Goal: Transaction & Acquisition: Book appointment/travel/reservation

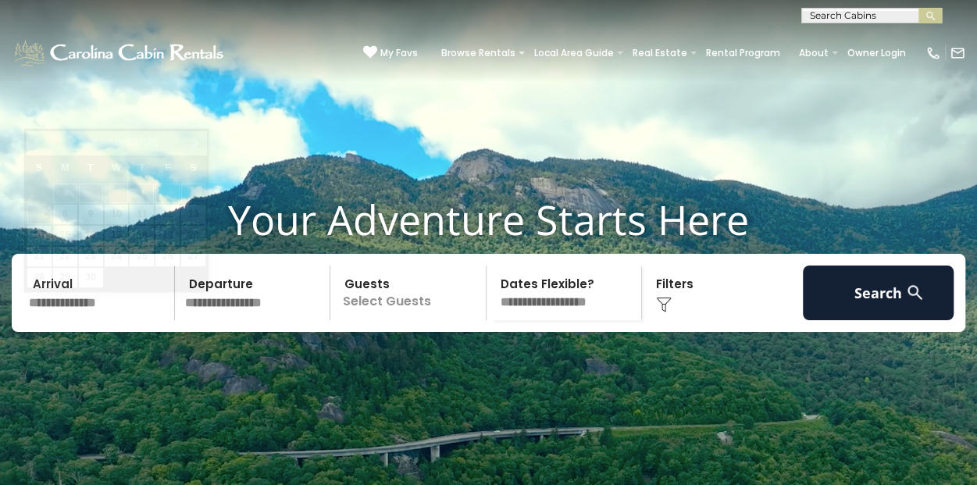
click at [127, 316] on input "text" at bounding box center [99, 293] width 152 height 55
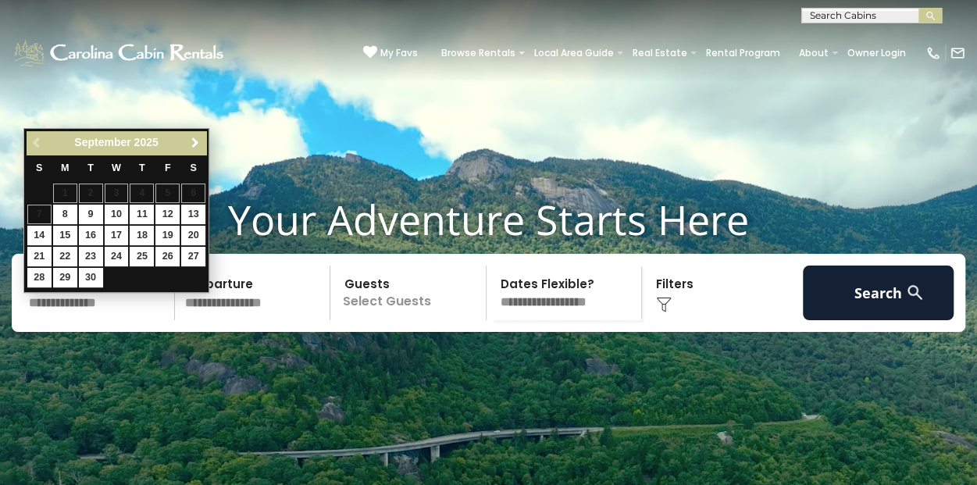
click at [194, 137] on span "Next" at bounding box center [195, 143] width 12 height 12
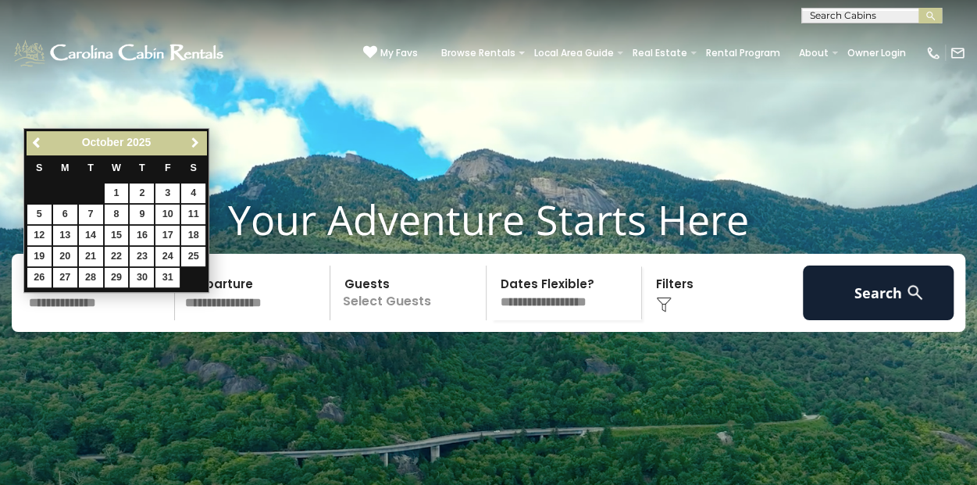
click at [194, 137] on span "Next" at bounding box center [195, 143] width 12 height 12
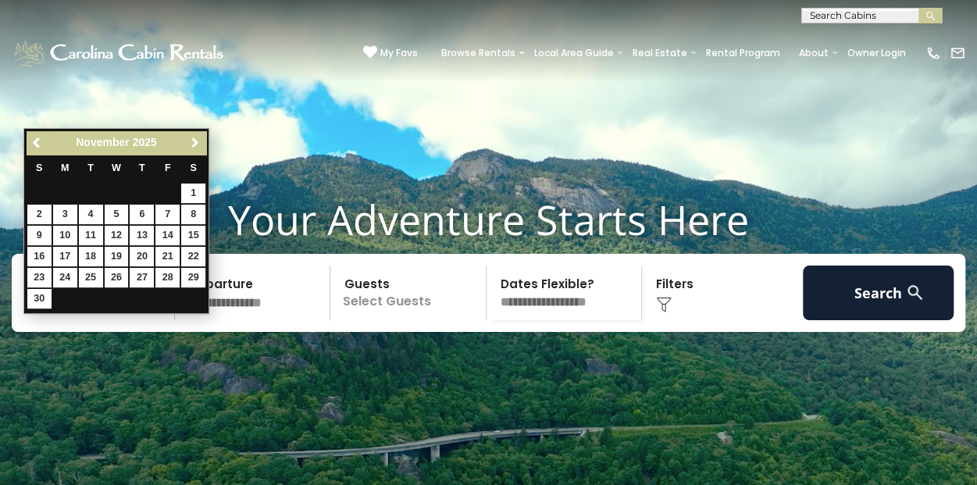
click at [194, 137] on span "Next" at bounding box center [195, 143] width 12 height 12
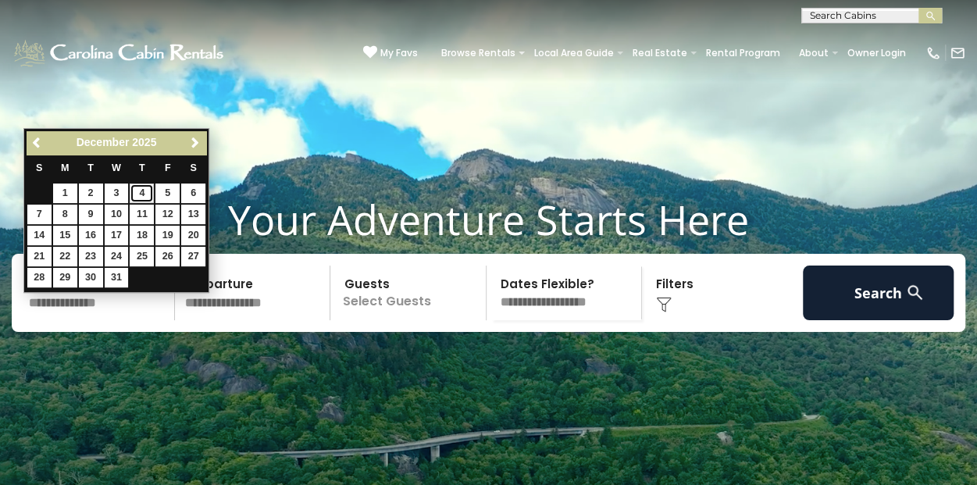
click at [147, 201] on link "4" at bounding box center [142, 194] width 24 height 20
type input "*******"
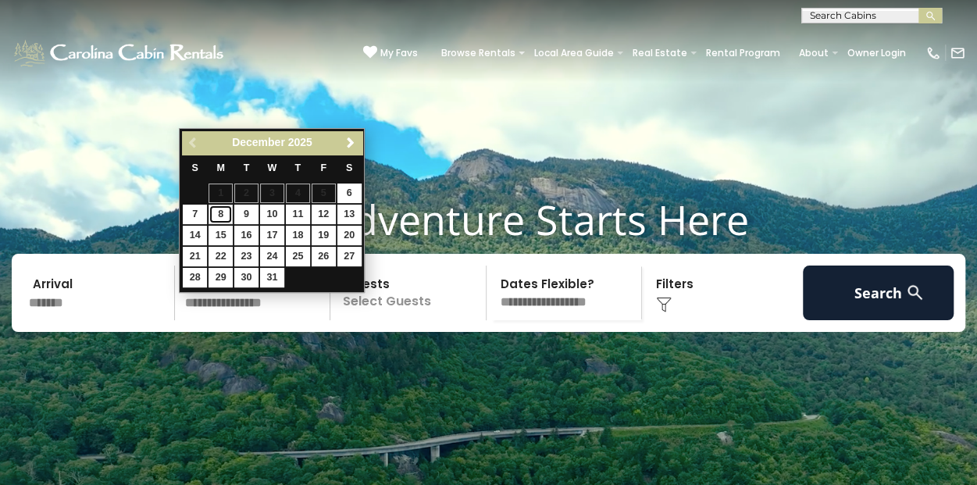
click at [227, 215] on link "8" at bounding box center [221, 215] width 24 height 20
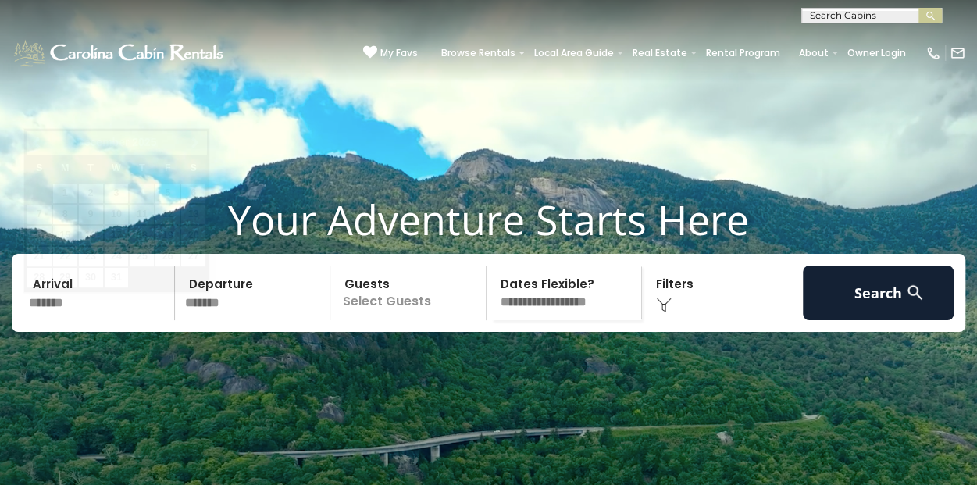
click at [119, 300] on input "*******" at bounding box center [99, 293] width 152 height 55
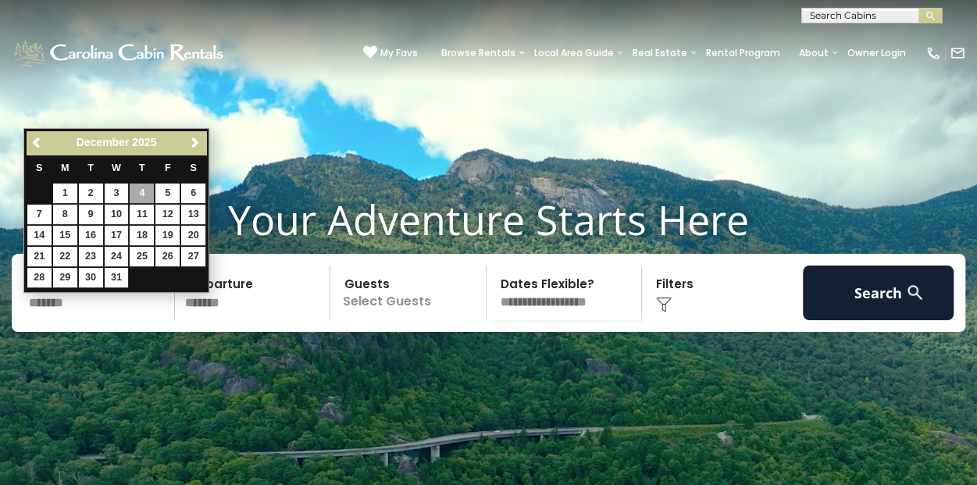
click at [329, 418] on video at bounding box center [488, 244] width 977 height 489
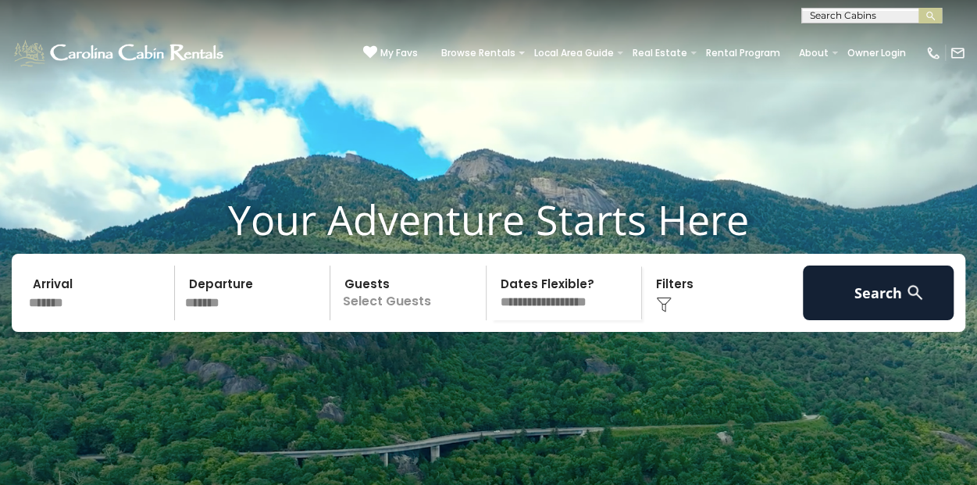
click at [375, 315] on p "Select Guests" at bounding box center [410, 293] width 151 height 55
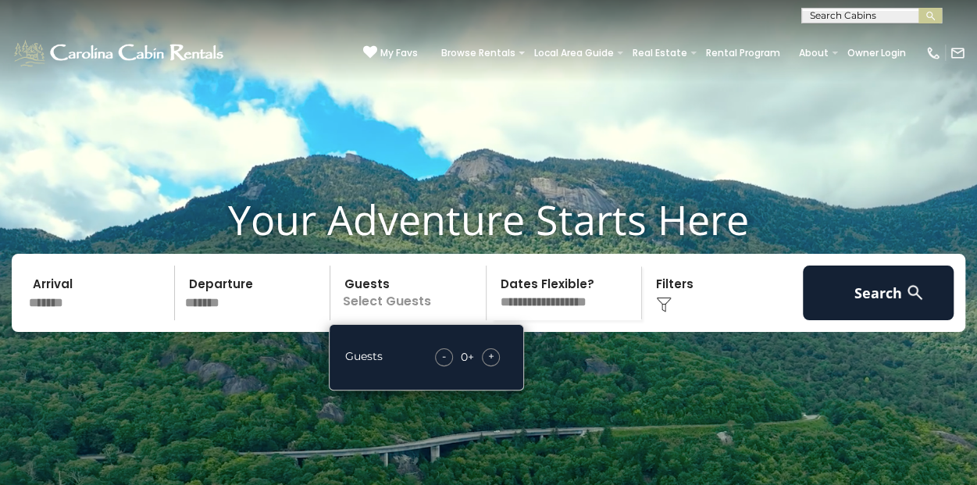
click at [493, 364] on span "+" at bounding box center [491, 356] width 6 height 16
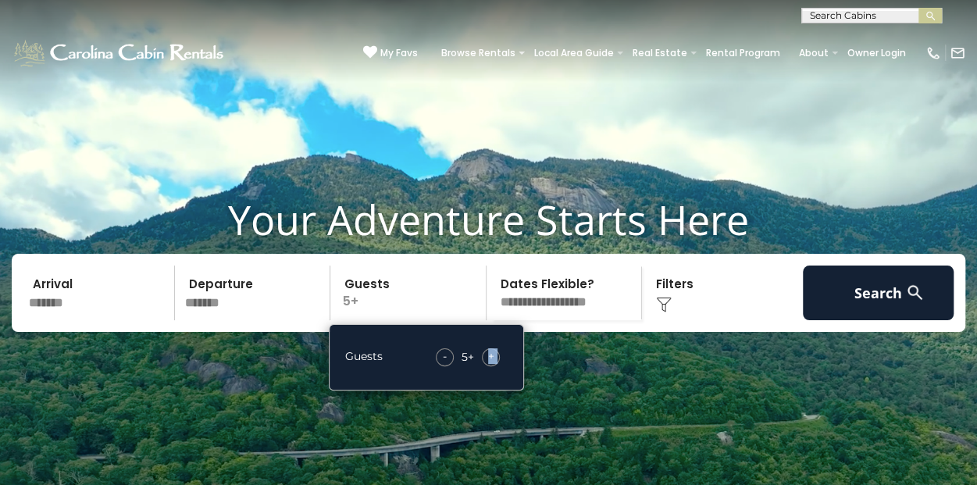
click at [493, 364] on span "+" at bounding box center [491, 356] width 6 height 16
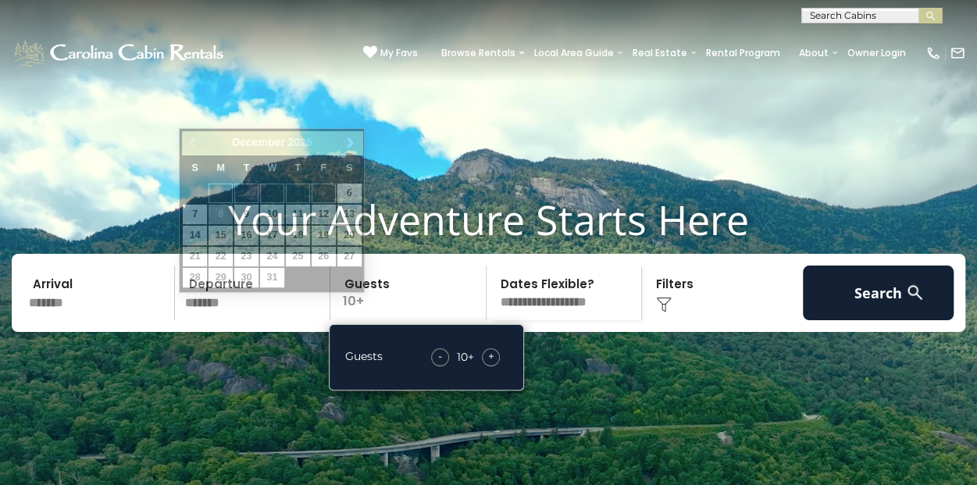
click at [211, 320] on input "*******" at bounding box center [256, 293] width 152 height 55
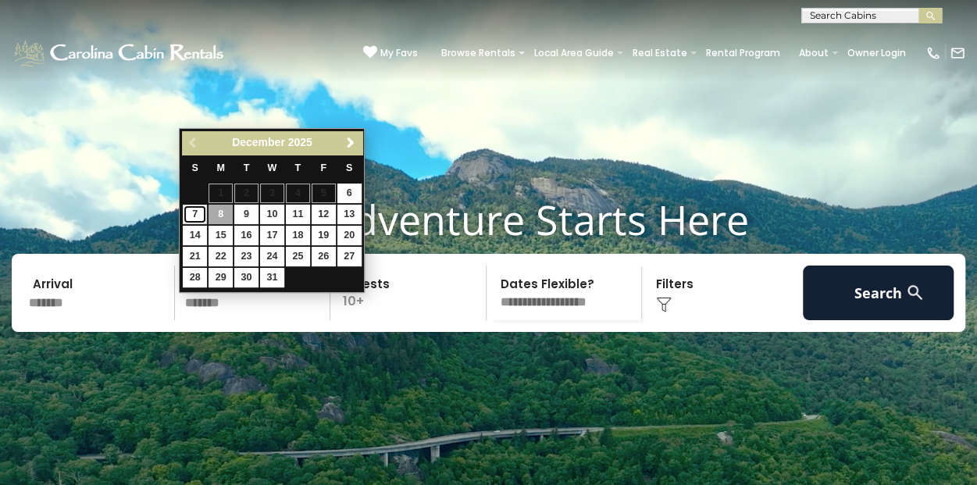
click at [200, 209] on link "7" at bounding box center [195, 215] width 24 height 20
type input "*******"
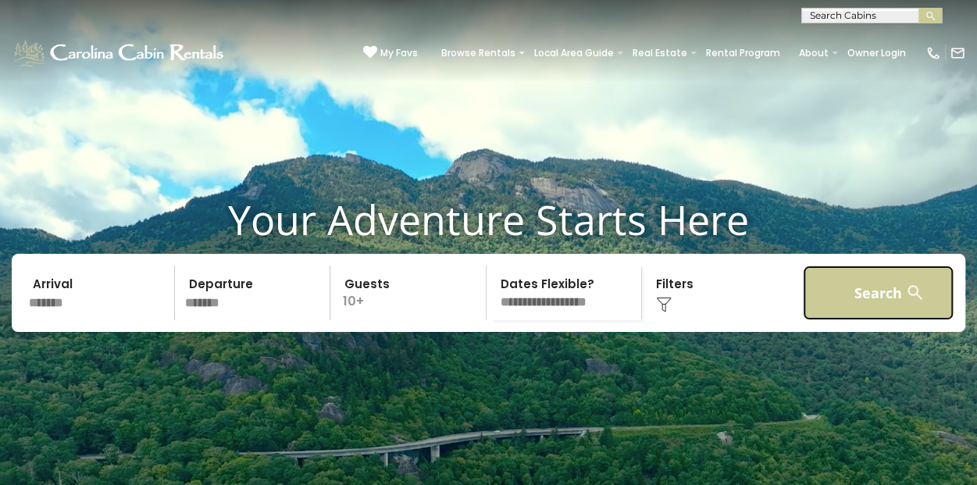
click at [946, 316] on button "Search" at bounding box center [879, 293] width 152 height 55
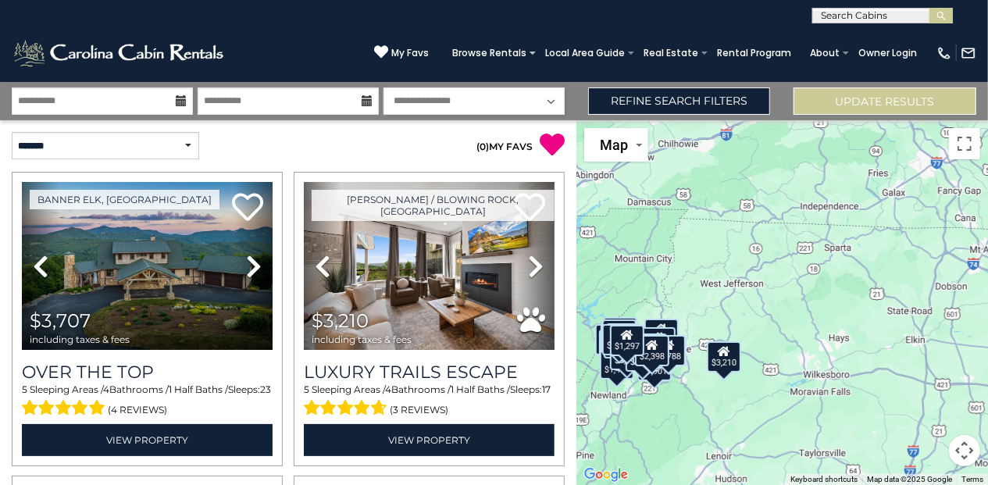
drag, startPoint x: 886, startPoint y: 179, endPoint x: 738, endPoint y: 284, distance: 181.4
click at [740, 285] on div "$3,707 $3,210 $1,856 $2,884 $1,919 $2,524 $2,178 $2,022 $2,541 $1,450 $1,256 $1…" at bounding box center [782, 302] width 412 height 365
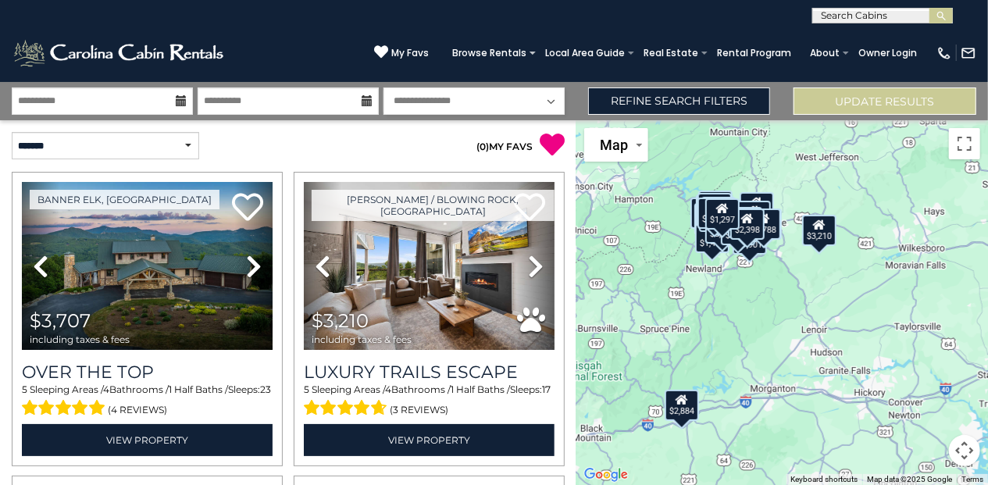
drag, startPoint x: 706, startPoint y: 291, endPoint x: 801, endPoint y: 185, distance: 142.7
click at [808, 165] on div "$3,707 $3,210 $1,856 $2,884 $1,919 $2,524 $2,178 $2,022 $2,541 $1,450 $1,256 $1…" at bounding box center [782, 302] width 412 height 365
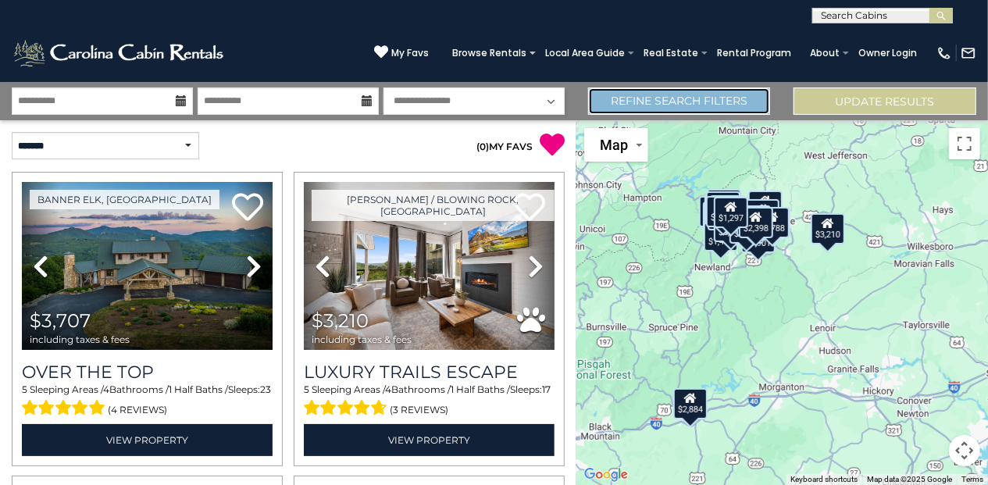
click at [683, 98] on link "Refine Search Filters" at bounding box center [679, 100] width 183 height 27
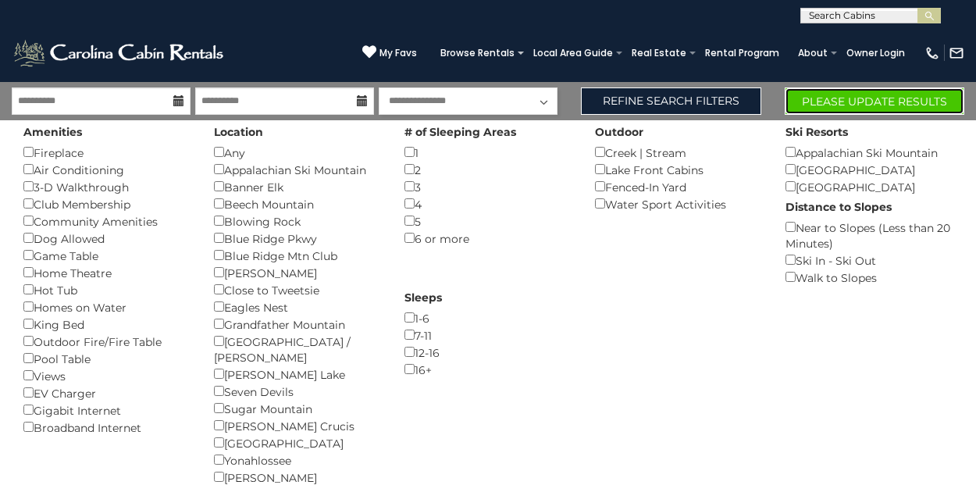
click at [817, 94] on button "Please Update Results" at bounding box center [875, 100] width 180 height 27
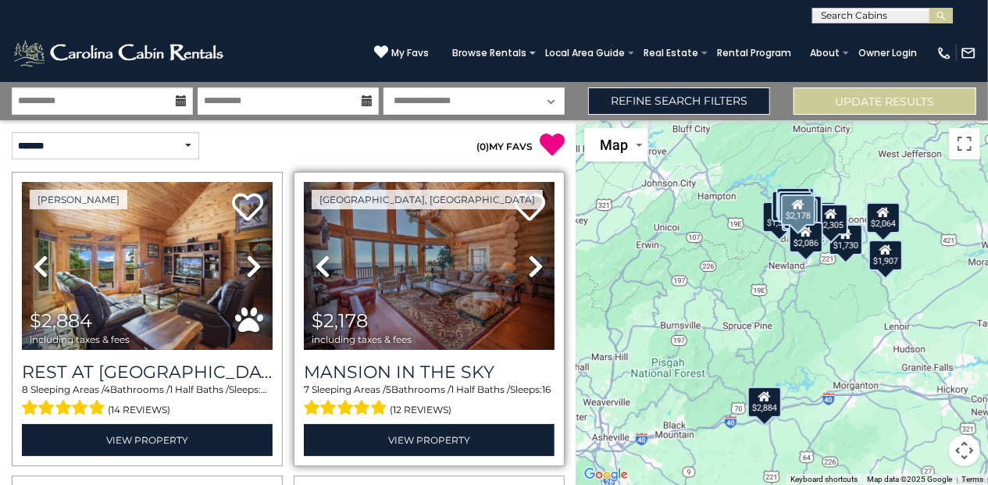
click at [534, 263] on icon at bounding box center [536, 266] width 16 height 25
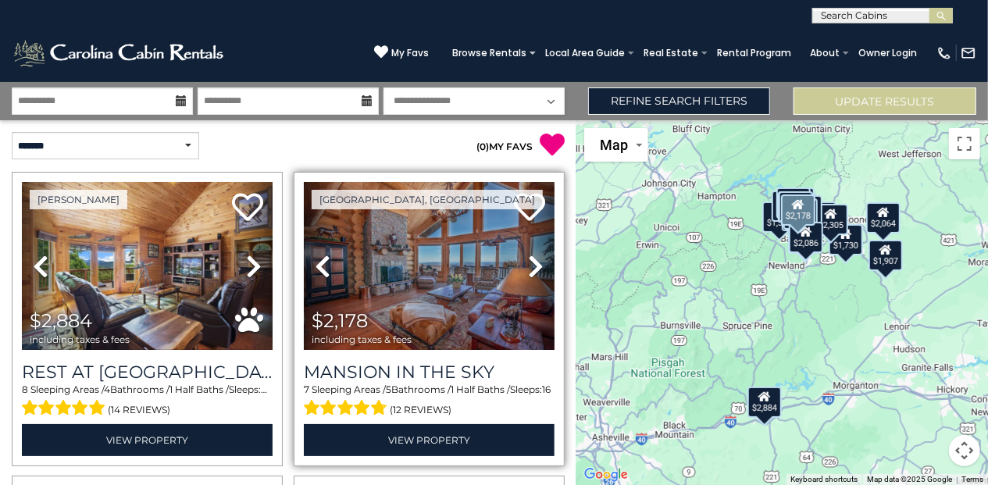
click at [534, 263] on icon at bounding box center [536, 266] width 16 height 25
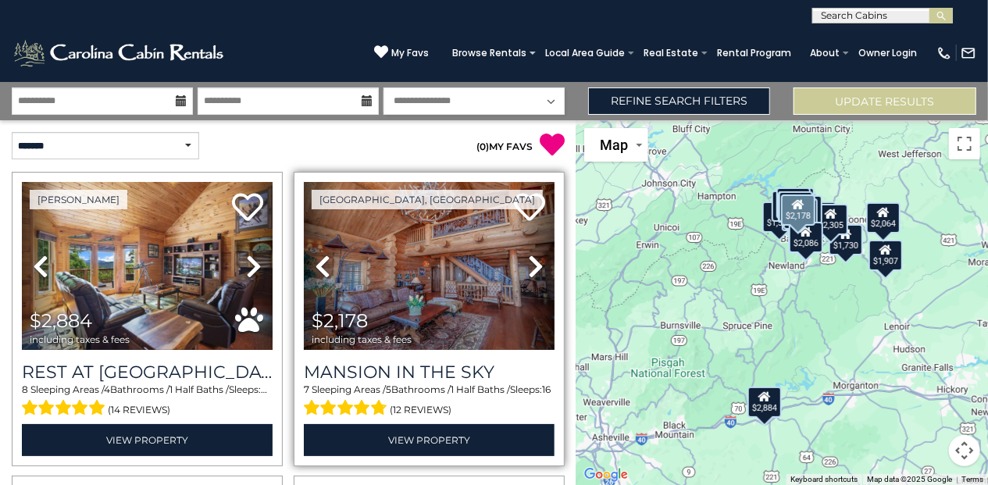
click at [534, 263] on icon at bounding box center [536, 266] width 16 height 25
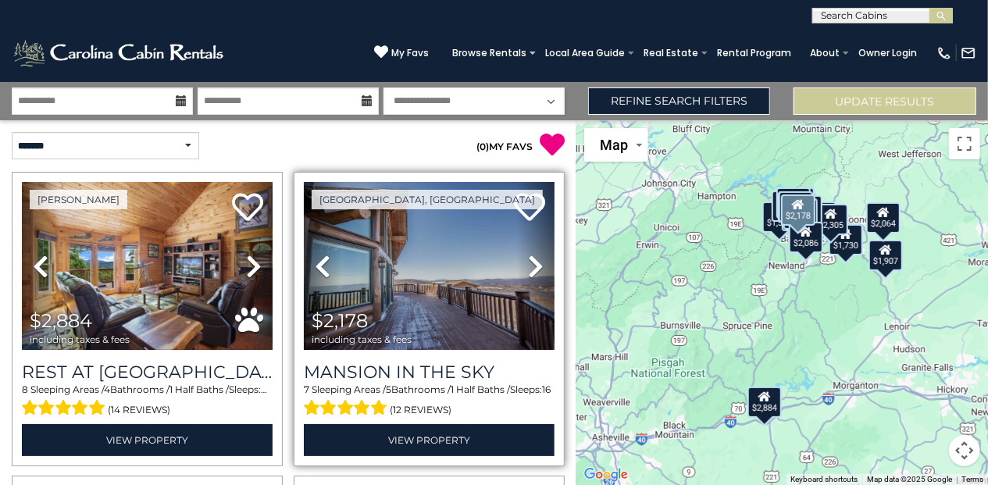
click at [534, 263] on icon at bounding box center [536, 266] width 16 height 25
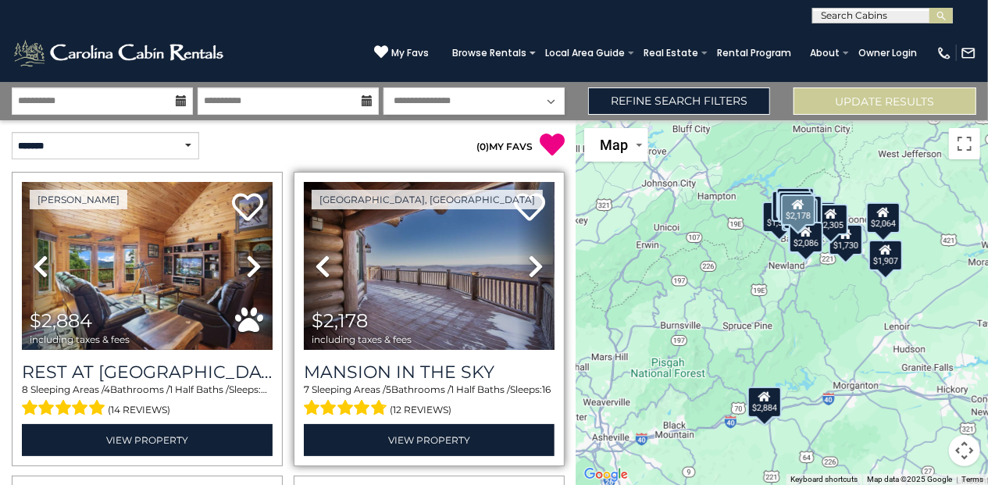
click at [534, 263] on icon at bounding box center [536, 266] width 16 height 25
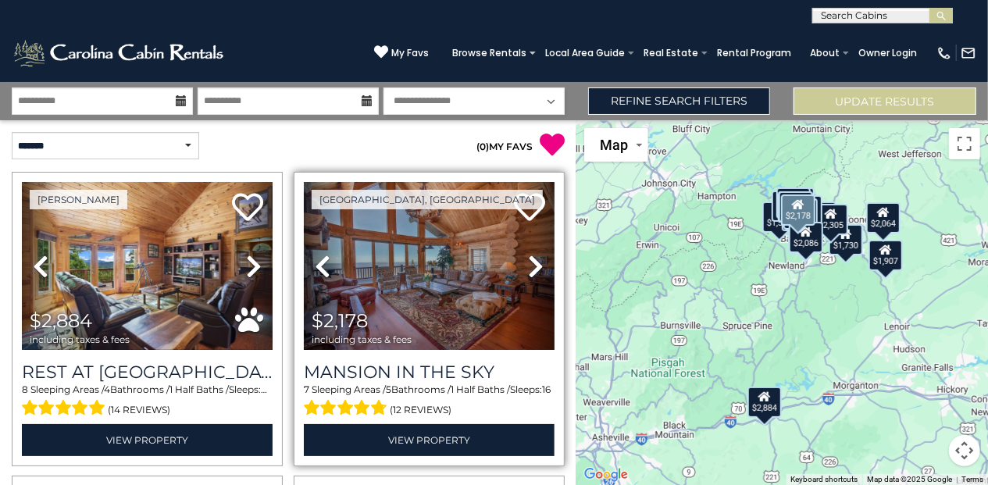
click at [534, 263] on icon at bounding box center [536, 266] width 16 height 25
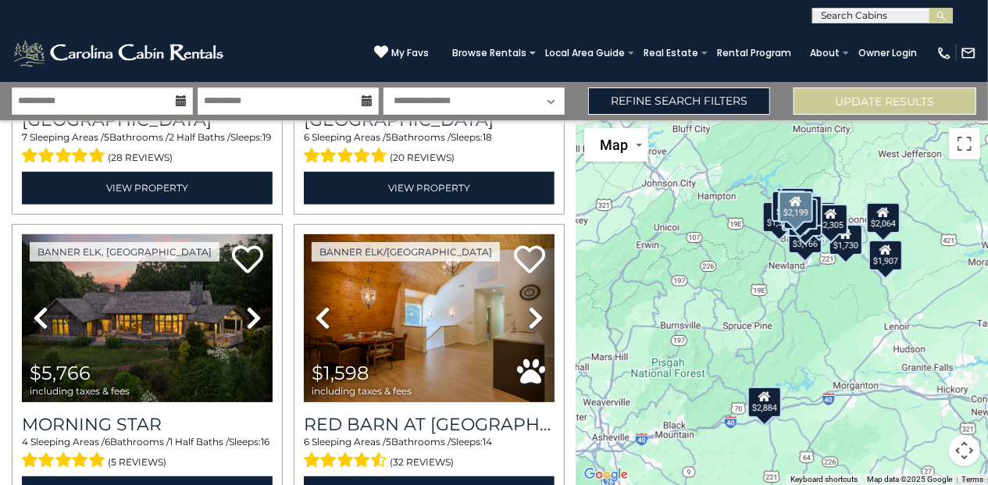
scroll to position [464, 0]
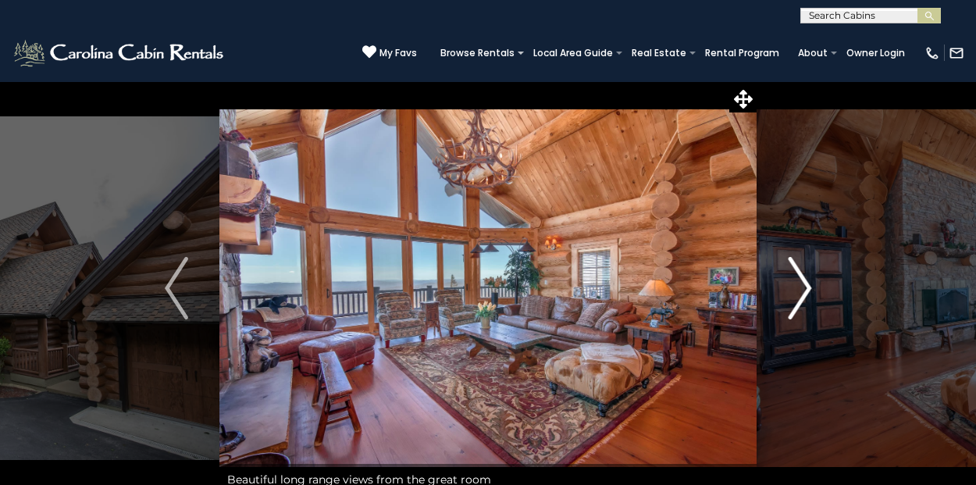
click at [812, 292] on button "Next" at bounding box center [800, 288] width 87 height 414
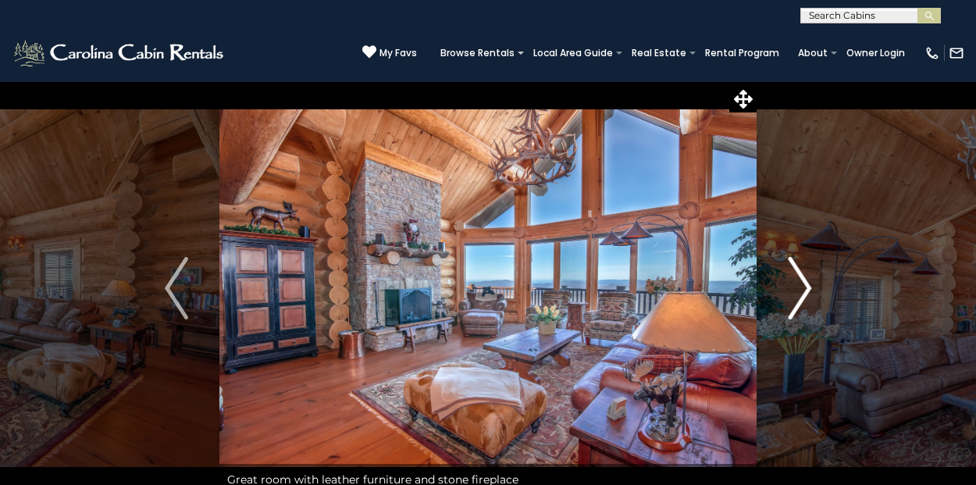
click at [809, 277] on img "Next" at bounding box center [799, 288] width 23 height 62
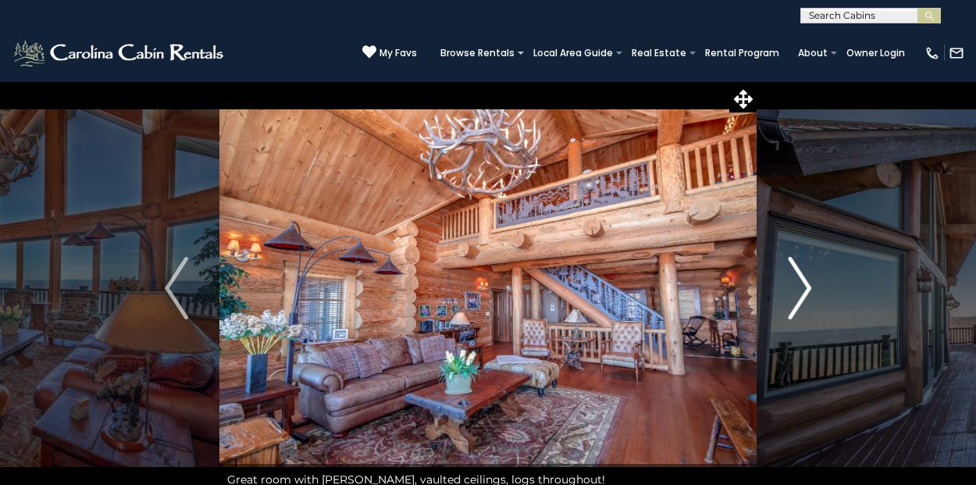
click at [802, 282] on img "Next" at bounding box center [799, 288] width 23 height 62
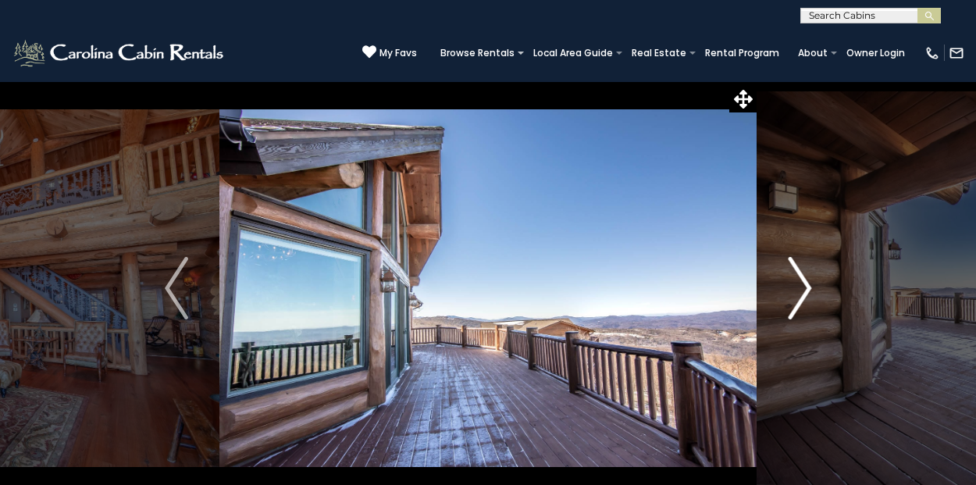
click at [802, 282] on img "Next" at bounding box center [799, 288] width 23 height 62
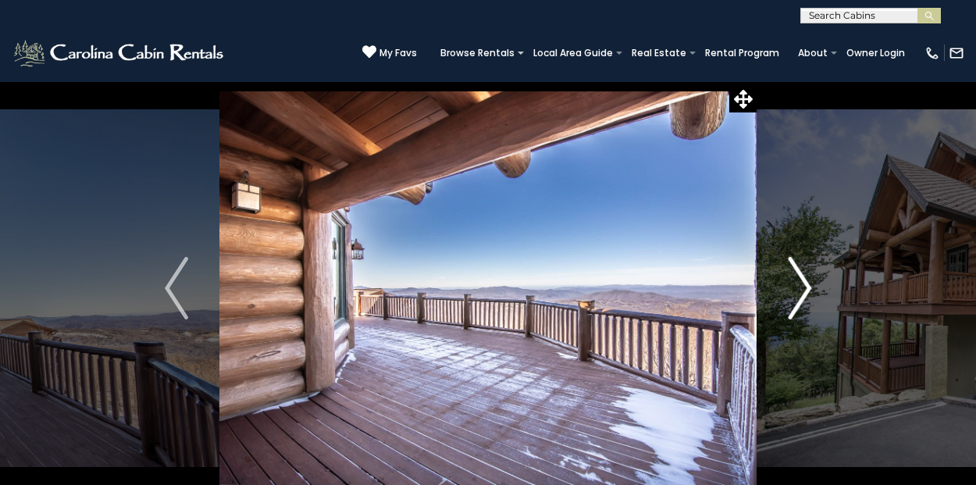
click at [802, 282] on img "Next" at bounding box center [799, 288] width 23 height 62
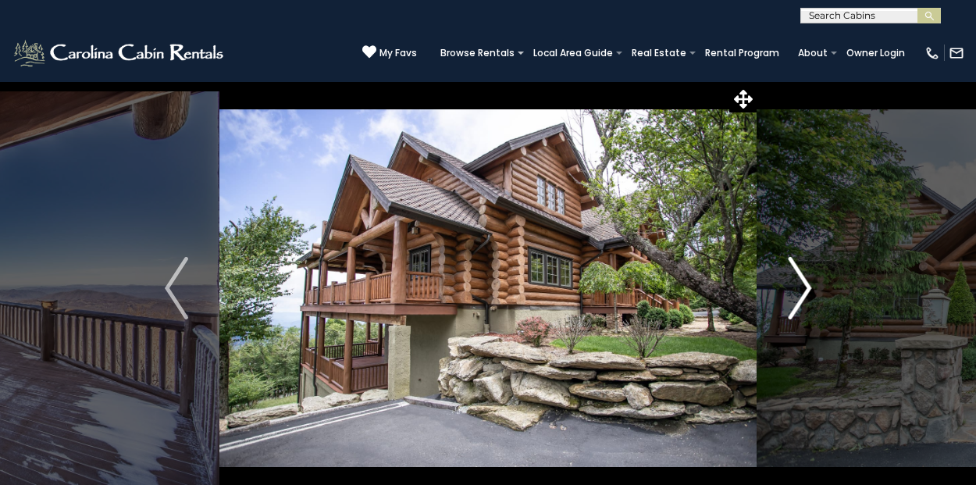
click at [802, 282] on img "Next" at bounding box center [799, 288] width 23 height 62
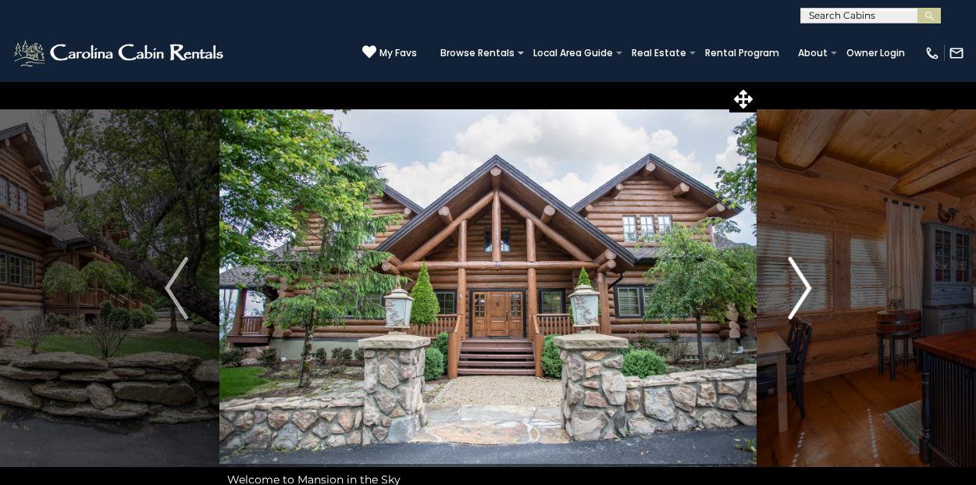
click at [802, 282] on img "Next" at bounding box center [799, 288] width 23 height 62
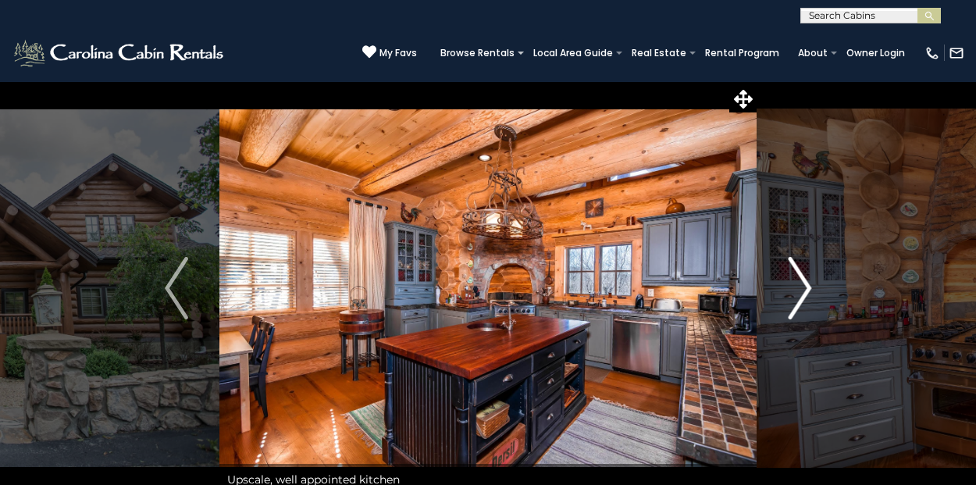
click at [802, 282] on img "Next" at bounding box center [799, 288] width 23 height 62
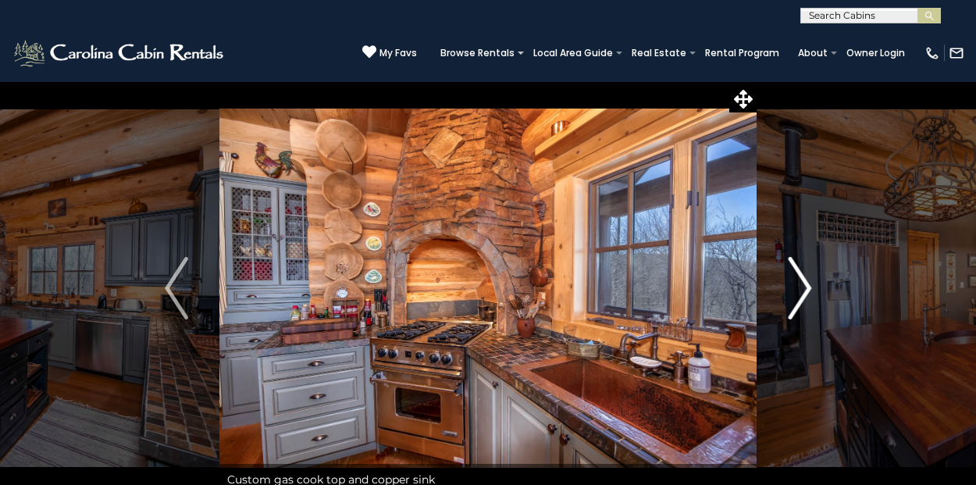
click at [814, 284] on button "Next" at bounding box center [800, 288] width 87 height 414
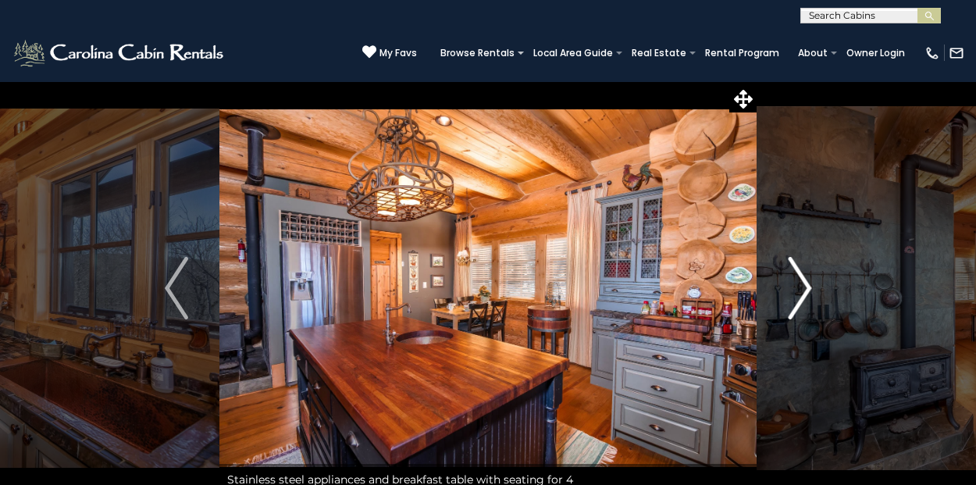
click at [798, 294] on img "Next" at bounding box center [799, 288] width 23 height 62
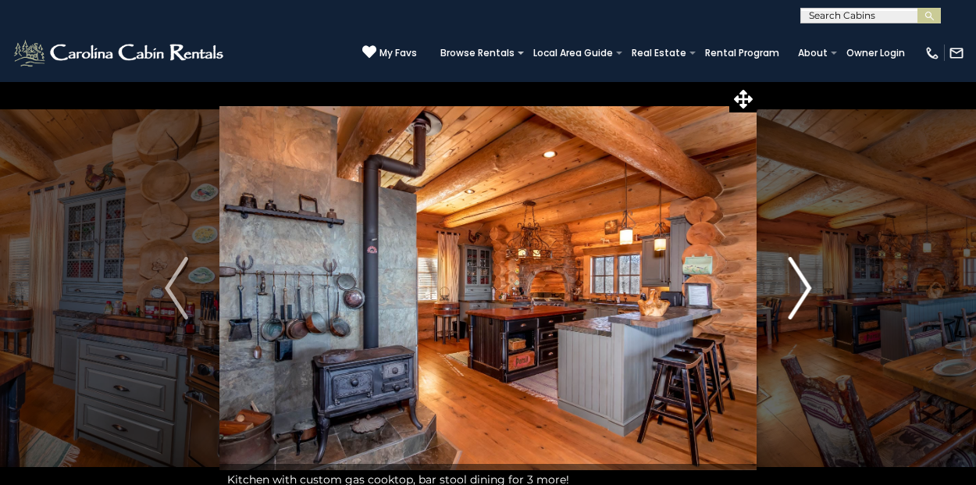
click at [800, 295] on img "Next" at bounding box center [799, 288] width 23 height 62
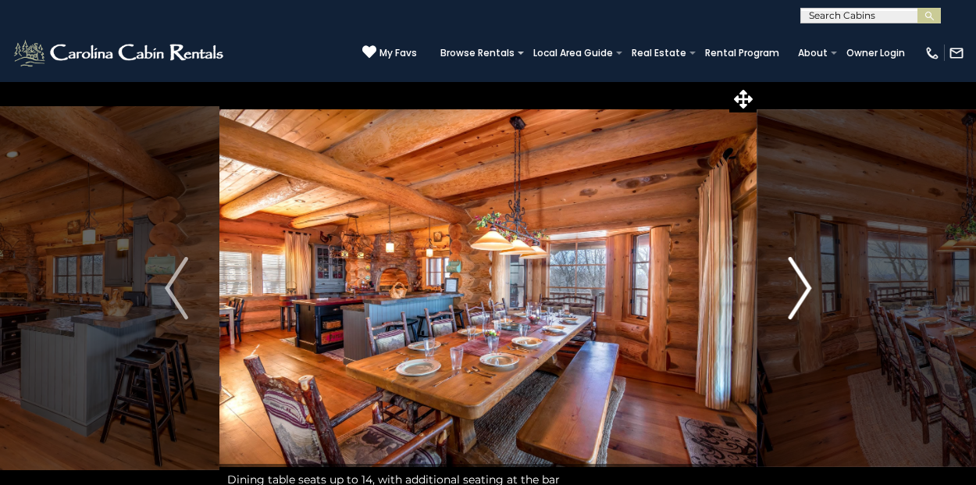
click at [800, 295] on img "Next" at bounding box center [799, 288] width 23 height 62
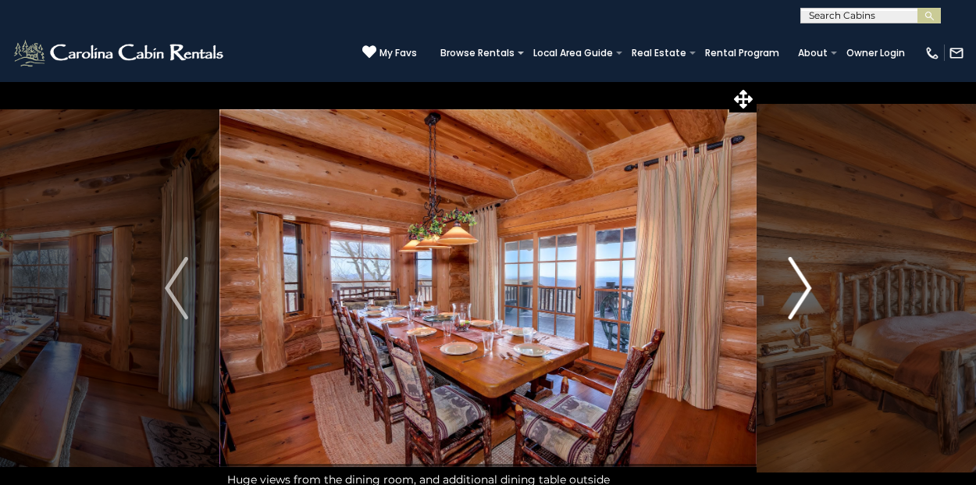
click at [800, 295] on img "Next" at bounding box center [799, 288] width 23 height 62
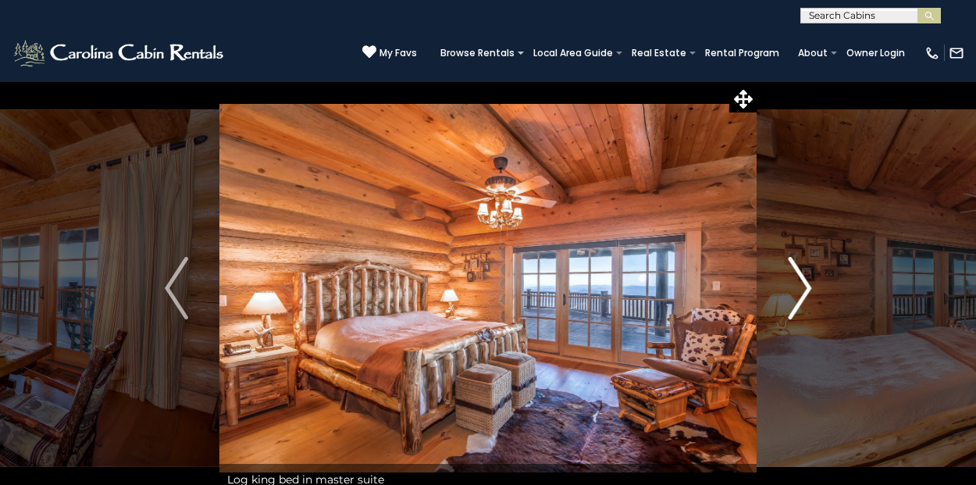
click at [797, 297] on img "Next" at bounding box center [799, 288] width 23 height 62
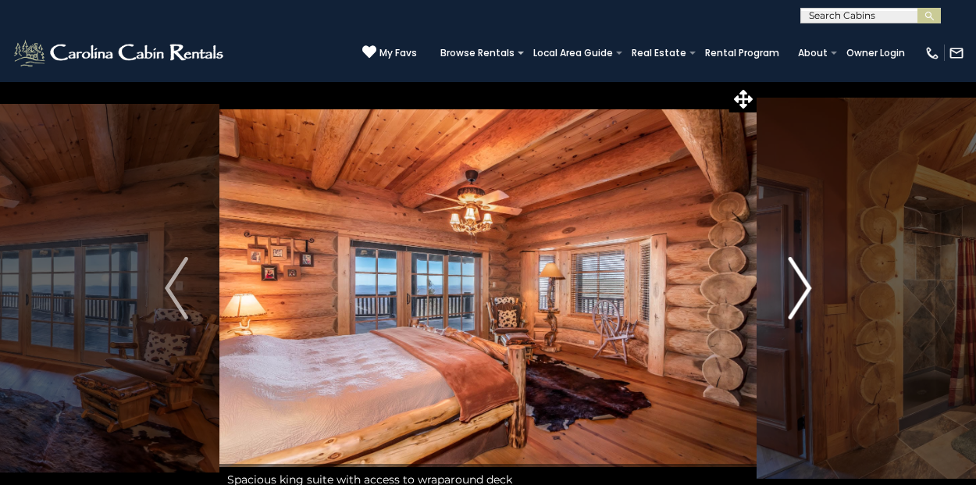
click at [797, 297] on img "Next" at bounding box center [799, 288] width 23 height 62
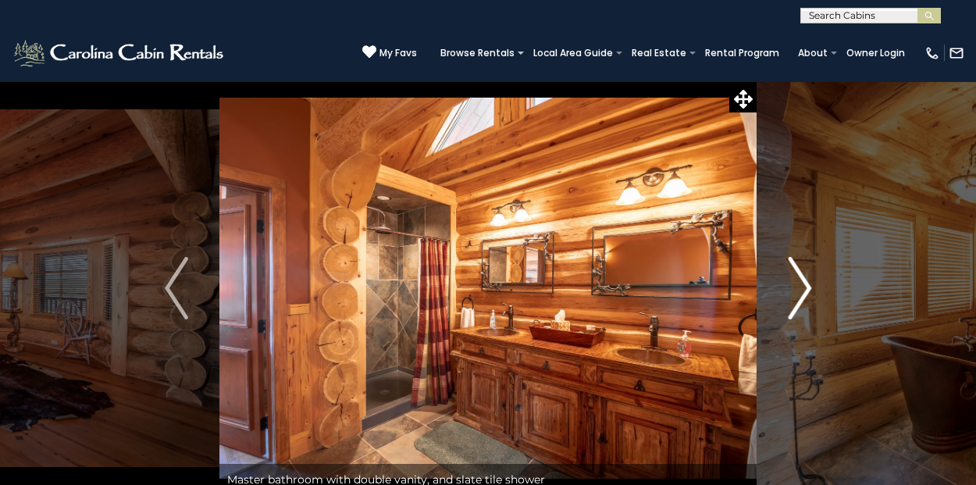
click at [797, 297] on img "Next" at bounding box center [799, 288] width 23 height 62
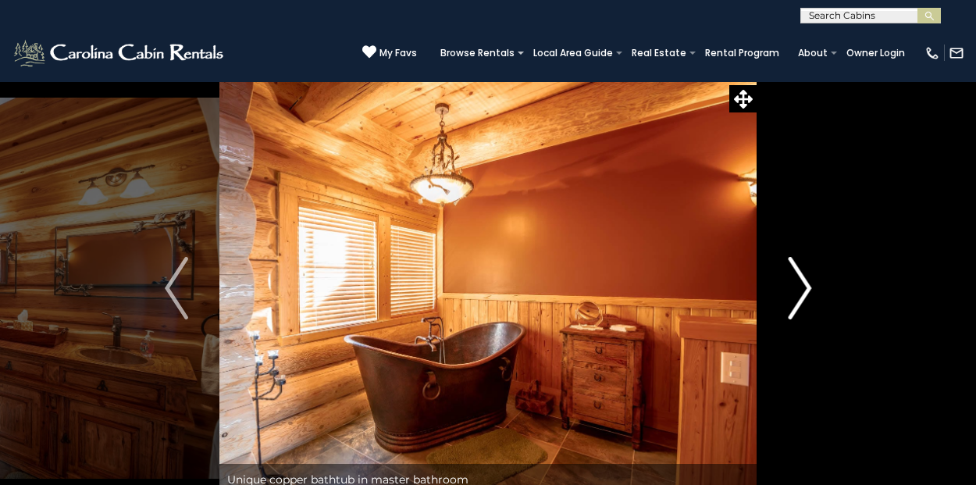
click at [797, 297] on img "Next" at bounding box center [799, 288] width 23 height 62
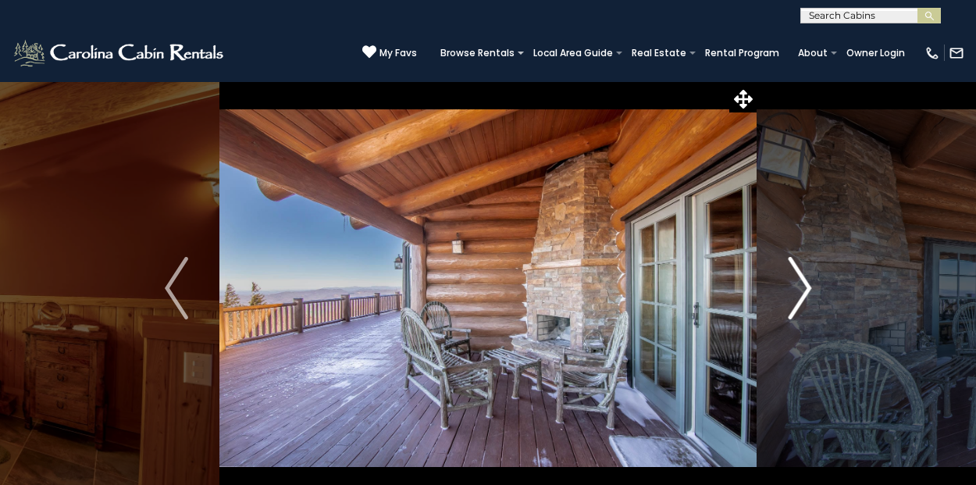
click at [797, 297] on img "Next" at bounding box center [799, 288] width 23 height 62
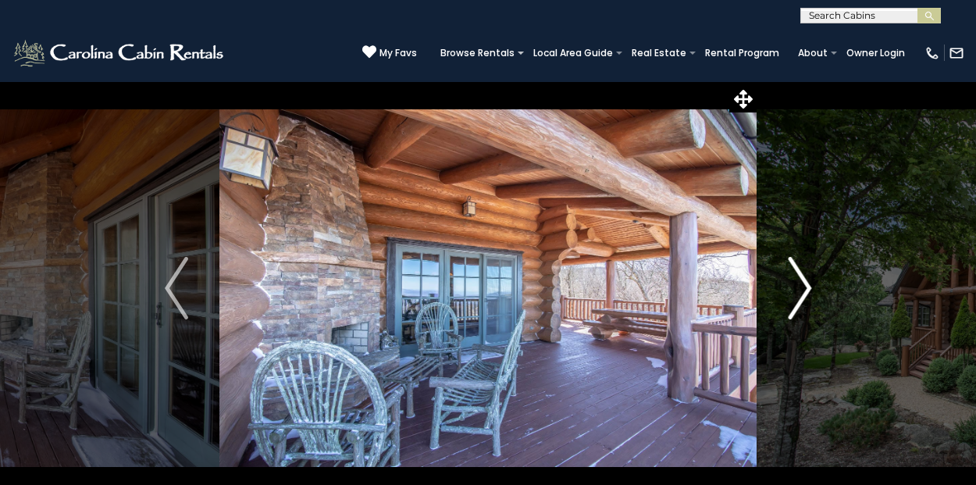
click at [797, 297] on img "Next" at bounding box center [799, 288] width 23 height 62
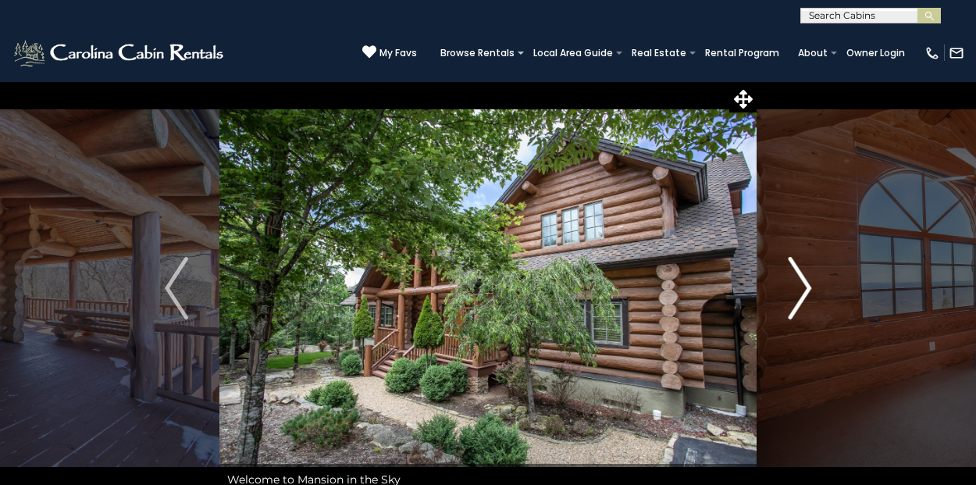
click at [797, 297] on img "Next" at bounding box center [799, 288] width 23 height 62
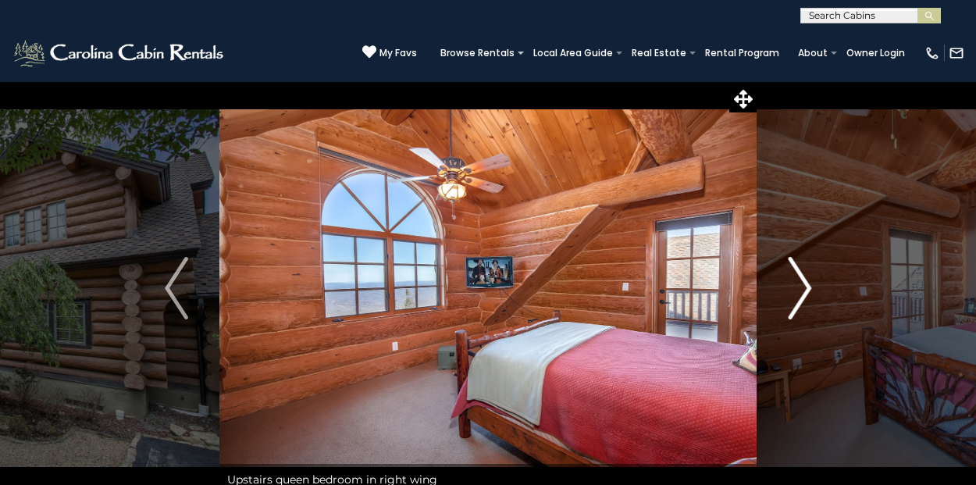
click at [797, 297] on img "Next" at bounding box center [799, 288] width 23 height 62
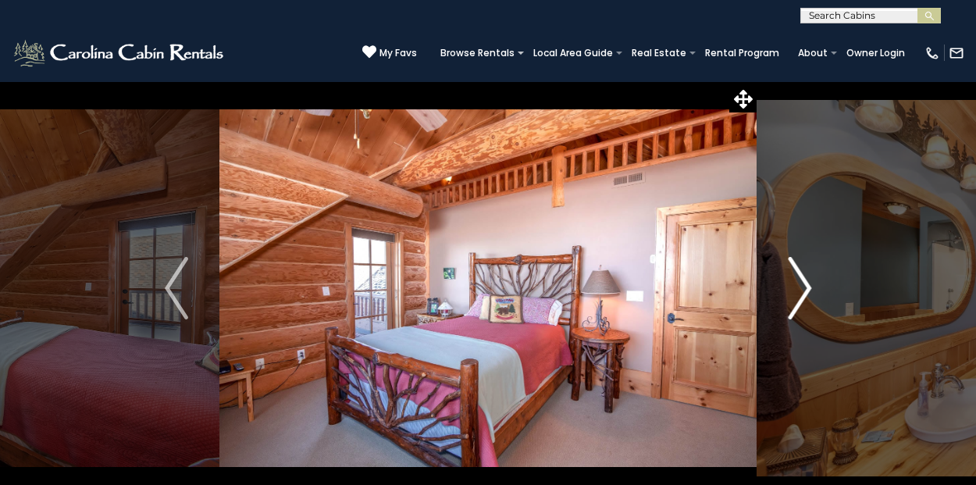
click at [797, 297] on img "Next" at bounding box center [799, 288] width 23 height 62
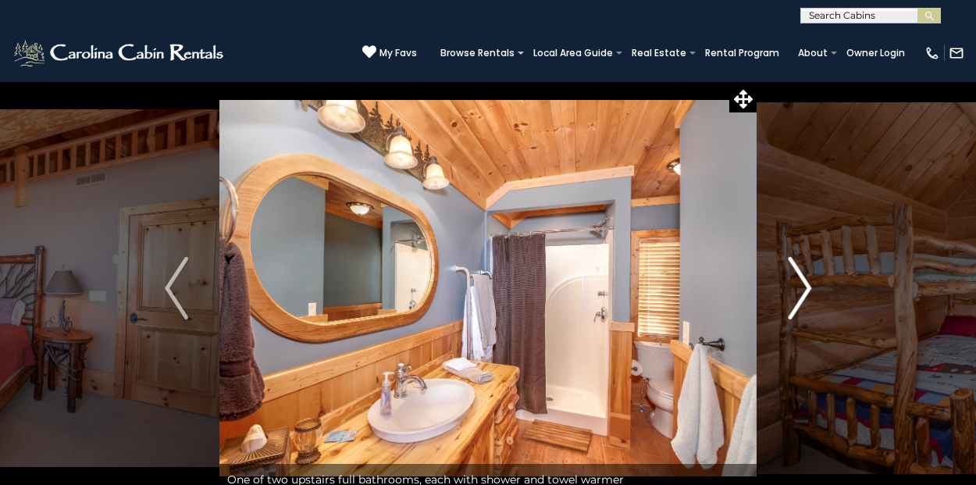
click at [797, 297] on img "Next" at bounding box center [799, 288] width 23 height 62
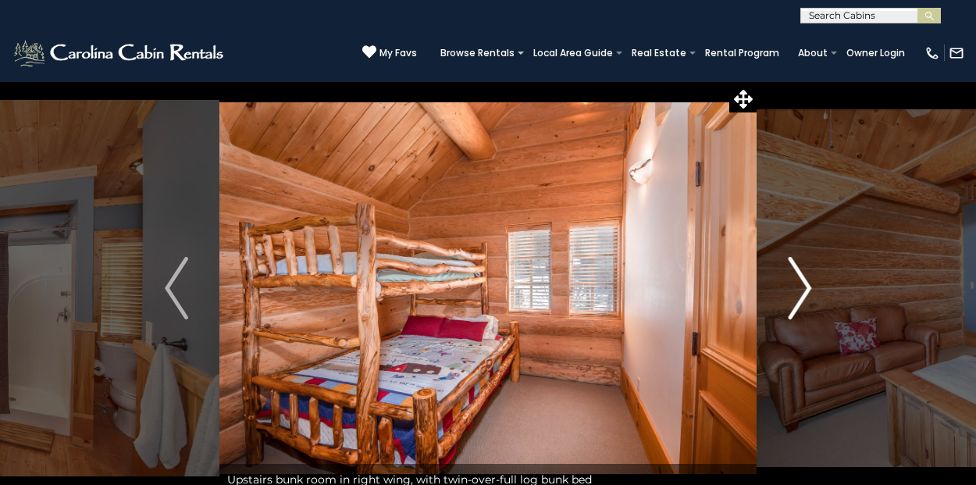
click at [797, 297] on img "Next" at bounding box center [799, 288] width 23 height 62
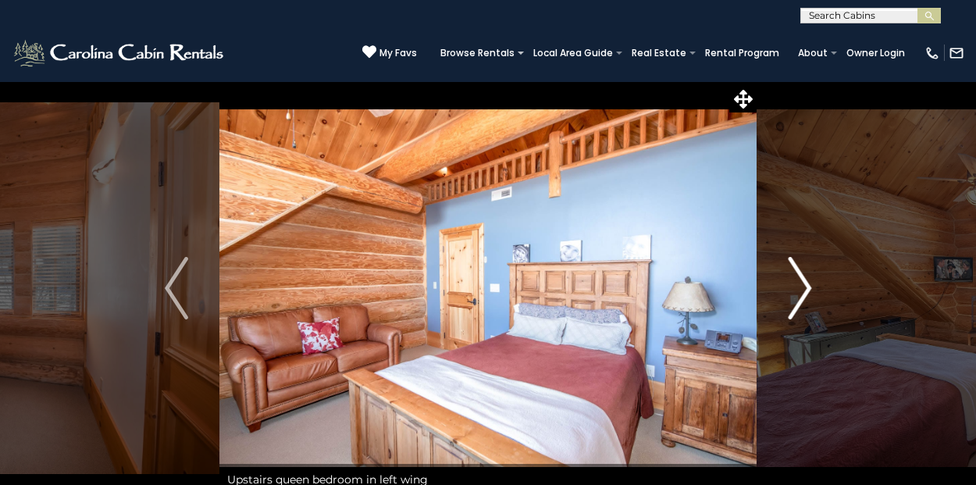
click at [797, 297] on img "Next" at bounding box center [799, 288] width 23 height 62
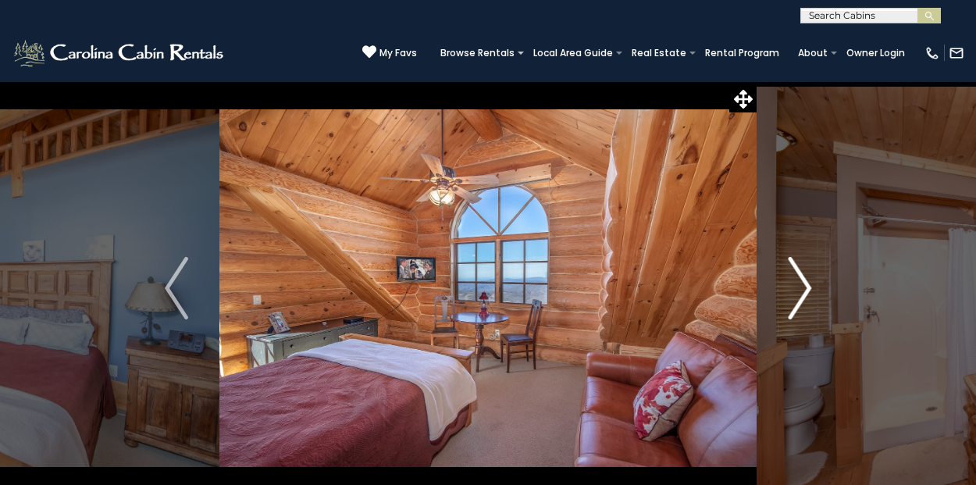
click at [797, 297] on img "Next" at bounding box center [799, 288] width 23 height 62
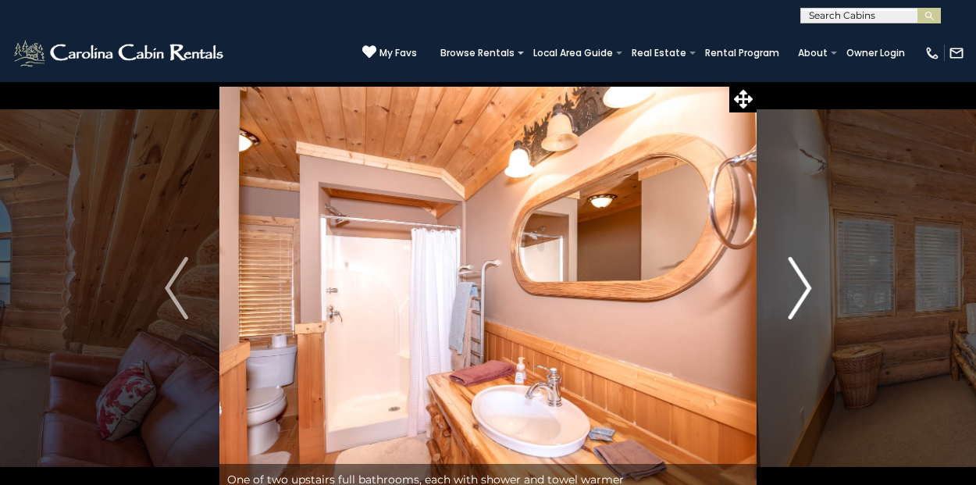
click at [797, 297] on img "Next" at bounding box center [799, 288] width 23 height 62
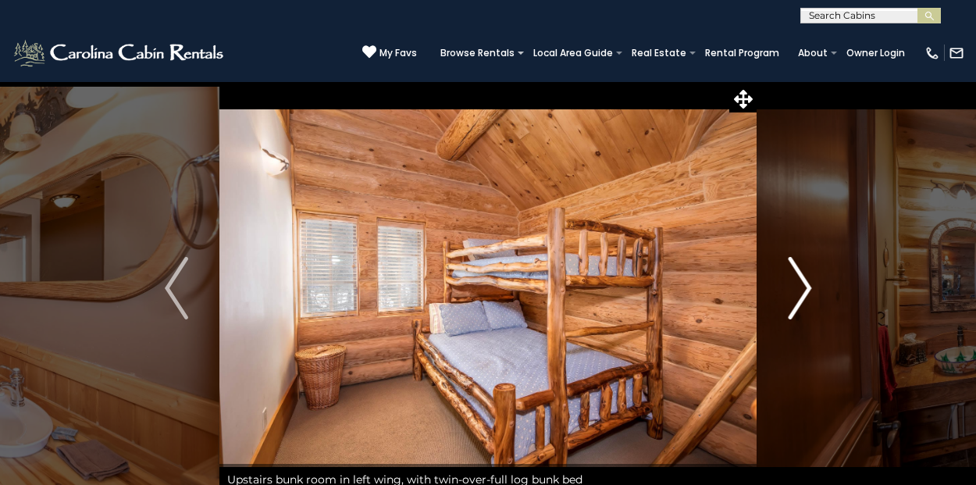
click at [797, 297] on img "Next" at bounding box center [799, 288] width 23 height 62
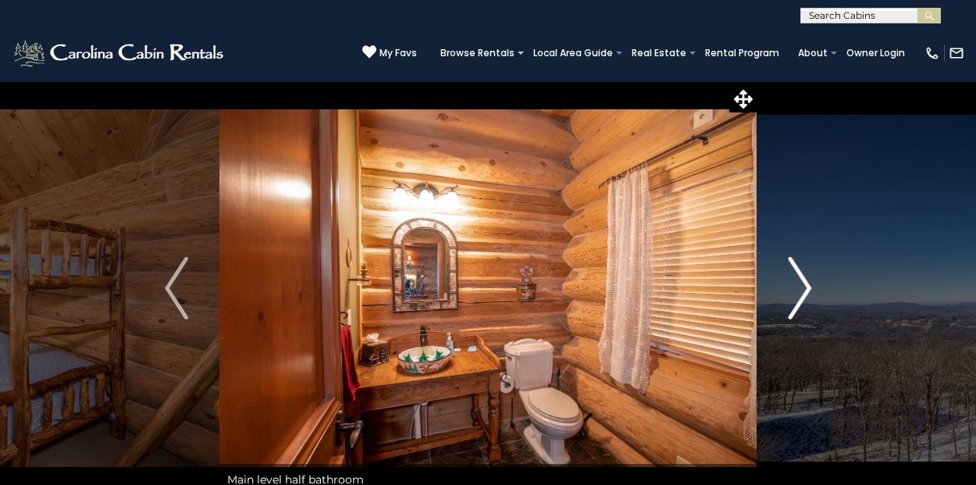
click at [797, 297] on img "Next" at bounding box center [799, 288] width 23 height 62
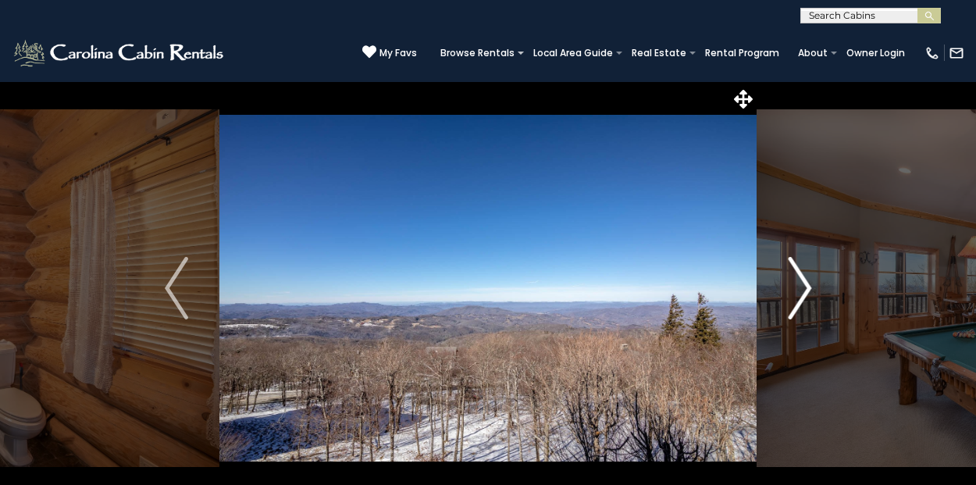
click at [797, 297] on img "Next" at bounding box center [799, 288] width 23 height 62
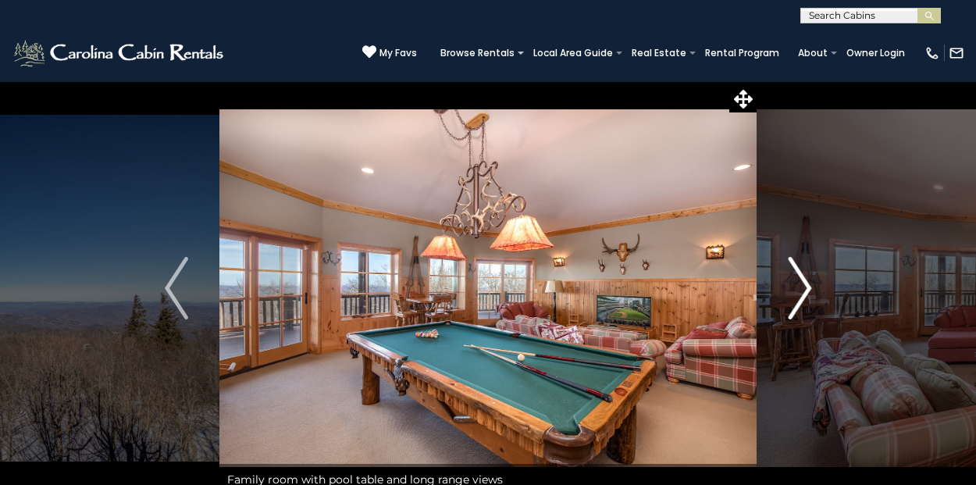
click at [797, 297] on img "Next" at bounding box center [799, 288] width 23 height 62
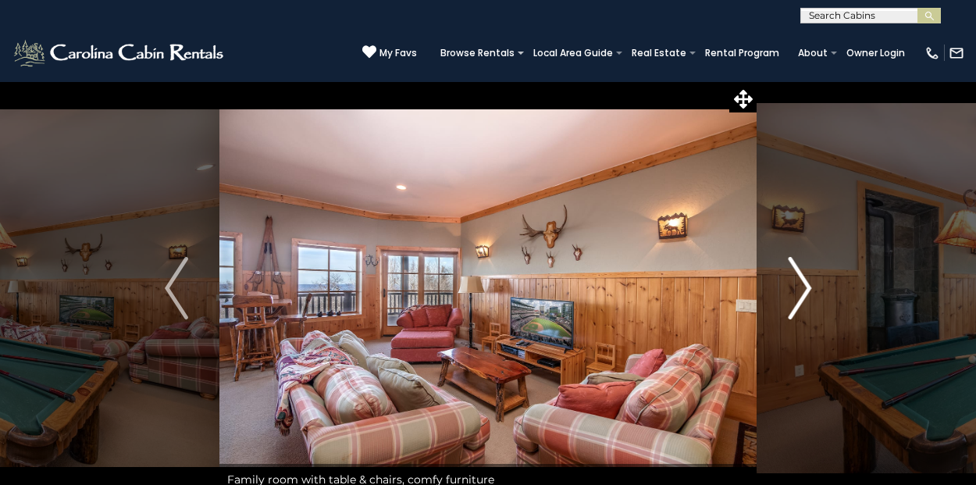
click at [805, 299] on img "Next" at bounding box center [799, 288] width 23 height 62
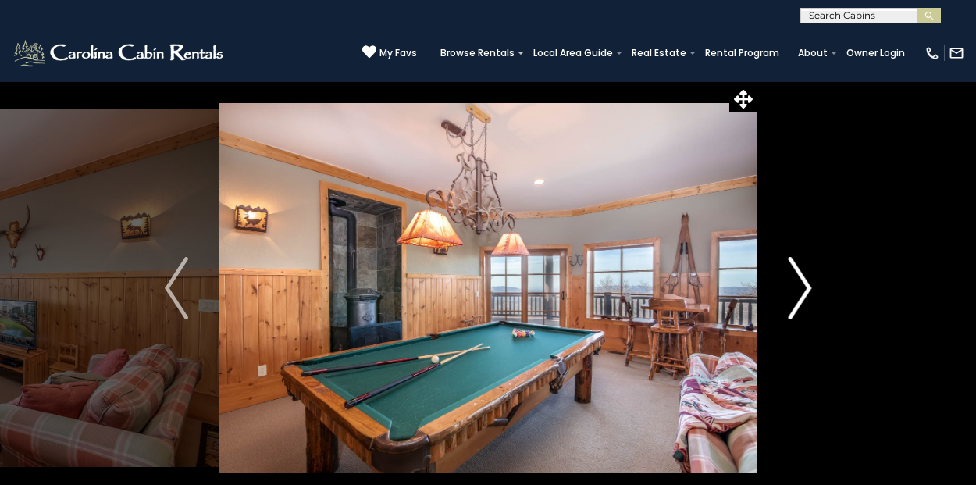
click at [790, 298] on img "Next" at bounding box center [799, 288] width 23 height 62
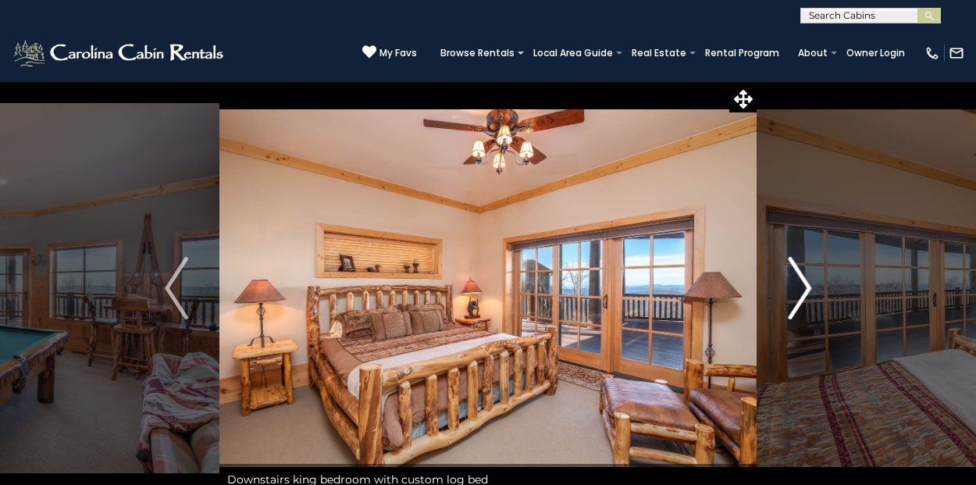
click at [790, 298] on img "Next" at bounding box center [799, 288] width 23 height 62
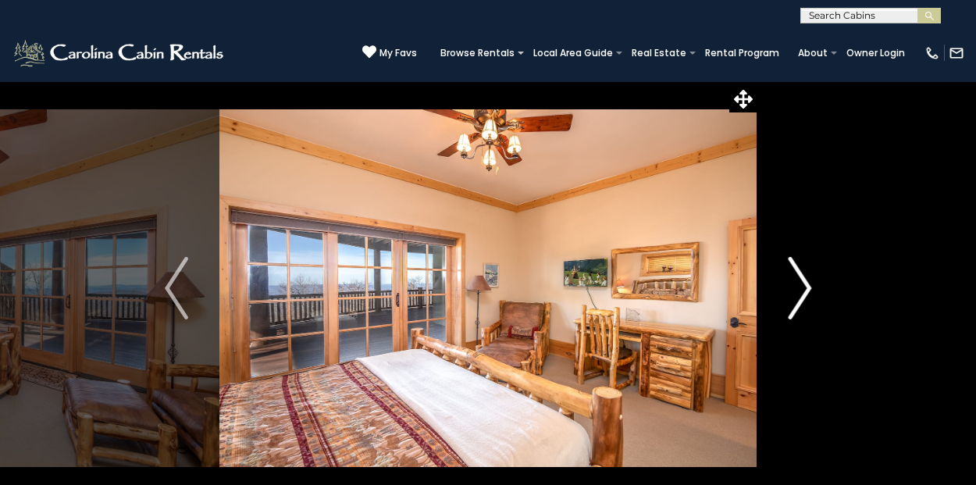
click at [790, 298] on img "Next" at bounding box center [799, 288] width 23 height 62
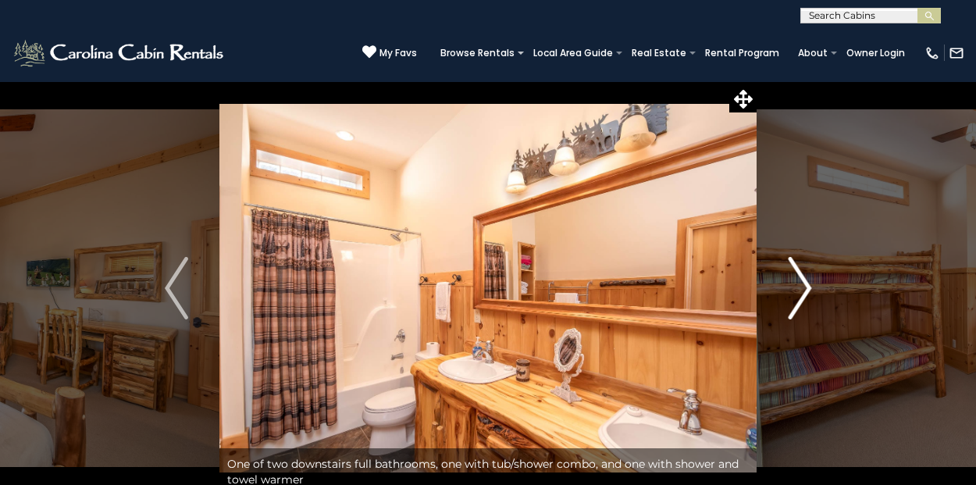
click at [790, 298] on img "Next" at bounding box center [799, 288] width 23 height 62
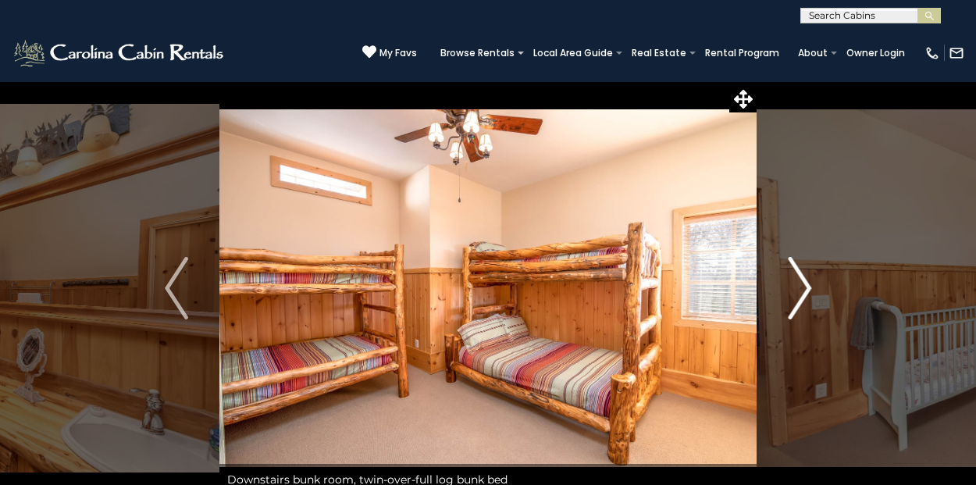
click at [790, 298] on img "Next" at bounding box center [799, 288] width 23 height 62
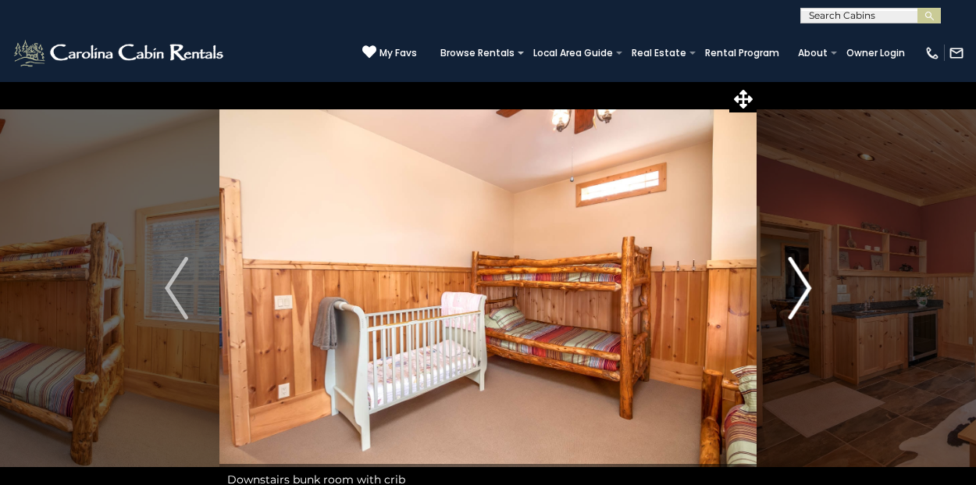
click at [795, 293] on img "Next" at bounding box center [799, 288] width 23 height 62
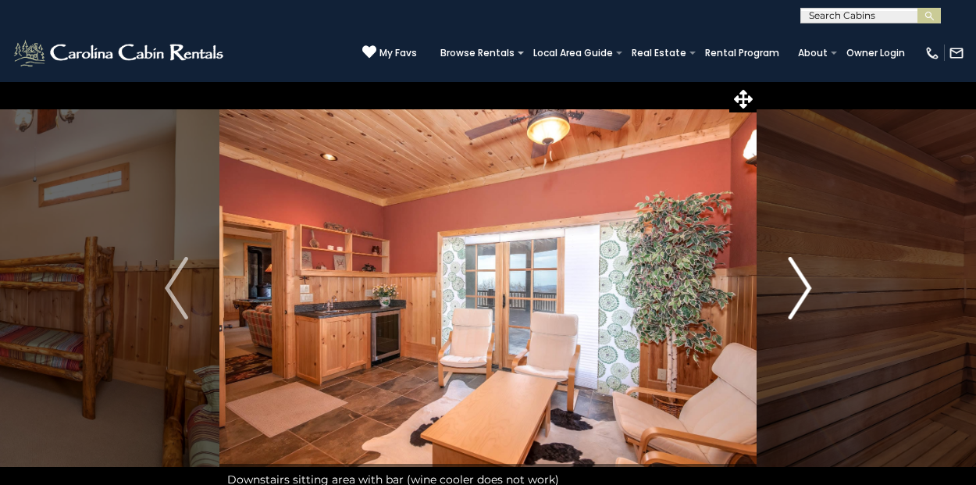
click at [795, 293] on img "Next" at bounding box center [799, 288] width 23 height 62
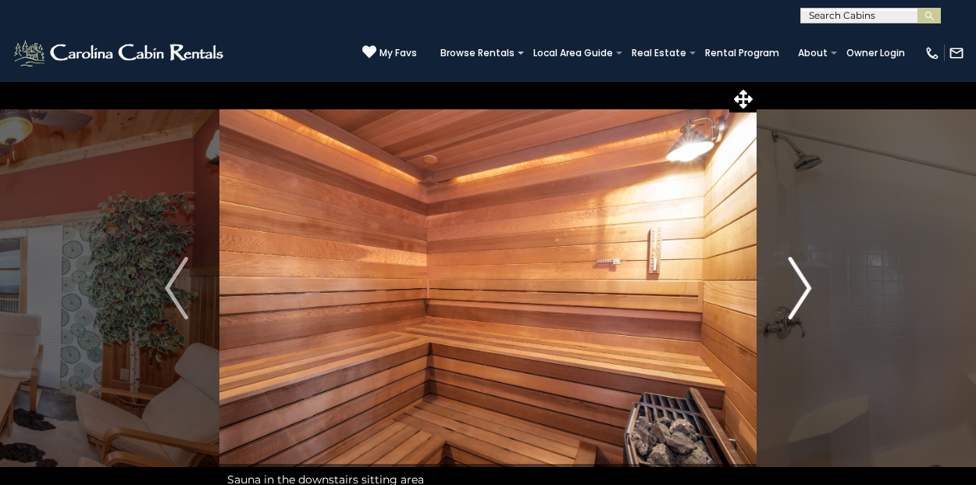
click at [795, 293] on img "Next" at bounding box center [799, 288] width 23 height 62
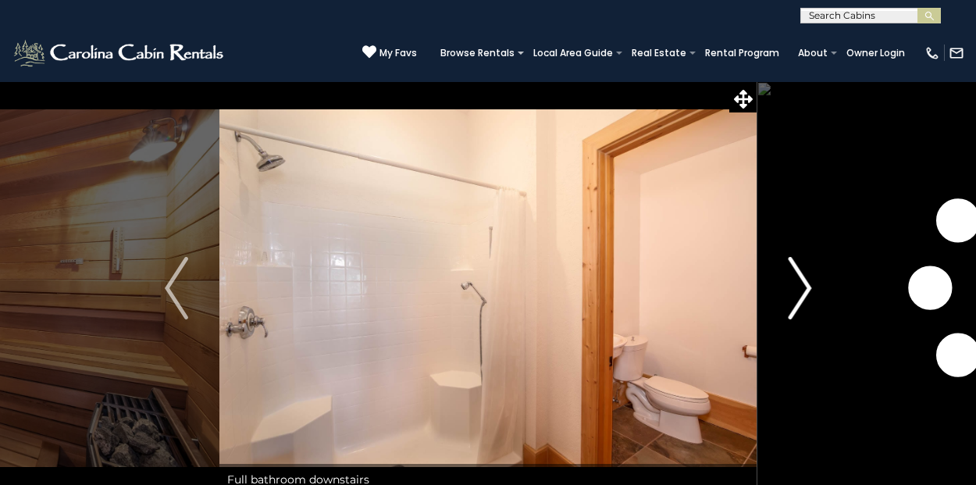
click at [795, 293] on img "Next" at bounding box center [799, 288] width 23 height 62
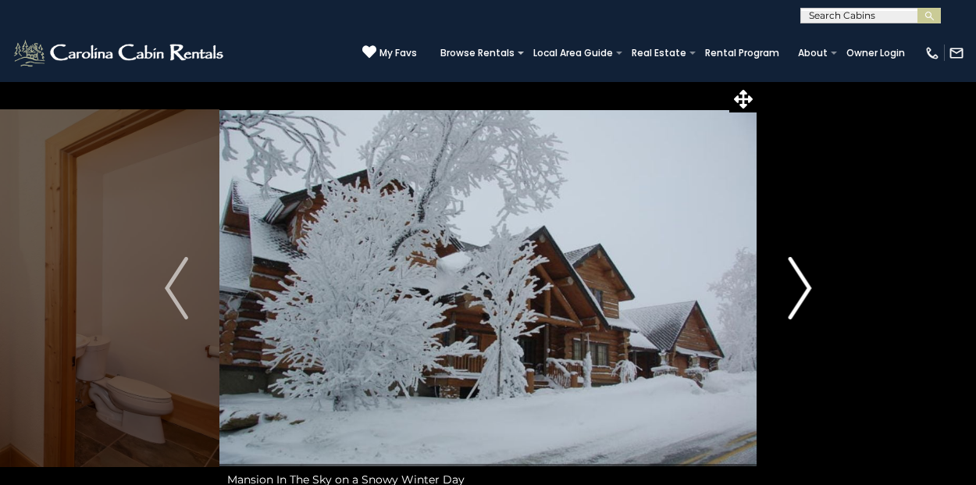
click at [795, 293] on img "Next" at bounding box center [799, 288] width 23 height 62
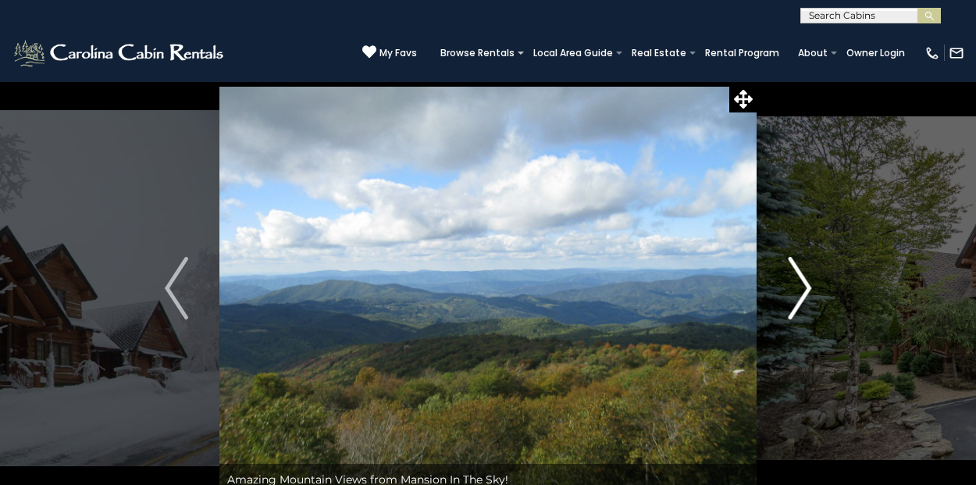
click at [795, 293] on img "Next" at bounding box center [799, 288] width 23 height 62
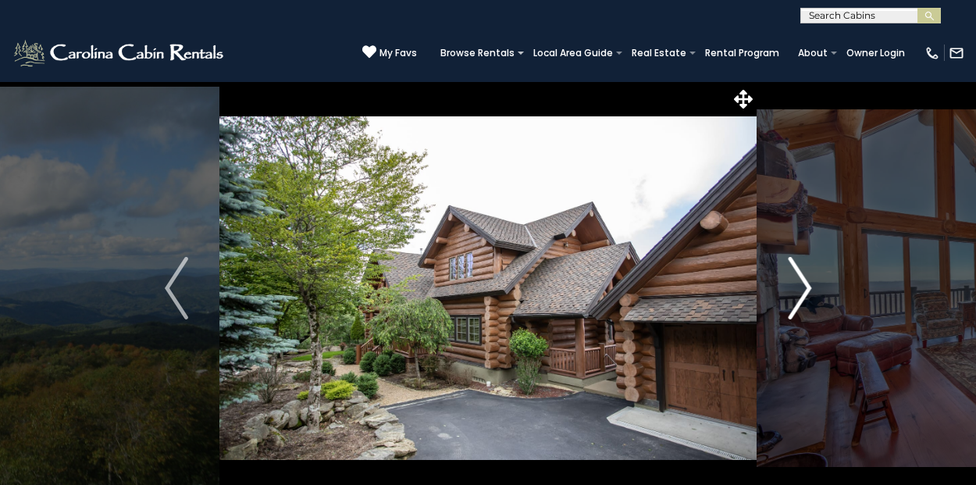
click at [821, 297] on button "Next" at bounding box center [800, 288] width 87 height 414
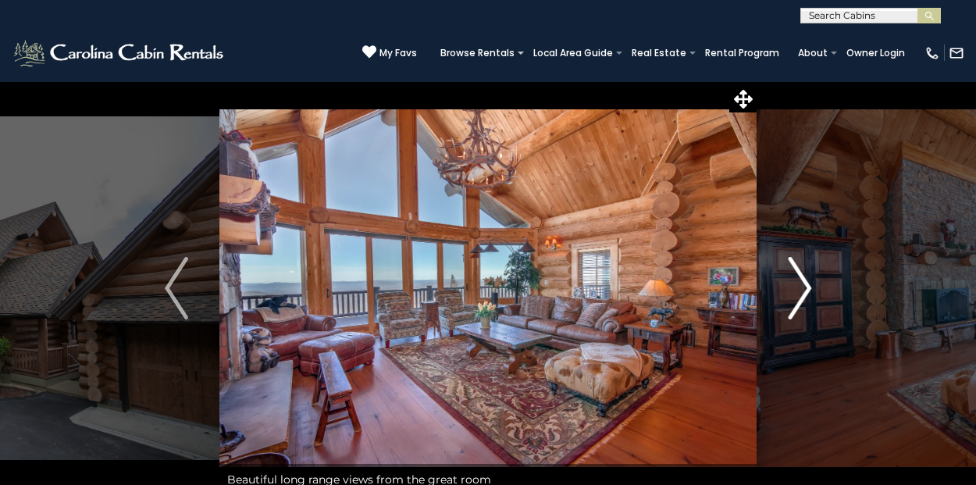
click at [821, 297] on button "Next" at bounding box center [800, 288] width 87 height 414
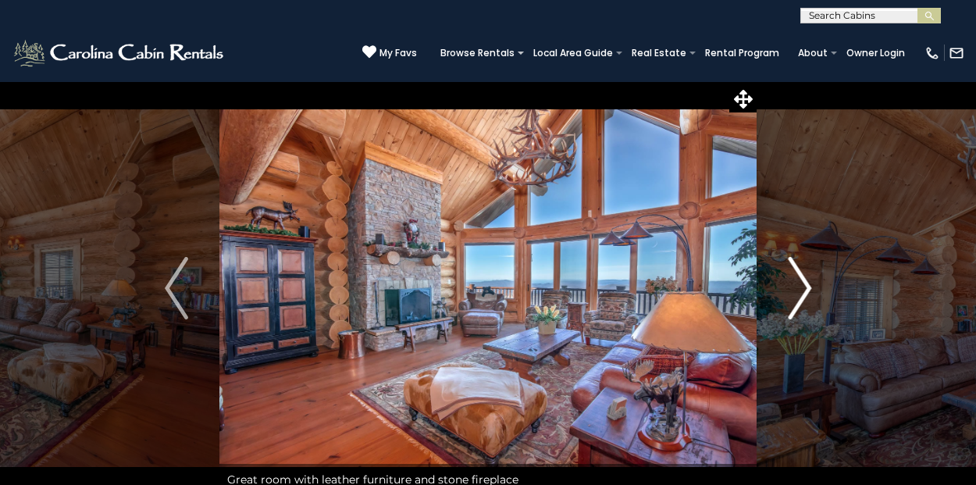
click at [821, 297] on button "Next" at bounding box center [800, 288] width 87 height 414
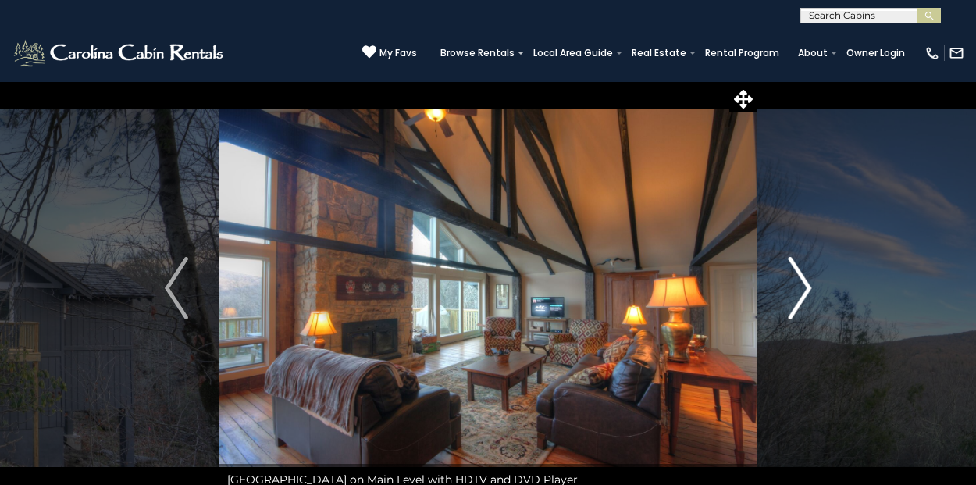
click at [807, 287] on img "Next" at bounding box center [799, 288] width 23 height 62
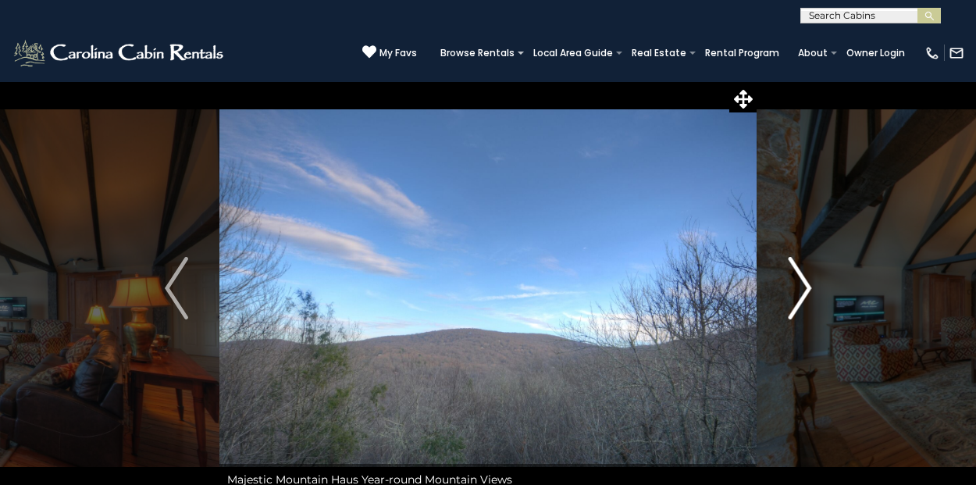
click at [807, 287] on img "Next" at bounding box center [799, 288] width 23 height 62
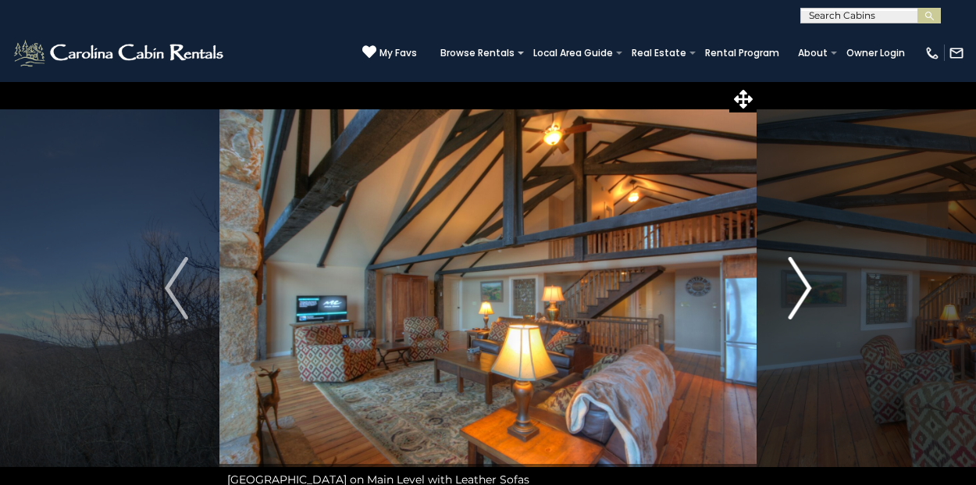
click at [807, 287] on img "Next" at bounding box center [799, 288] width 23 height 62
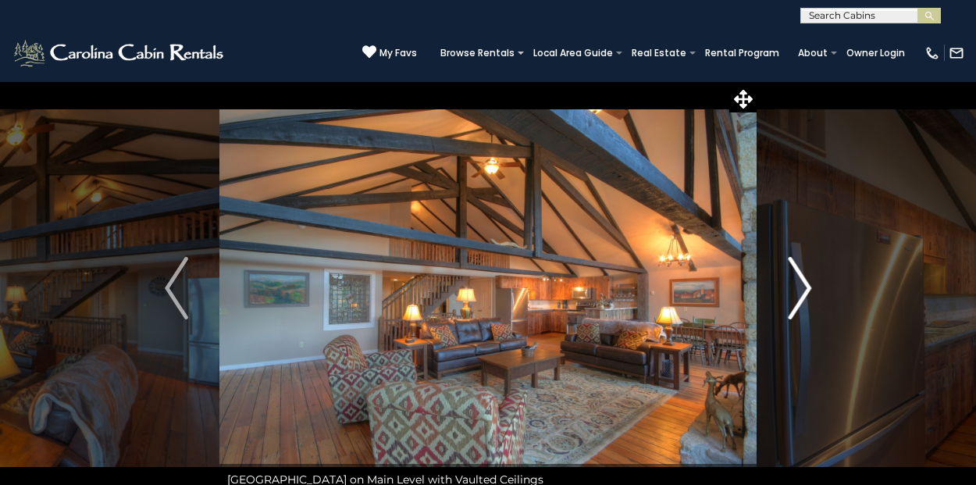
click at [807, 287] on img "Next" at bounding box center [799, 288] width 23 height 62
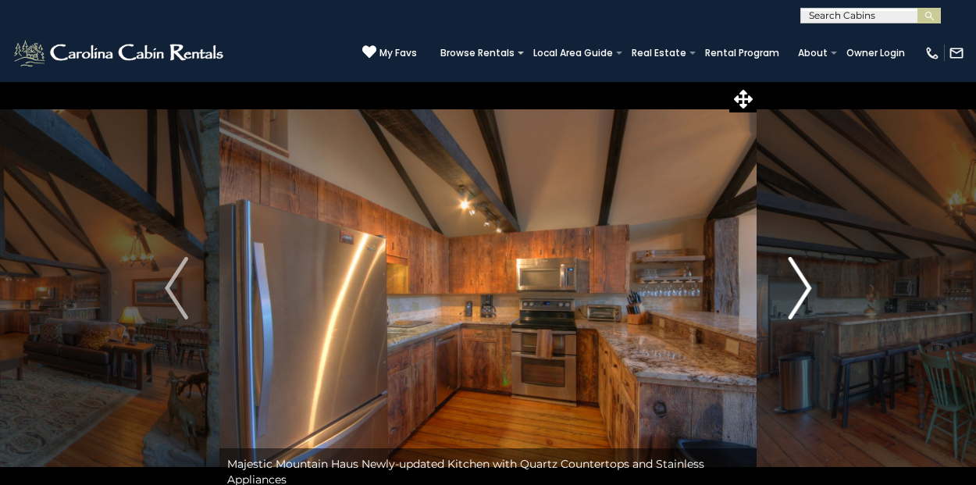
click at [807, 287] on img "Next" at bounding box center [799, 288] width 23 height 62
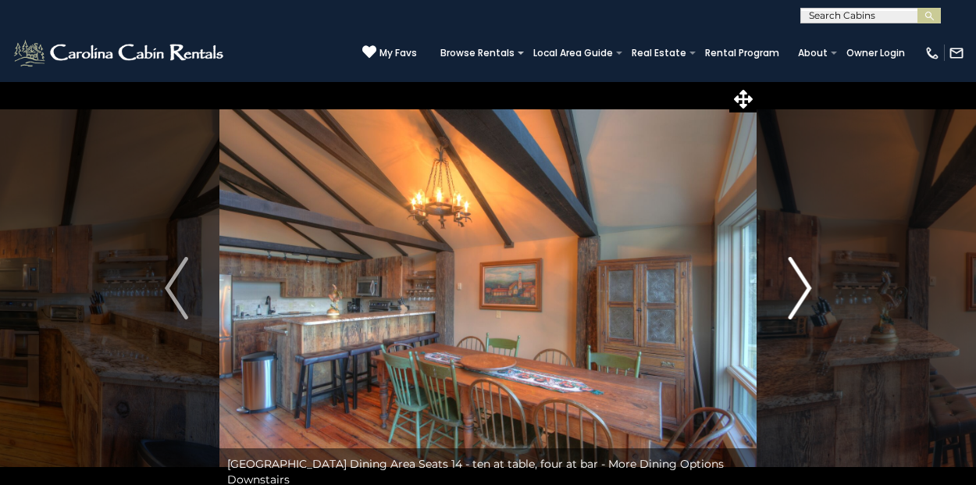
click at [807, 287] on img "Next" at bounding box center [799, 288] width 23 height 62
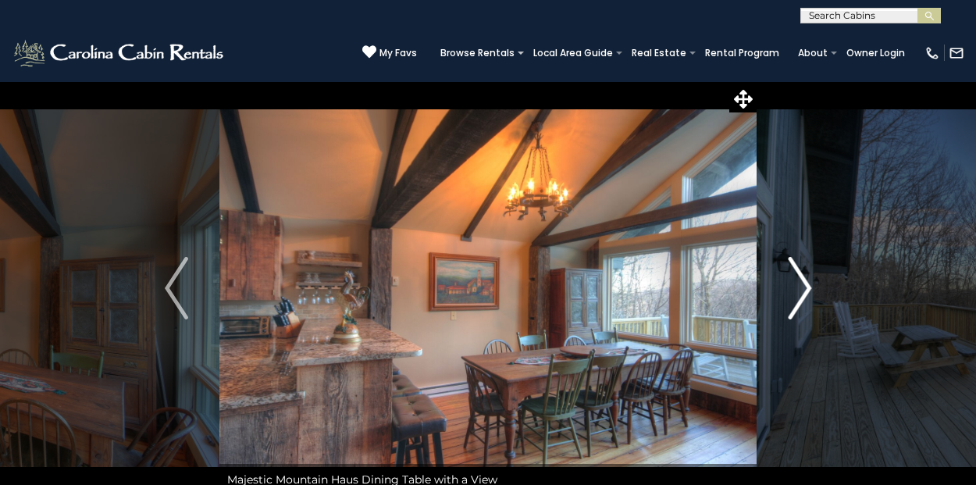
click at [807, 287] on img "Next" at bounding box center [799, 288] width 23 height 62
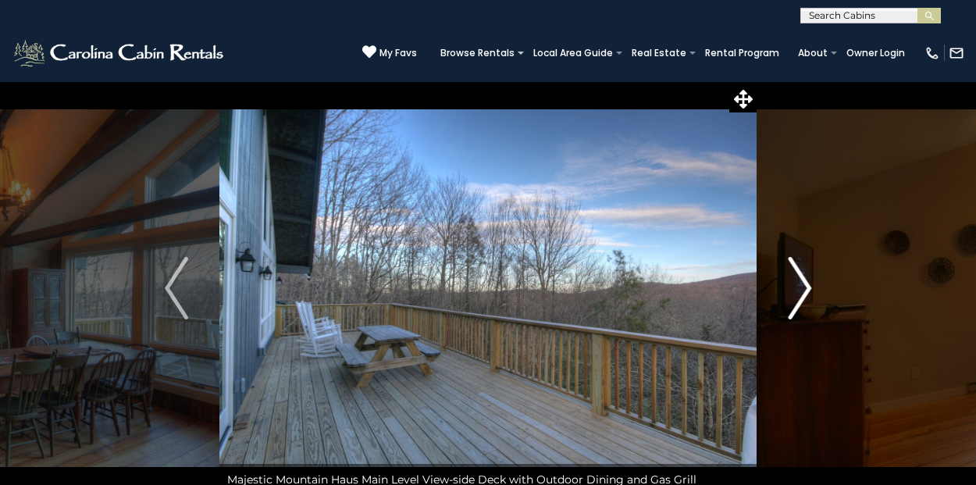
click at [807, 287] on img "Next" at bounding box center [799, 288] width 23 height 62
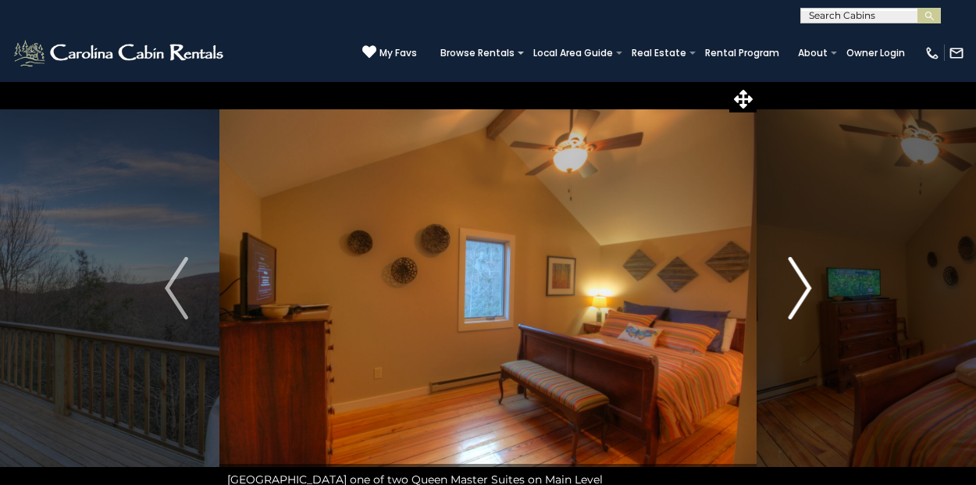
click at [807, 287] on img "Next" at bounding box center [799, 288] width 23 height 62
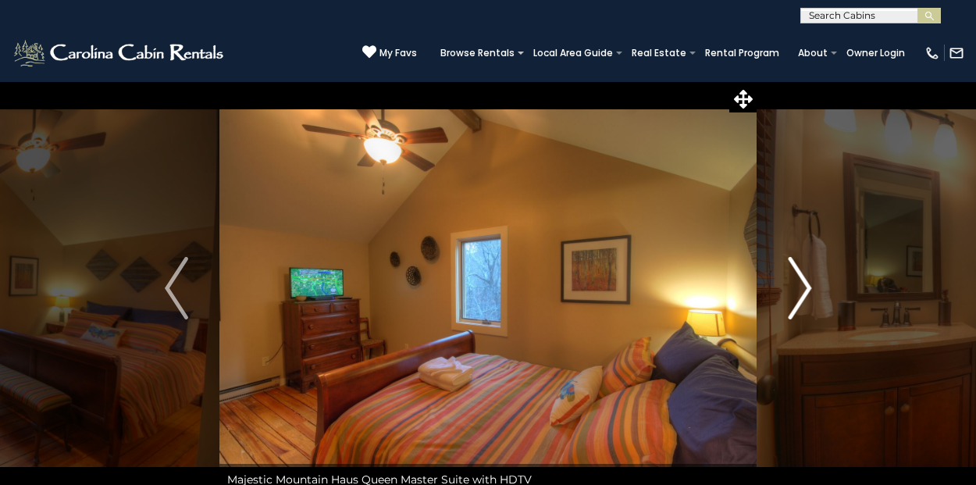
click at [807, 287] on img "Next" at bounding box center [799, 288] width 23 height 62
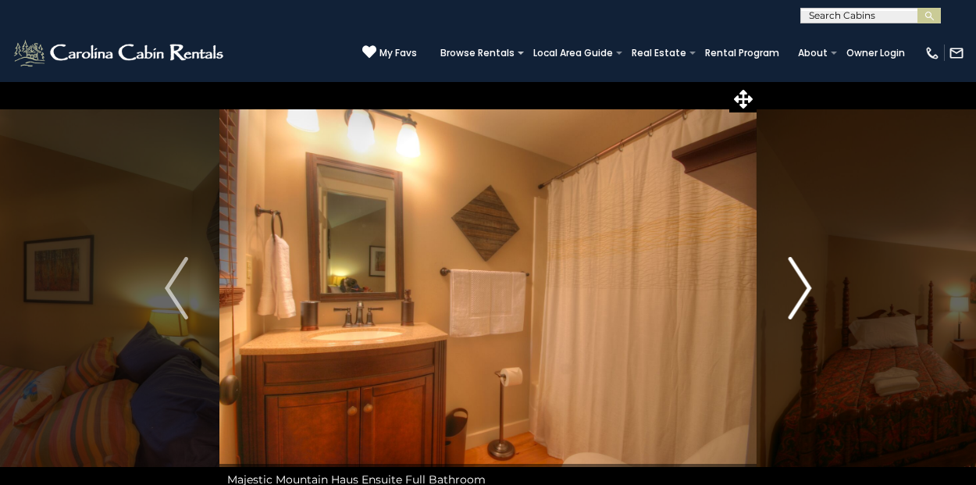
click at [807, 287] on img "Next" at bounding box center [799, 288] width 23 height 62
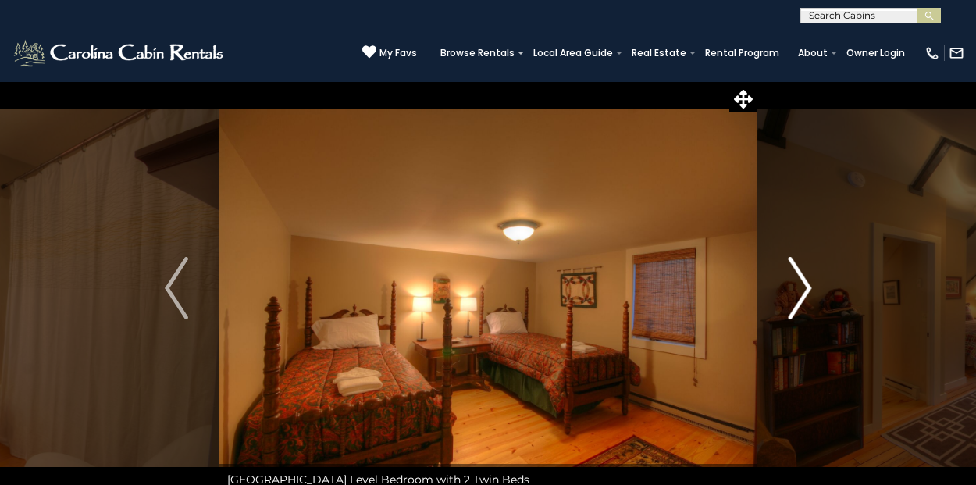
click at [807, 287] on img "Next" at bounding box center [799, 288] width 23 height 62
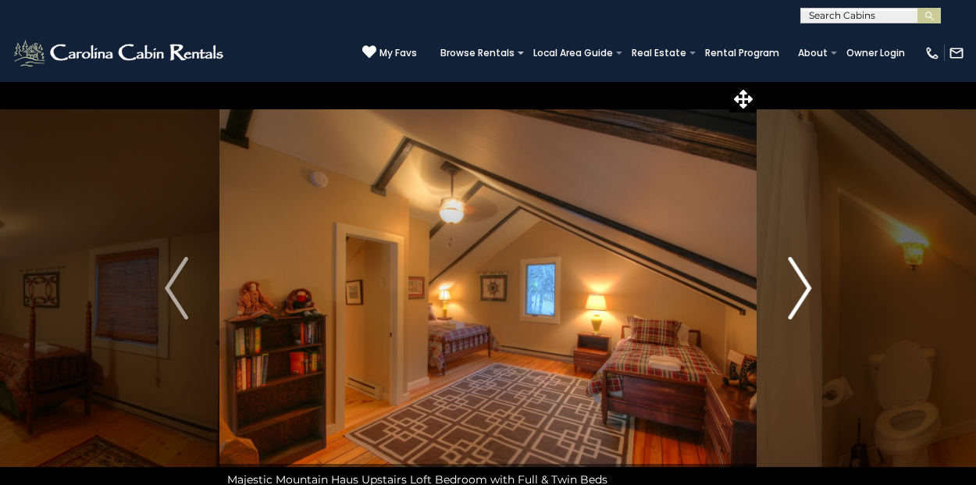
click at [807, 287] on img "Next" at bounding box center [799, 288] width 23 height 62
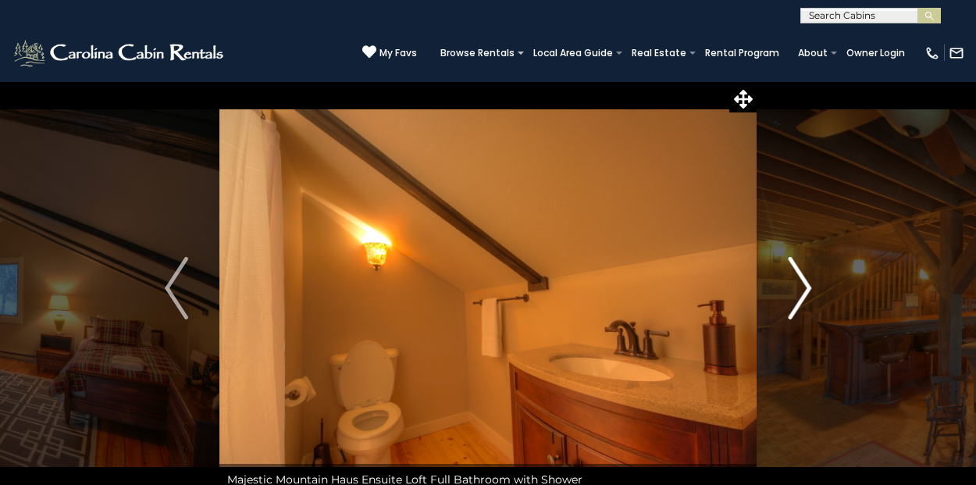
click at [807, 287] on img "Next" at bounding box center [799, 288] width 23 height 62
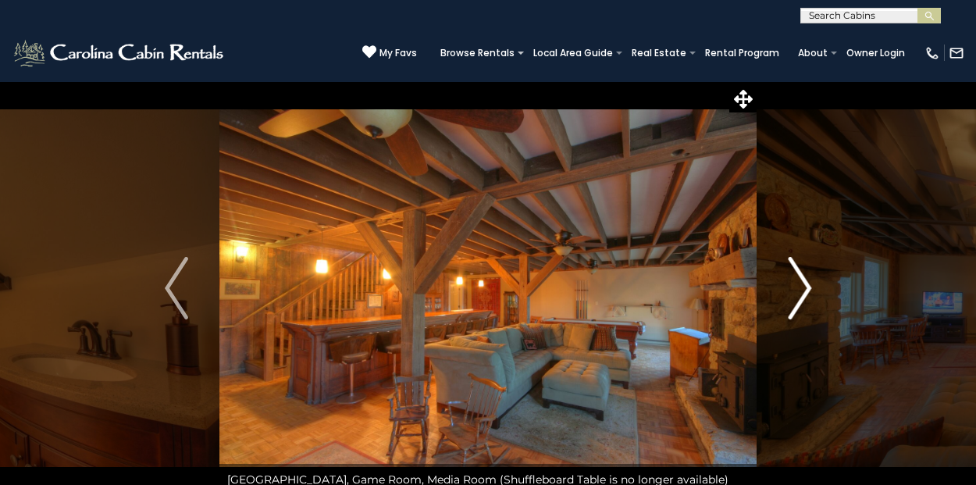
click at [807, 287] on img "Next" at bounding box center [799, 288] width 23 height 62
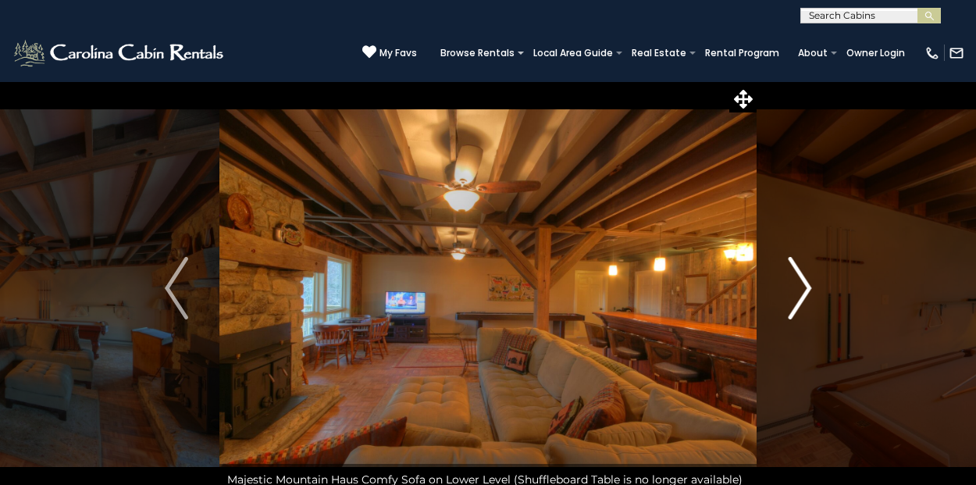
click at [807, 287] on img "Next" at bounding box center [799, 288] width 23 height 62
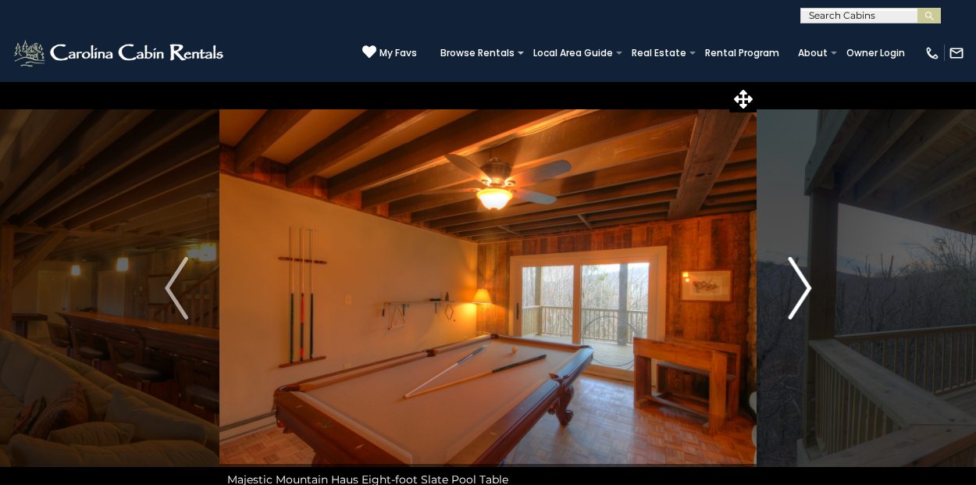
click at [807, 287] on img "Next" at bounding box center [799, 288] width 23 height 62
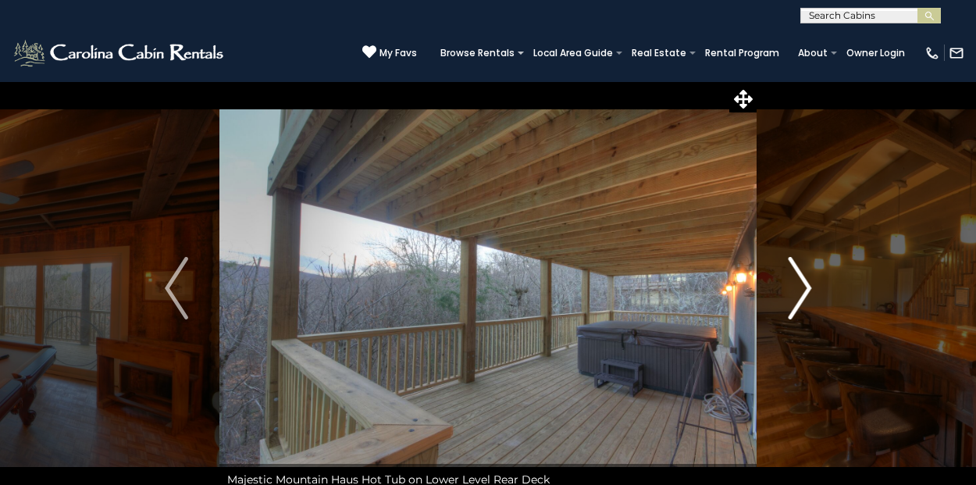
click at [807, 287] on img "Next" at bounding box center [799, 288] width 23 height 62
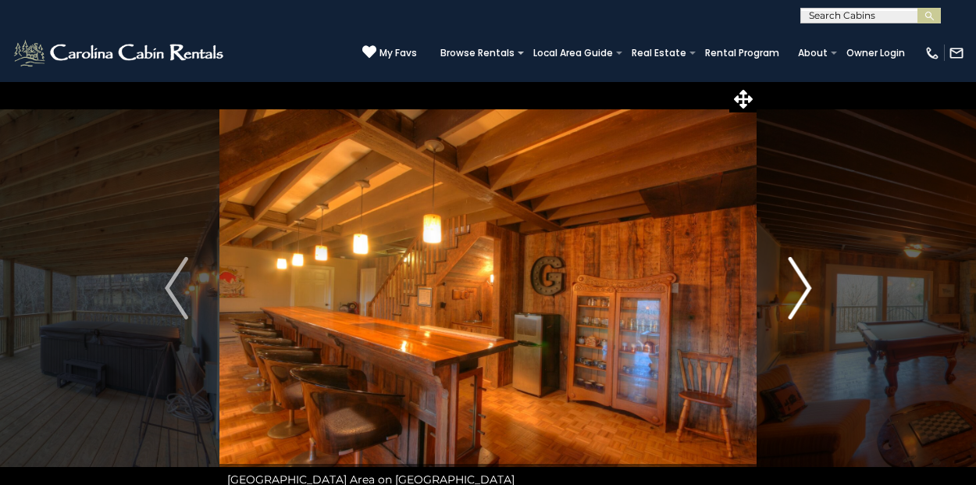
click at [807, 287] on img "Next" at bounding box center [799, 288] width 23 height 62
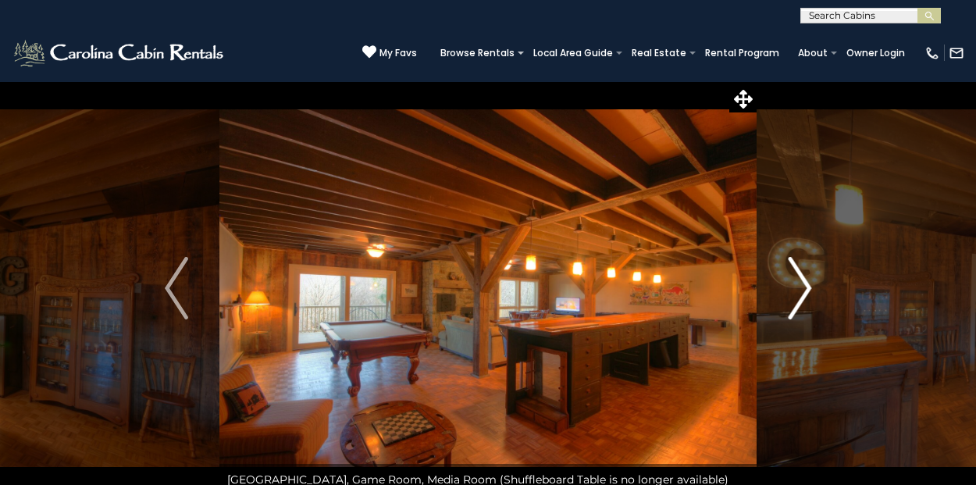
click at [807, 287] on img "Next" at bounding box center [799, 288] width 23 height 62
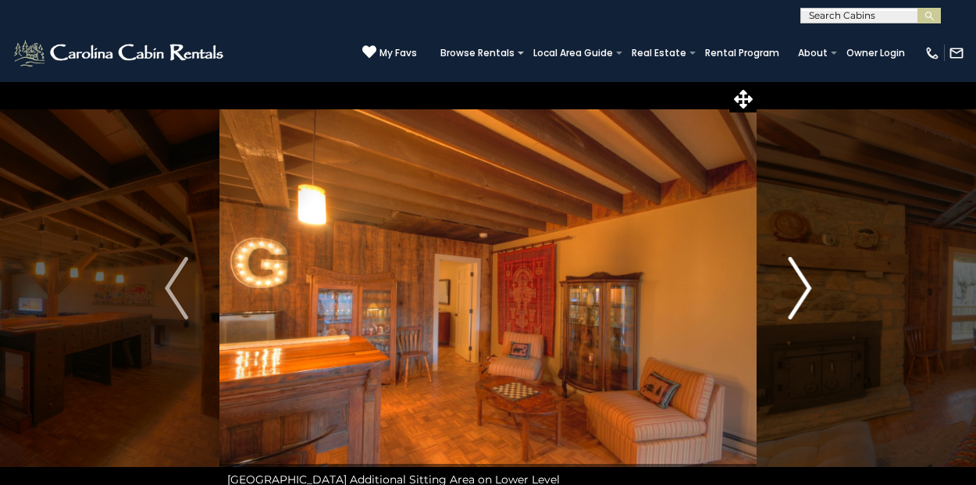
click at [807, 287] on img "Next" at bounding box center [799, 288] width 23 height 62
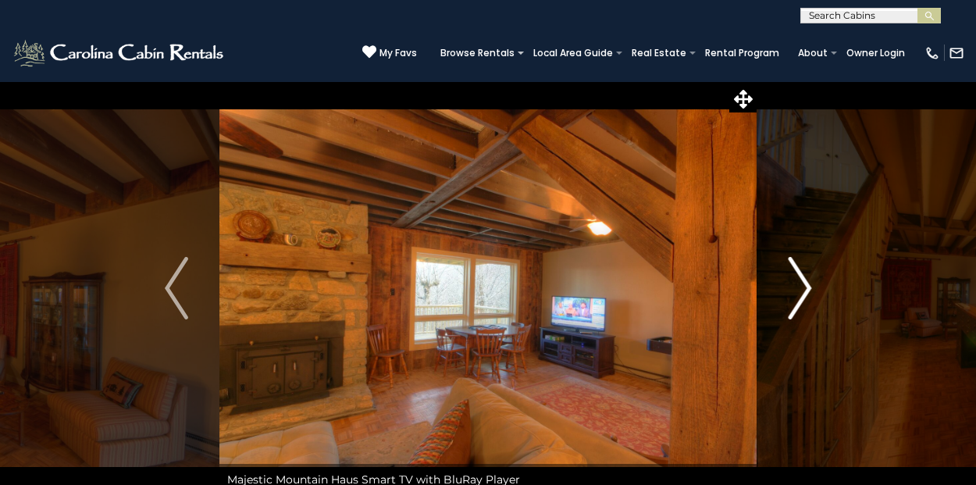
click at [807, 287] on img "Next" at bounding box center [799, 288] width 23 height 62
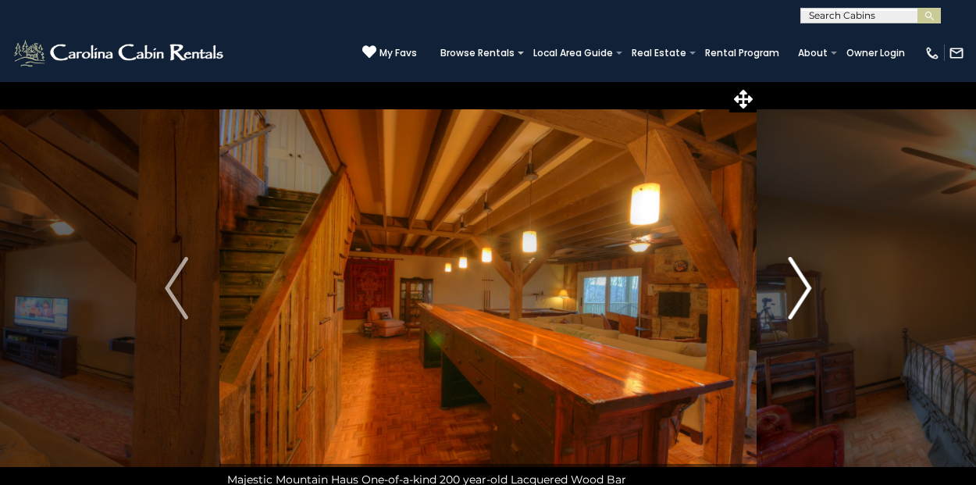
click at [807, 287] on img "Next" at bounding box center [799, 288] width 23 height 62
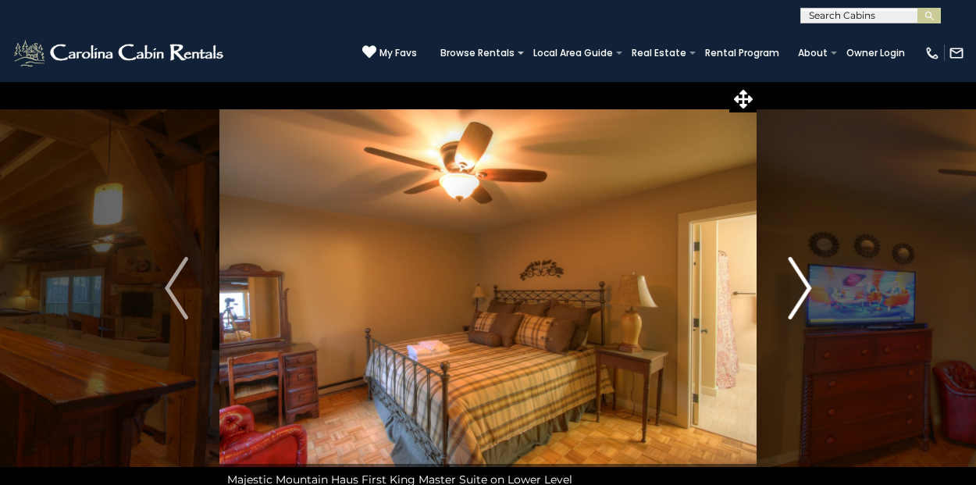
click at [807, 287] on img "Next" at bounding box center [799, 288] width 23 height 62
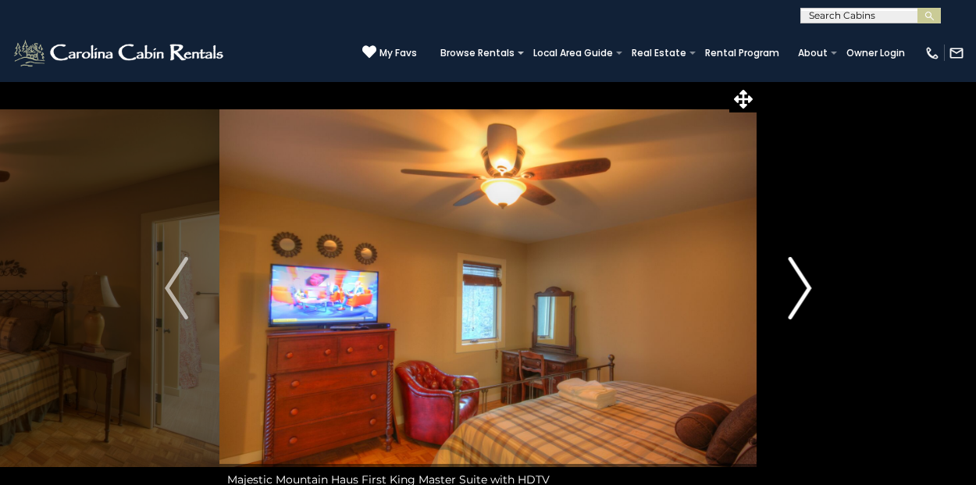
click at [807, 287] on img "Next" at bounding box center [799, 288] width 23 height 62
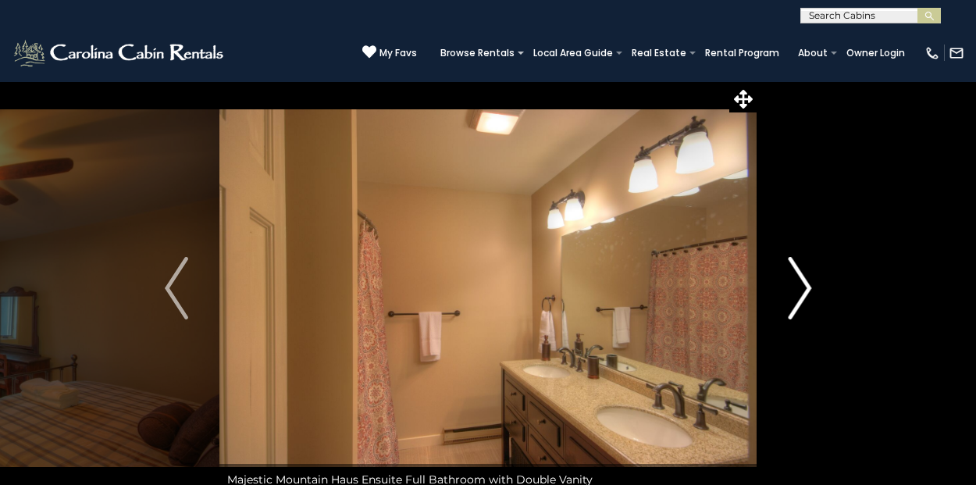
click at [807, 287] on img "Next" at bounding box center [799, 288] width 23 height 62
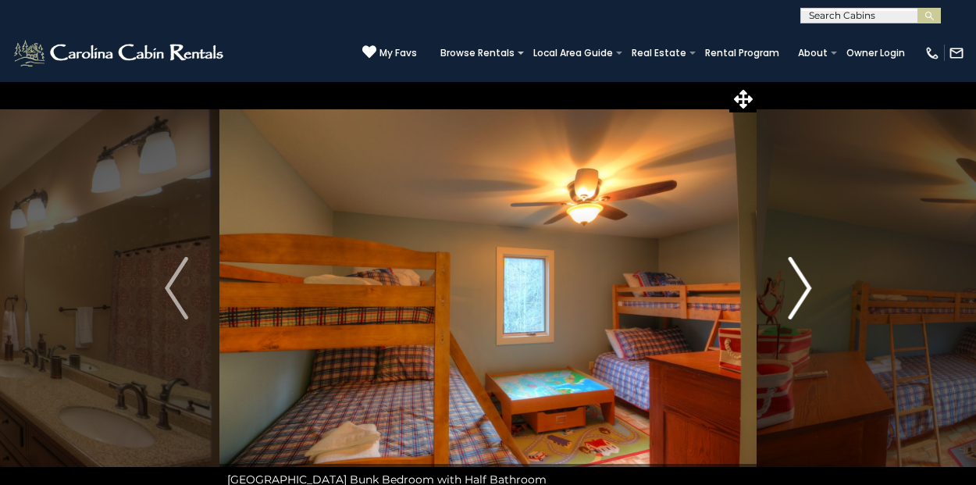
click at [807, 287] on img "Next" at bounding box center [799, 288] width 23 height 62
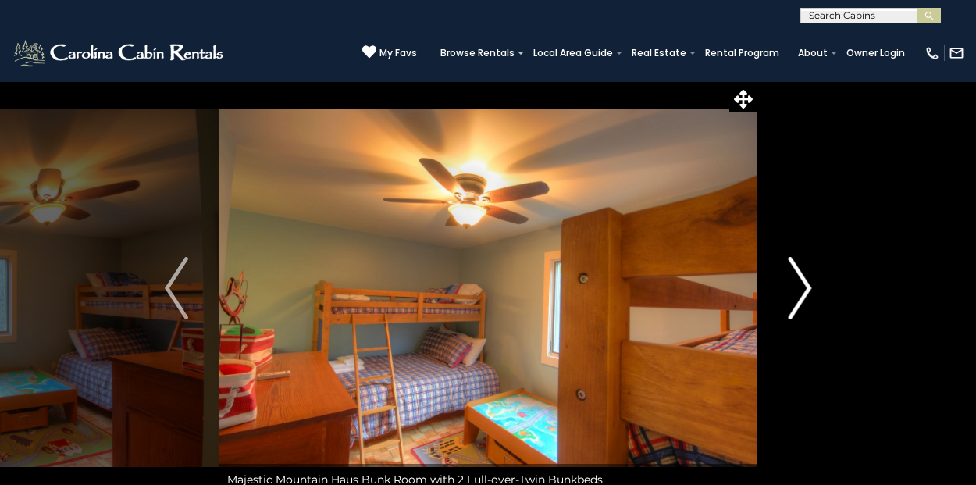
click at [807, 287] on img "Next" at bounding box center [799, 288] width 23 height 62
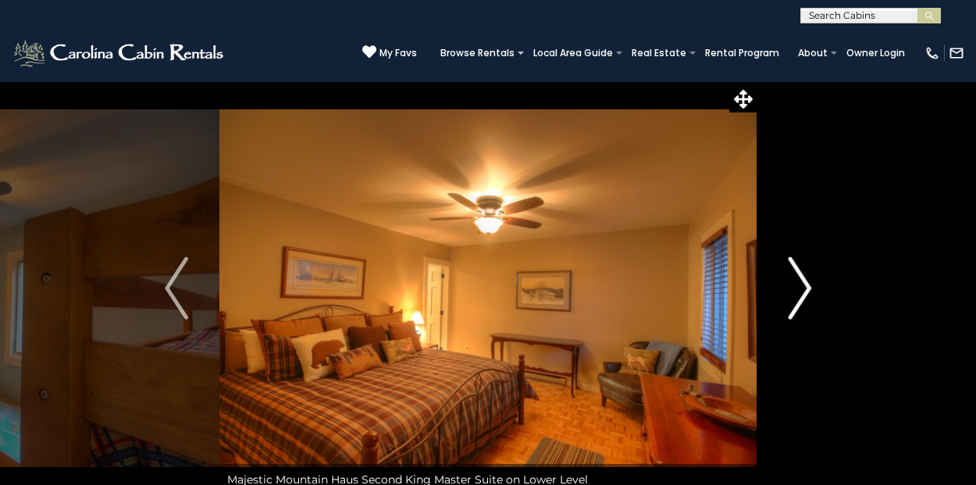
click at [807, 287] on img "Next" at bounding box center [799, 288] width 23 height 62
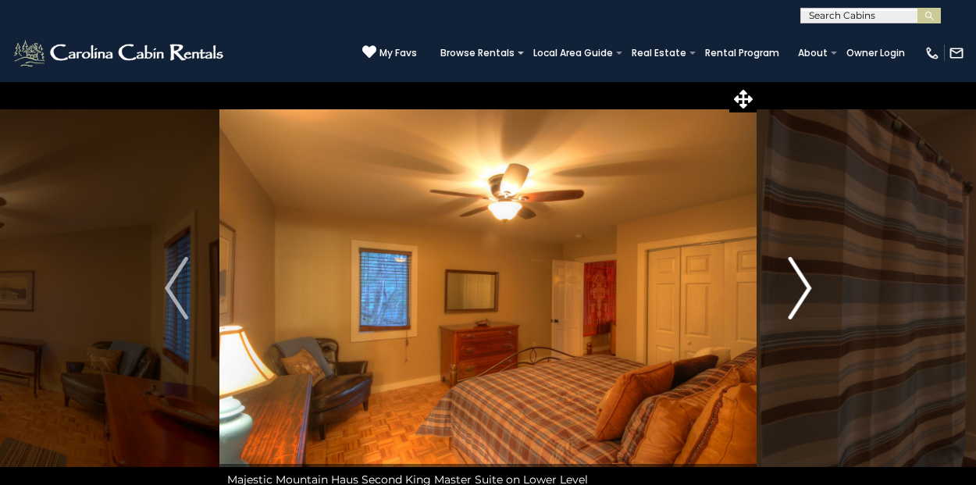
click at [807, 287] on img "Next" at bounding box center [799, 288] width 23 height 62
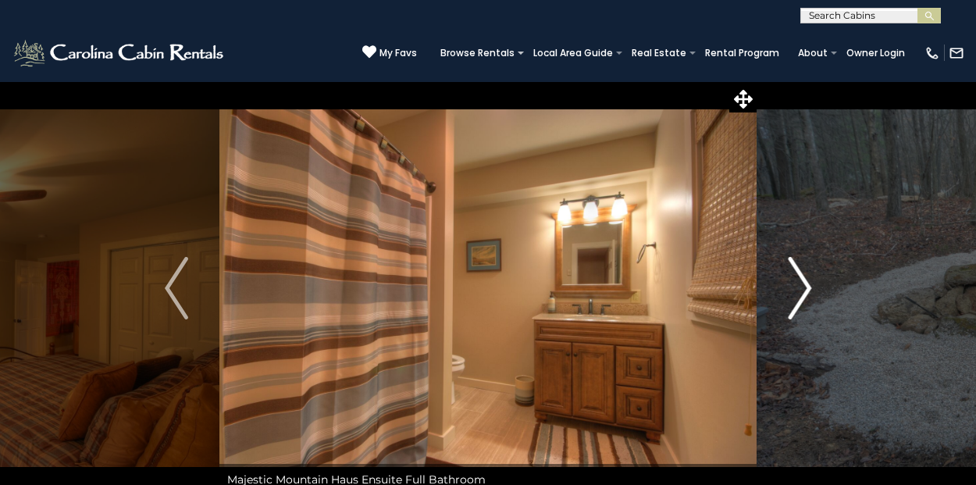
click at [807, 287] on img "Next" at bounding box center [799, 288] width 23 height 62
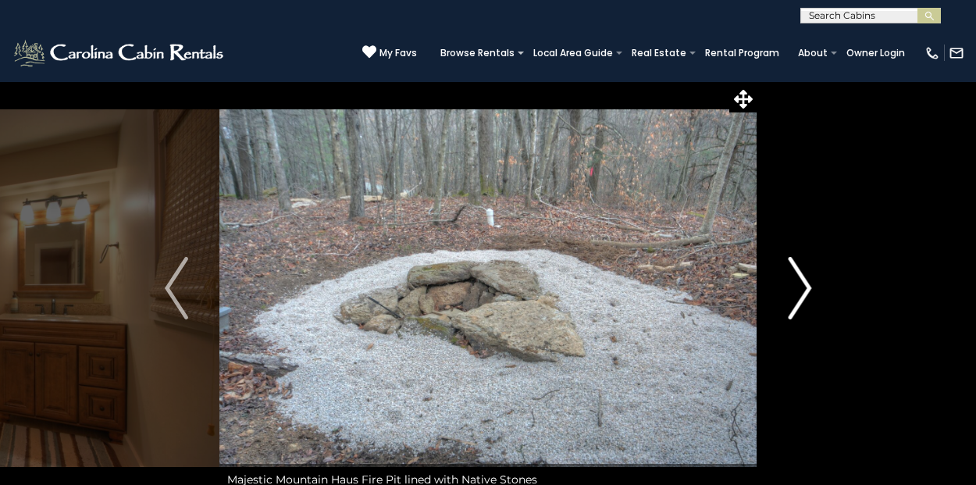
click at [807, 287] on img "Next" at bounding box center [799, 288] width 23 height 62
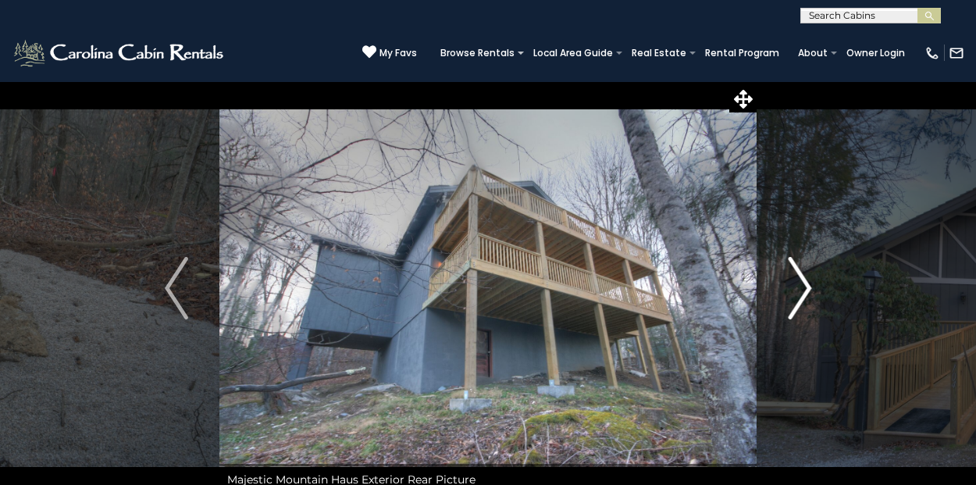
click at [807, 287] on img "Next" at bounding box center [799, 288] width 23 height 62
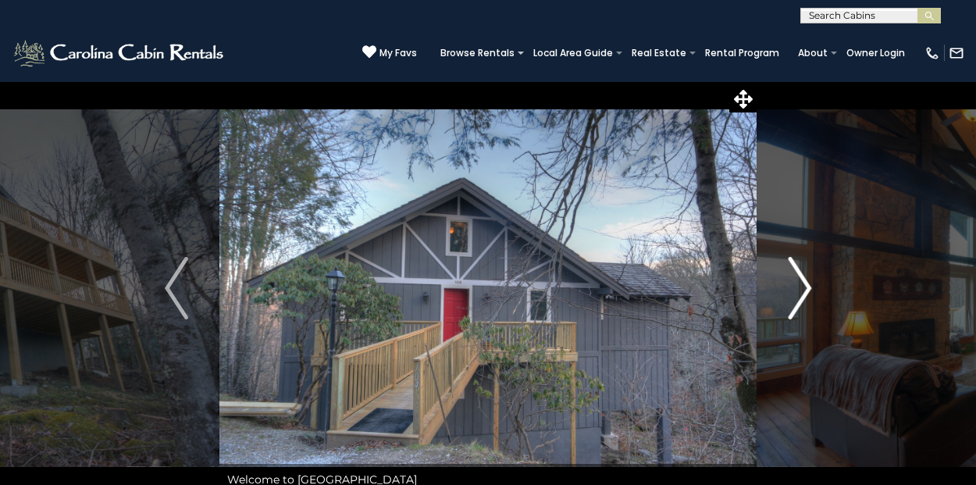
click at [807, 287] on img "Next" at bounding box center [799, 288] width 23 height 62
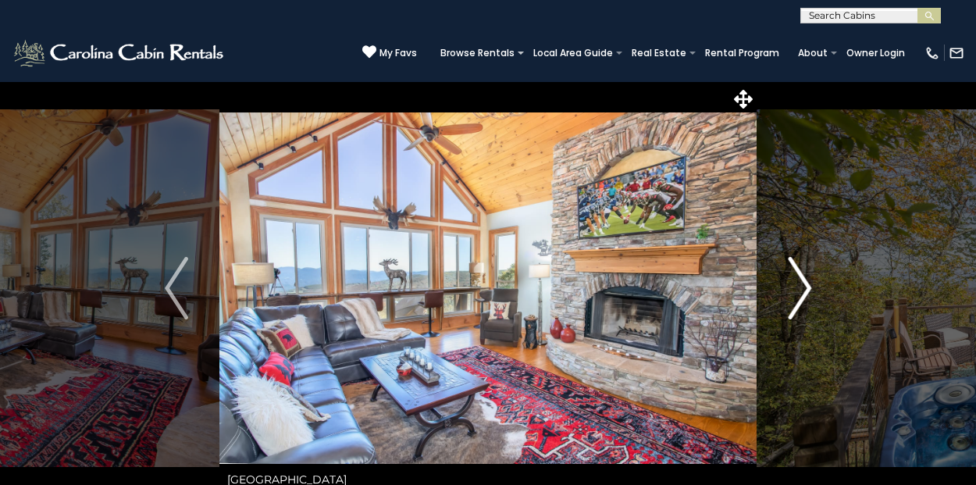
click at [804, 302] on img "Next" at bounding box center [799, 288] width 23 height 62
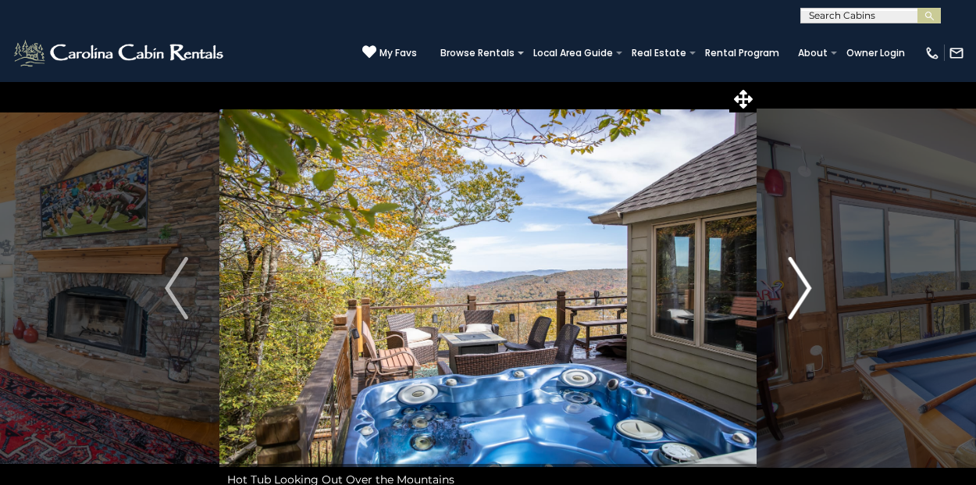
click at [804, 302] on img "Next" at bounding box center [799, 288] width 23 height 62
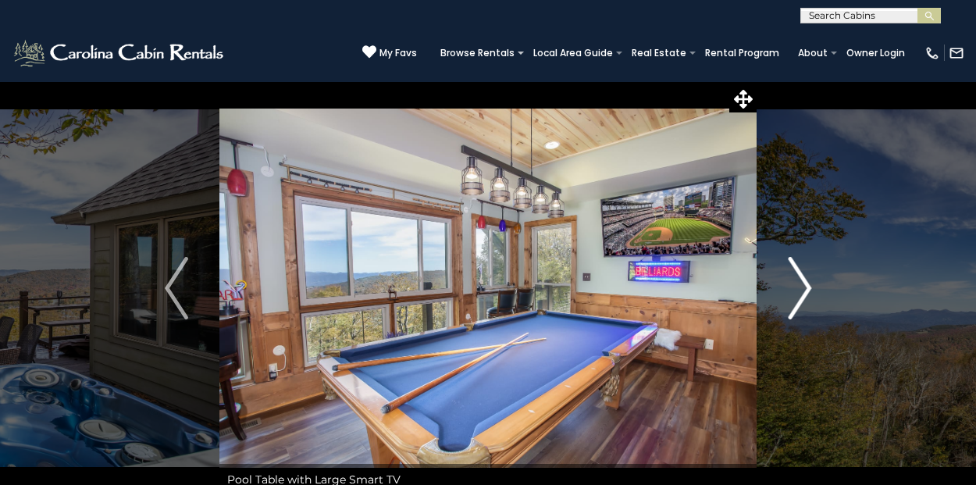
click at [804, 302] on img "Next" at bounding box center [799, 288] width 23 height 62
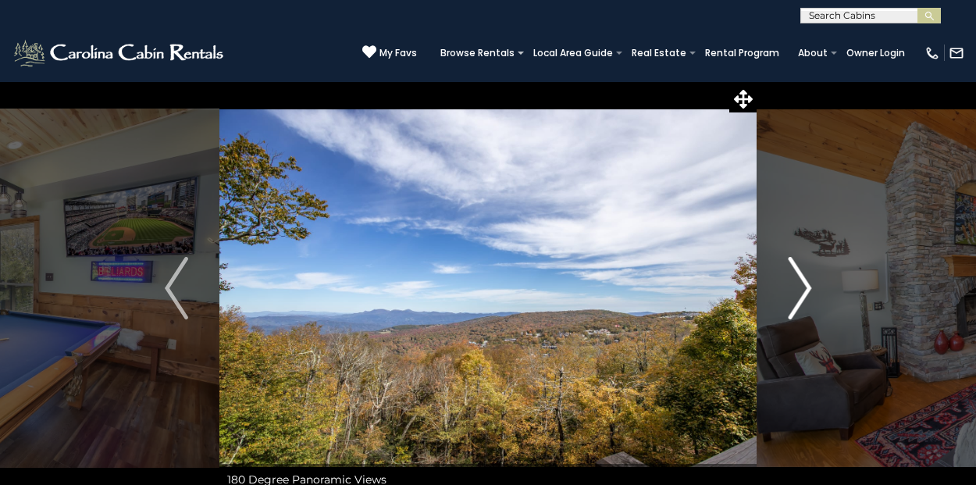
click at [804, 302] on img "Next" at bounding box center [799, 288] width 23 height 62
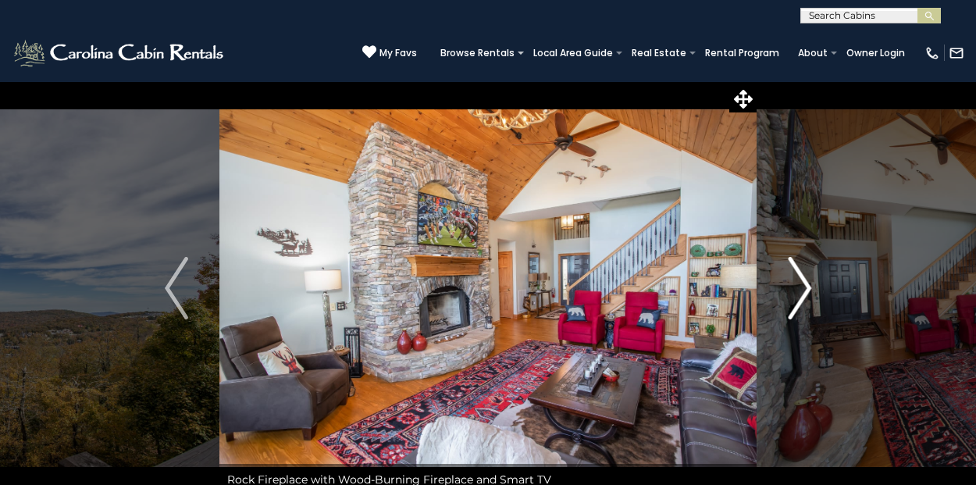
click at [804, 302] on img "Next" at bounding box center [799, 288] width 23 height 62
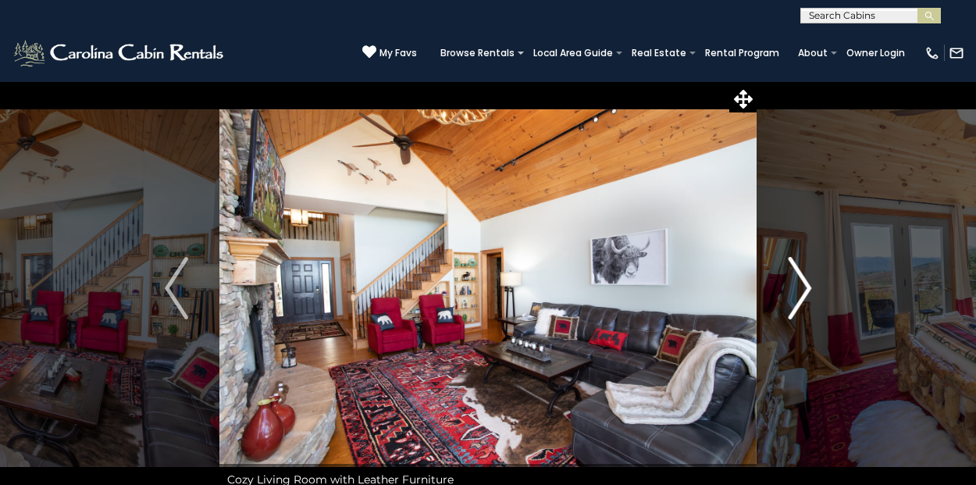
click at [804, 302] on img "Next" at bounding box center [799, 288] width 23 height 62
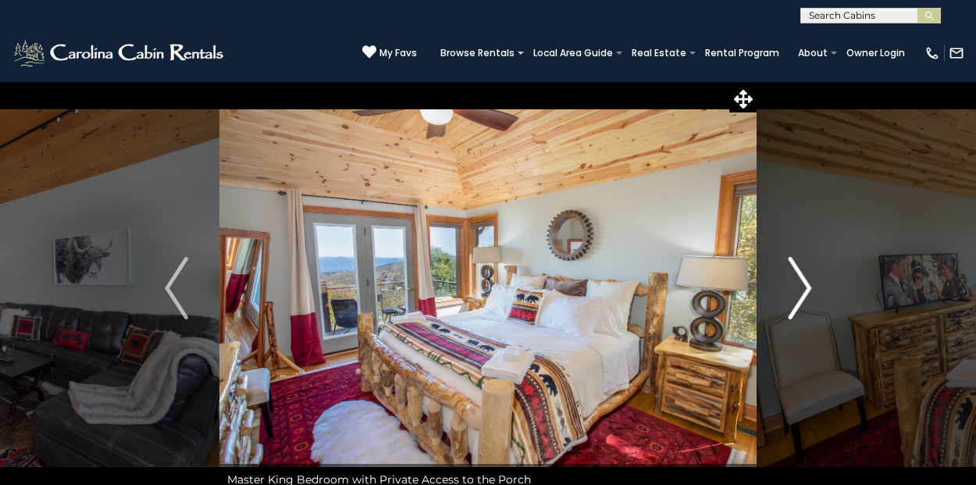
click at [804, 302] on img "Next" at bounding box center [799, 288] width 23 height 62
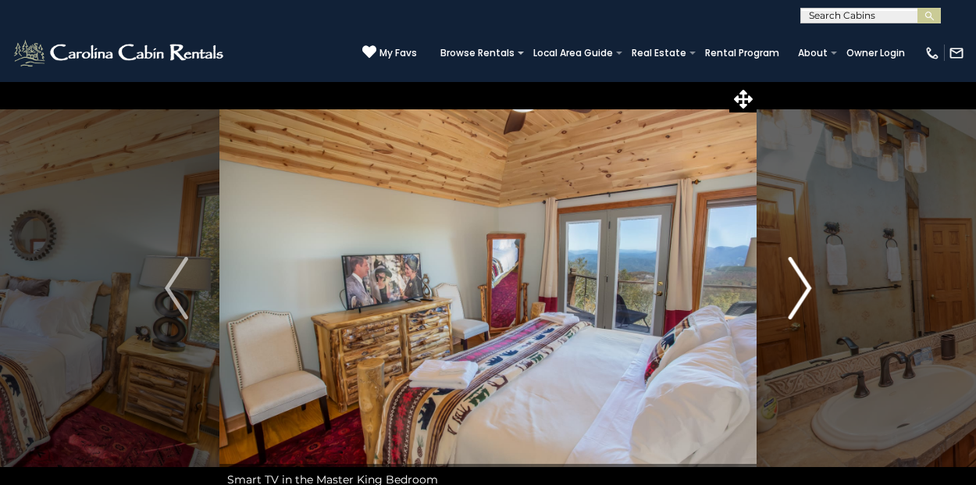
click at [804, 302] on img "Next" at bounding box center [799, 288] width 23 height 62
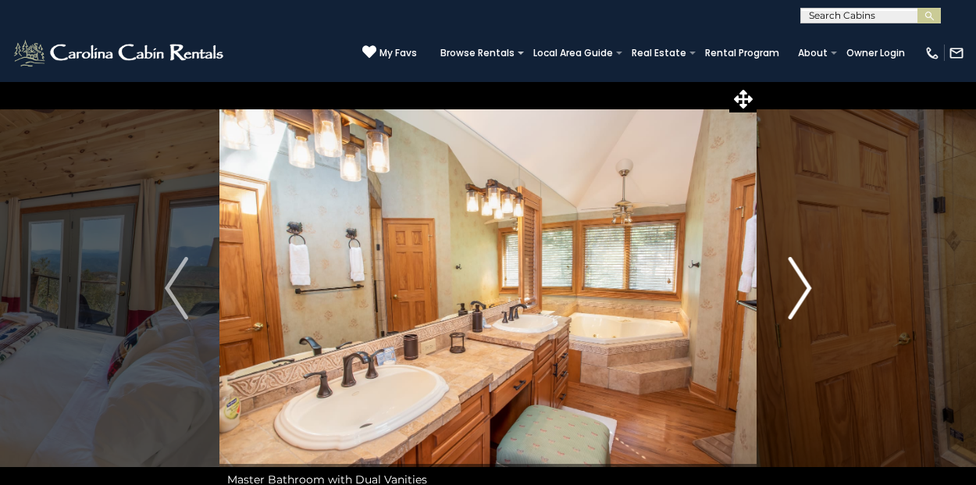
click at [804, 302] on img "Next" at bounding box center [799, 288] width 23 height 62
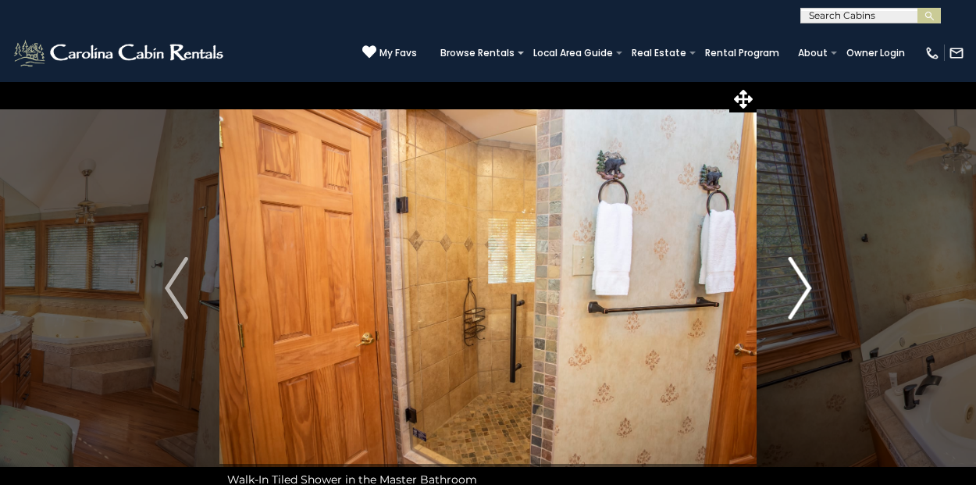
click at [804, 302] on img "Next" at bounding box center [799, 288] width 23 height 62
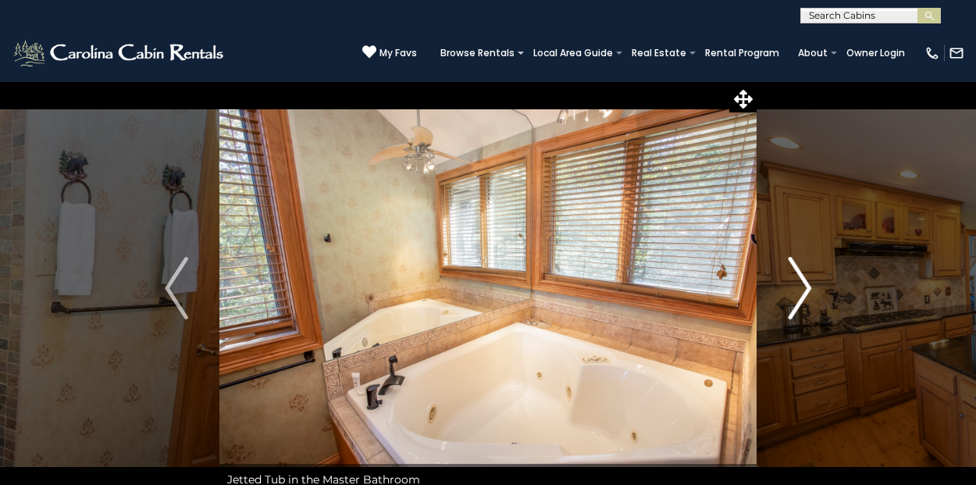
click at [804, 302] on img "Next" at bounding box center [799, 288] width 23 height 62
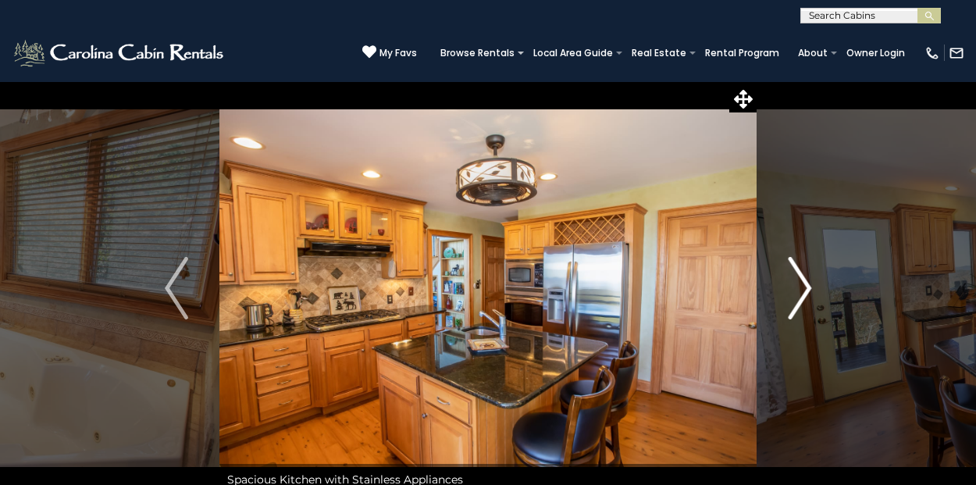
click at [804, 302] on img "Next" at bounding box center [799, 288] width 23 height 62
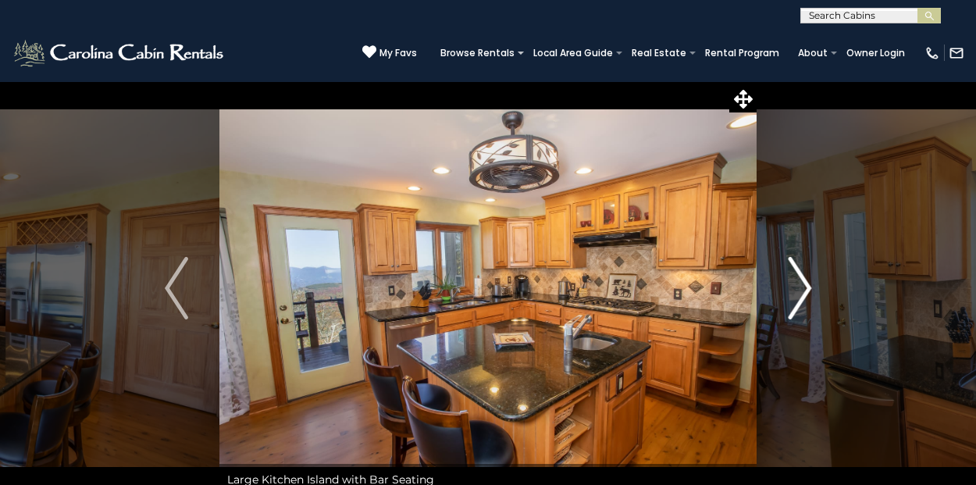
click at [804, 302] on img "Next" at bounding box center [799, 288] width 23 height 62
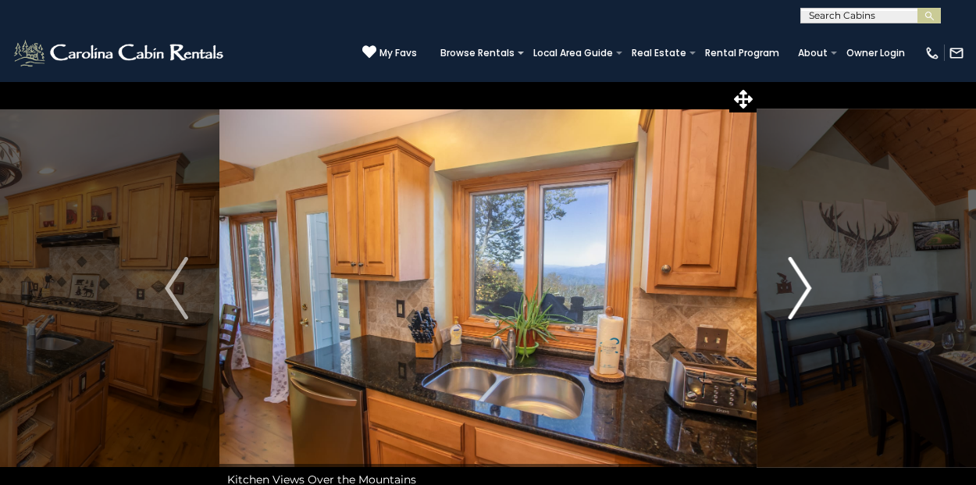
click at [804, 302] on img "Next" at bounding box center [799, 288] width 23 height 62
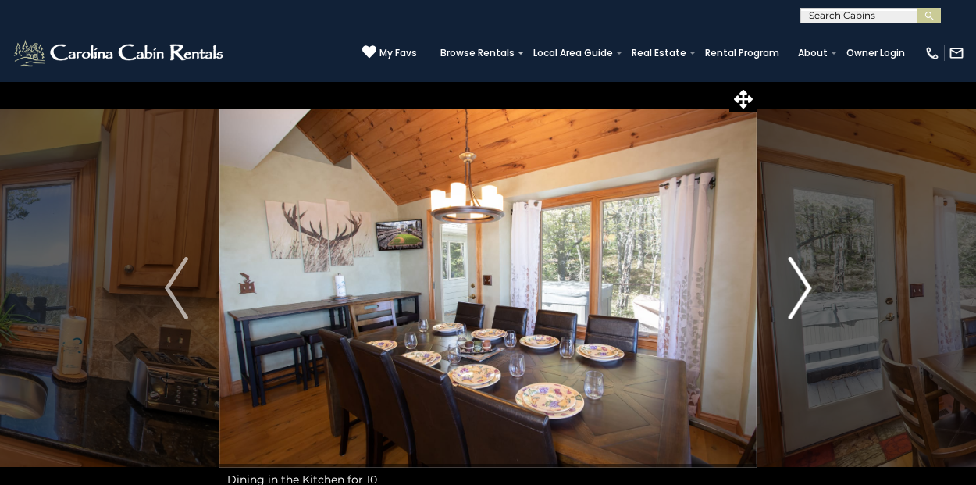
click at [804, 304] on img "Next" at bounding box center [799, 288] width 23 height 62
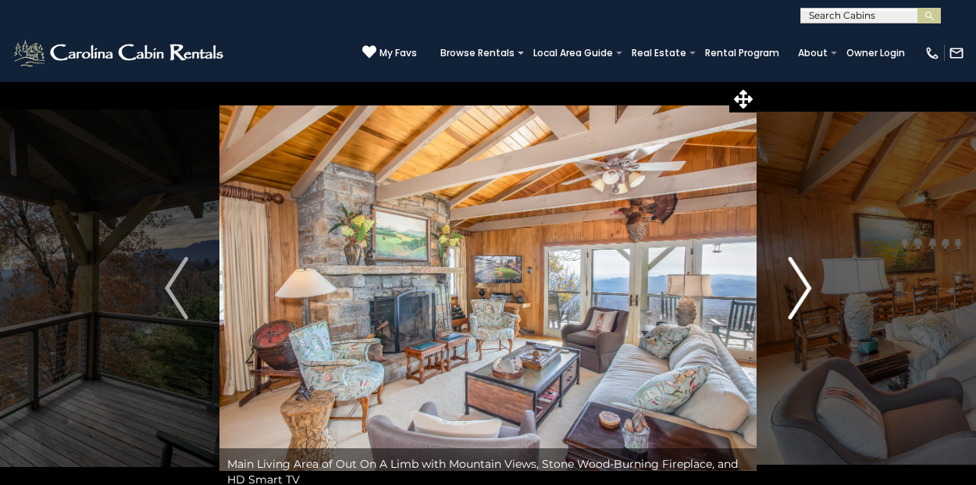
click at [800, 283] on img "Next" at bounding box center [799, 288] width 23 height 62
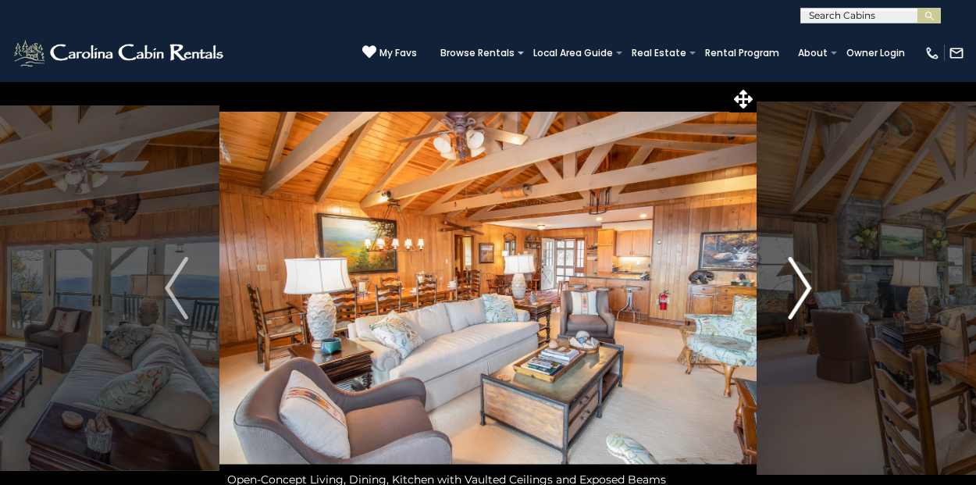
click at [800, 283] on img "Next" at bounding box center [799, 288] width 23 height 62
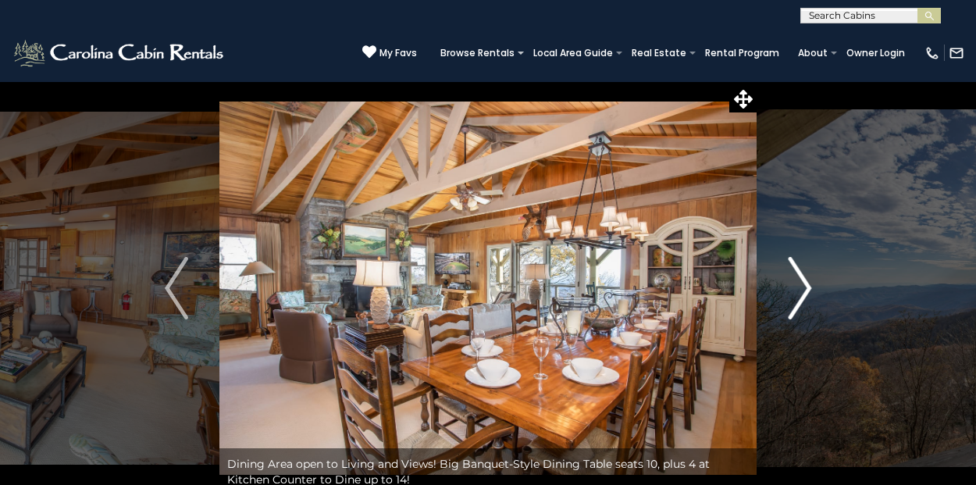
click at [800, 283] on img "Next" at bounding box center [799, 288] width 23 height 62
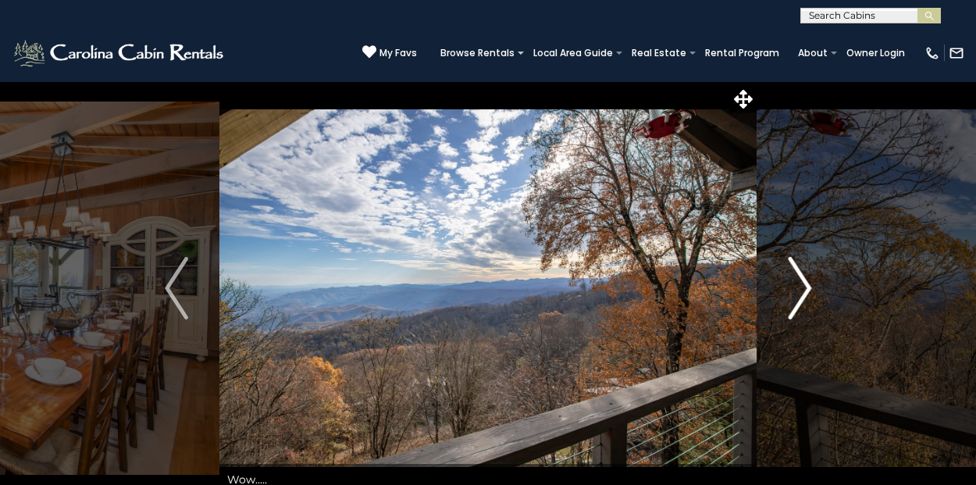
click at [800, 283] on img "Next" at bounding box center [799, 288] width 23 height 62
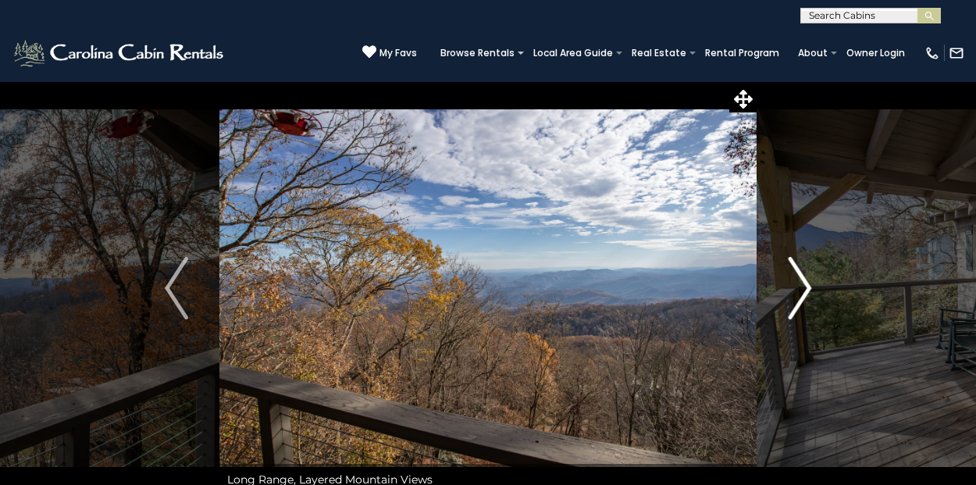
click at [800, 283] on img "Next" at bounding box center [799, 288] width 23 height 62
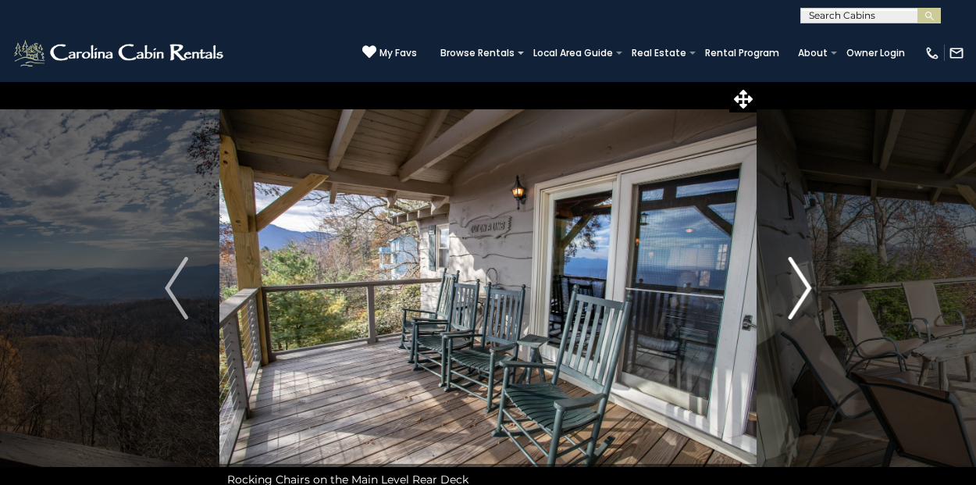
click at [800, 283] on img "Next" at bounding box center [799, 288] width 23 height 62
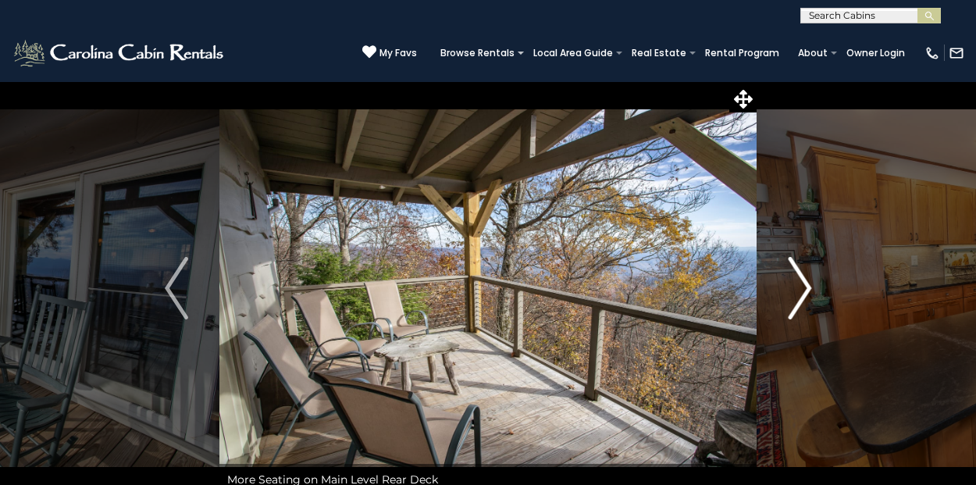
click at [800, 283] on img "Next" at bounding box center [799, 288] width 23 height 62
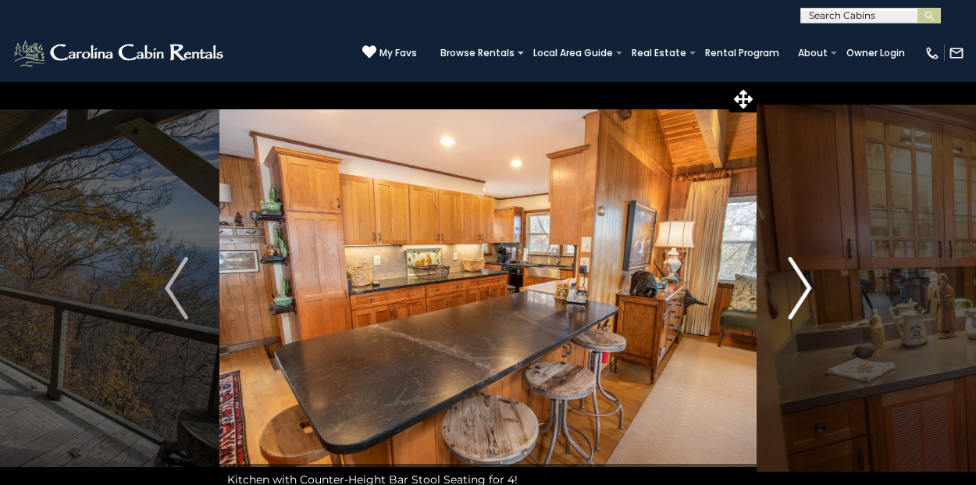
click at [800, 283] on img "Next" at bounding box center [799, 288] width 23 height 62
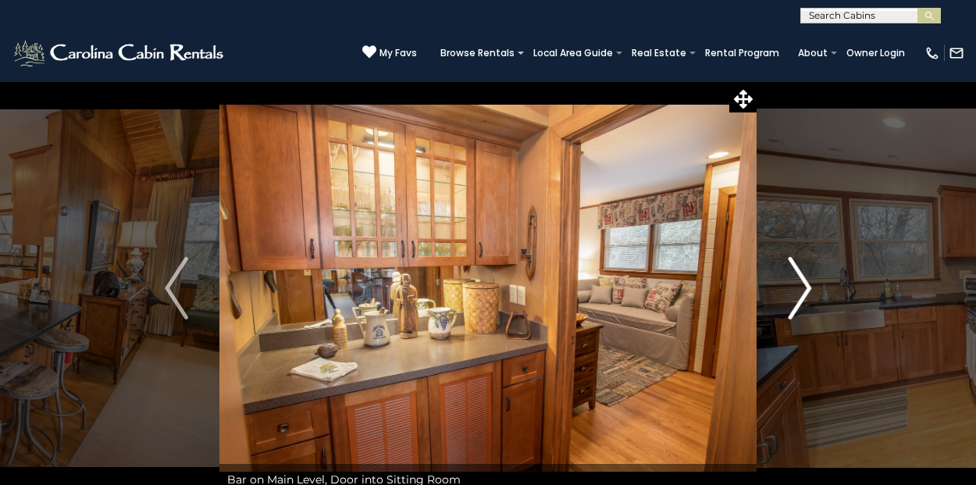
click at [800, 283] on img "Next" at bounding box center [799, 288] width 23 height 62
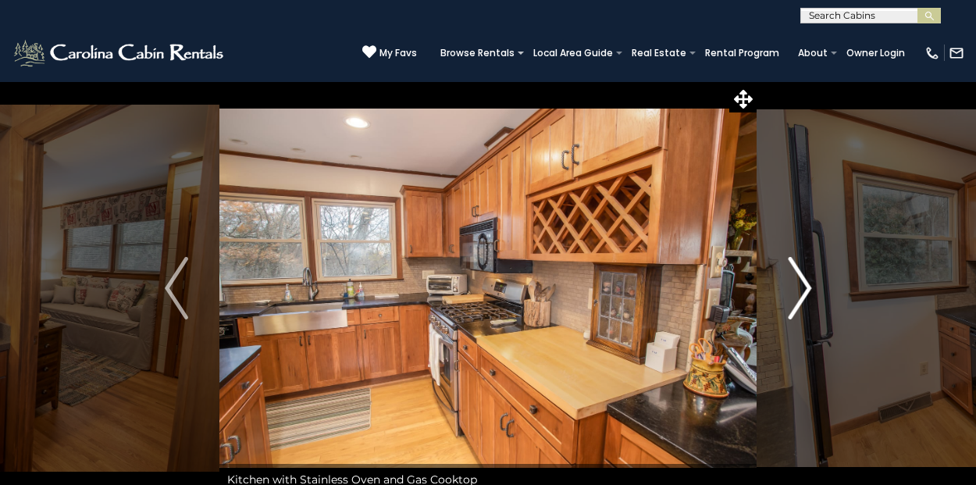
click at [800, 283] on img "Next" at bounding box center [799, 288] width 23 height 62
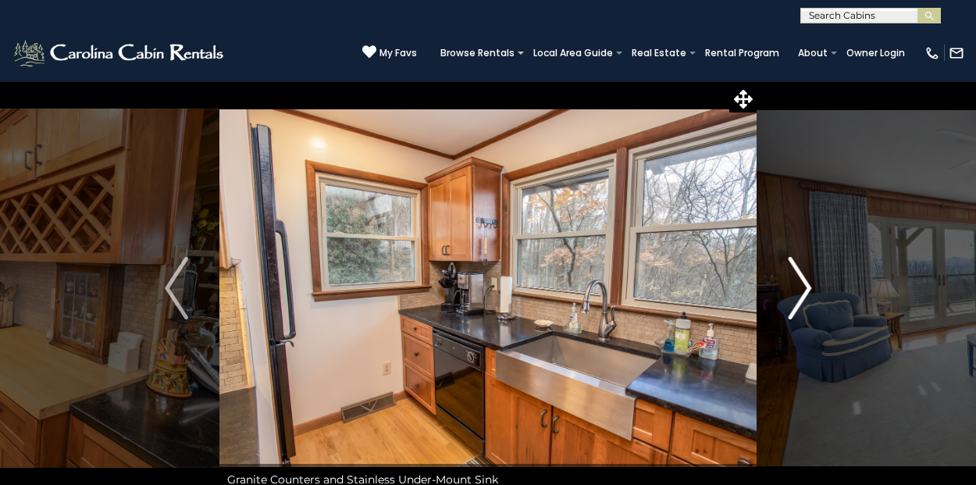
click at [800, 283] on img "Next" at bounding box center [799, 288] width 23 height 62
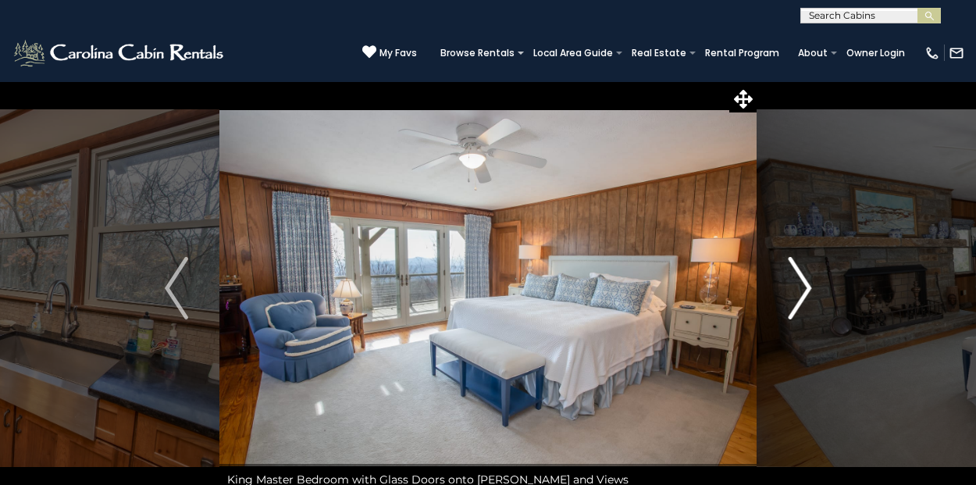
click at [800, 283] on img "Next" at bounding box center [799, 288] width 23 height 62
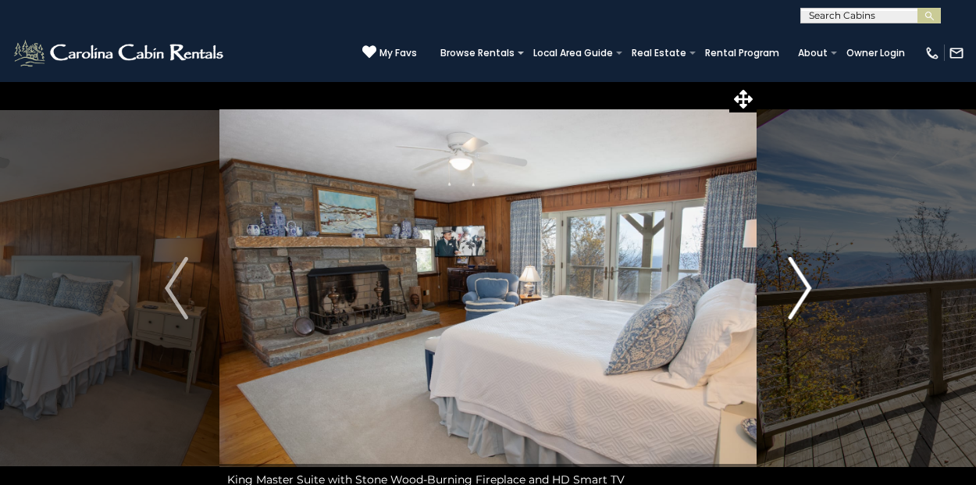
click at [800, 283] on img "Next" at bounding box center [799, 288] width 23 height 62
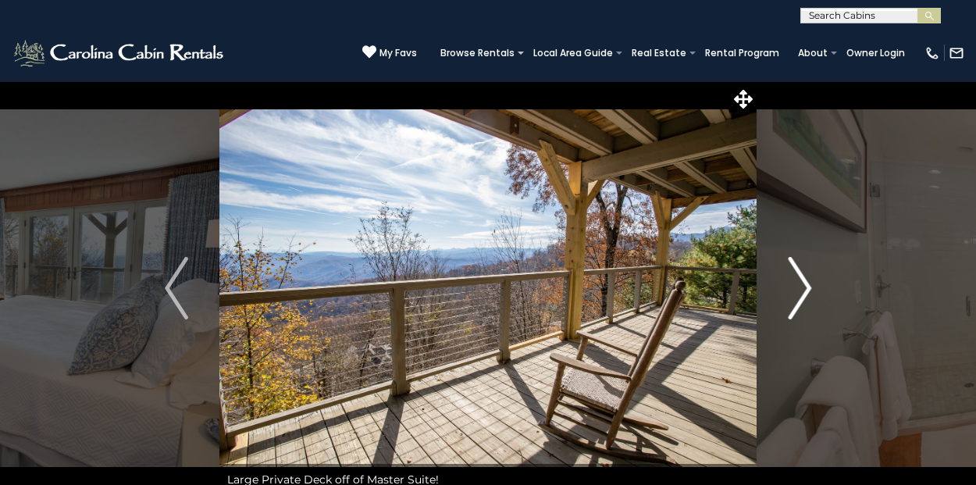
click at [799, 278] on img "Next" at bounding box center [799, 288] width 23 height 62
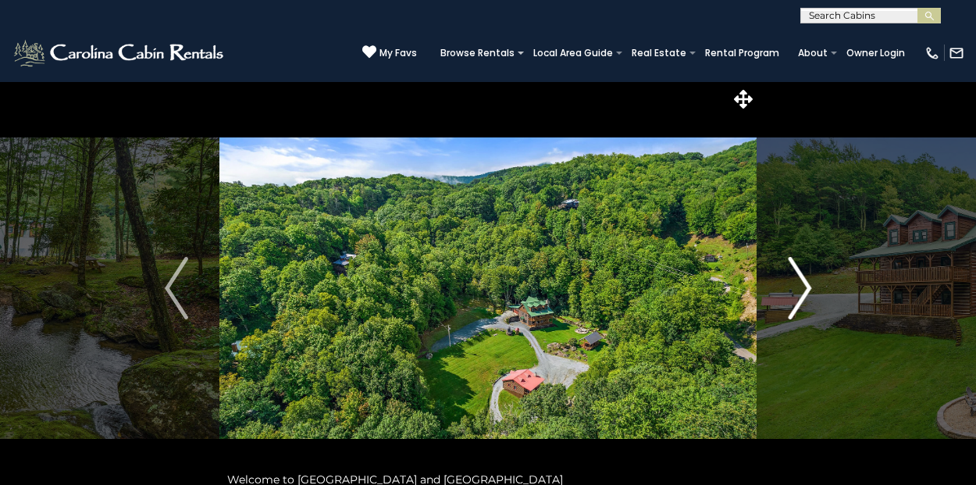
click at [808, 266] on img "Next" at bounding box center [799, 288] width 23 height 62
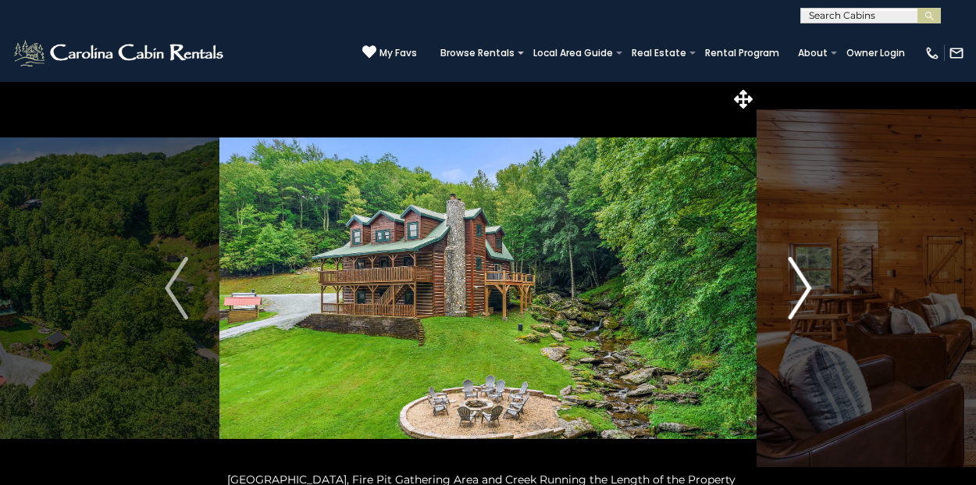
click at [808, 266] on img "Next" at bounding box center [799, 288] width 23 height 62
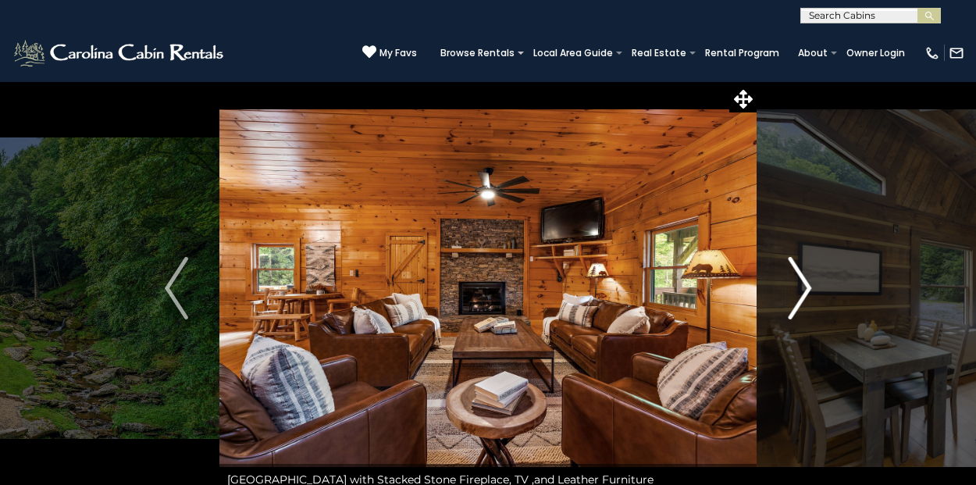
click at [806, 279] on img "Next" at bounding box center [799, 288] width 23 height 62
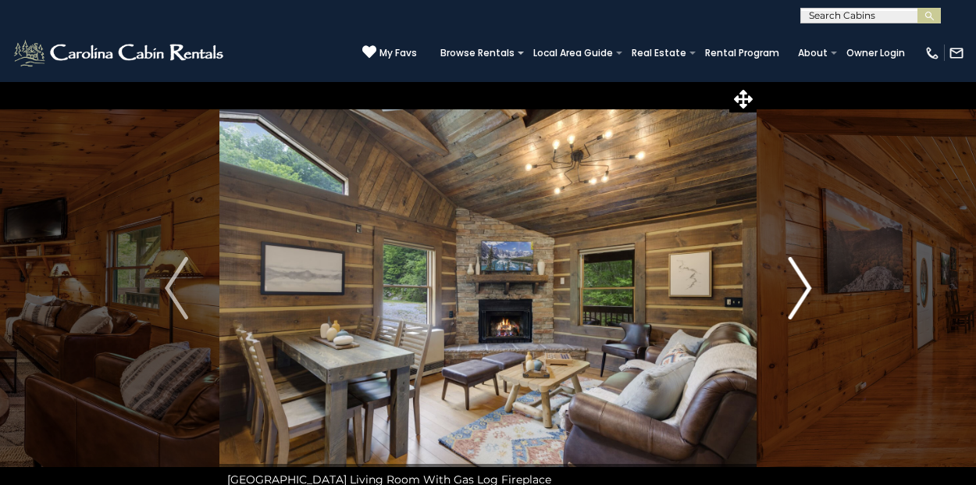
click at [806, 278] on img "Next" at bounding box center [799, 288] width 23 height 62
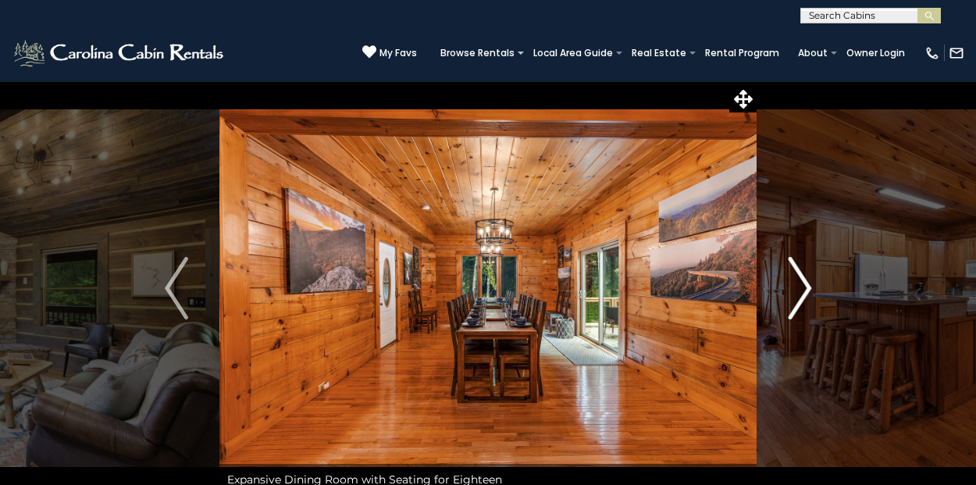
click at [806, 278] on img "Next" at bounding box center [799, 288] width 23 height 62
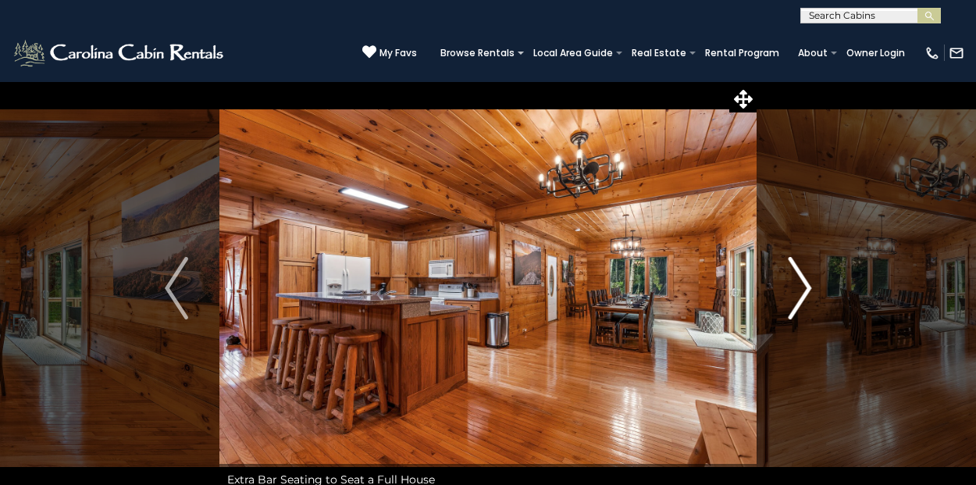
click at [806, 278] on img "Next" at bounding box center [799, 288] width 23 height 62
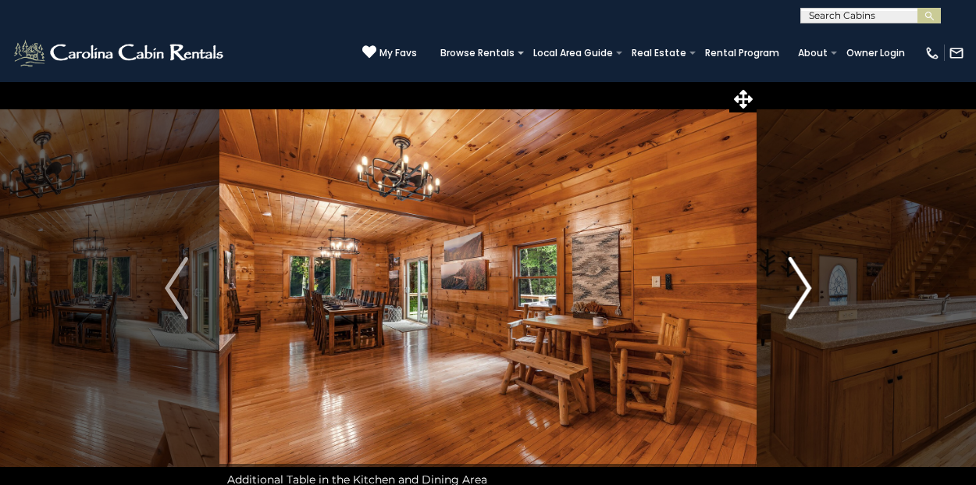
click at [806, 278] on img "Next" at bounding box center [799, 288] width 23 height 62
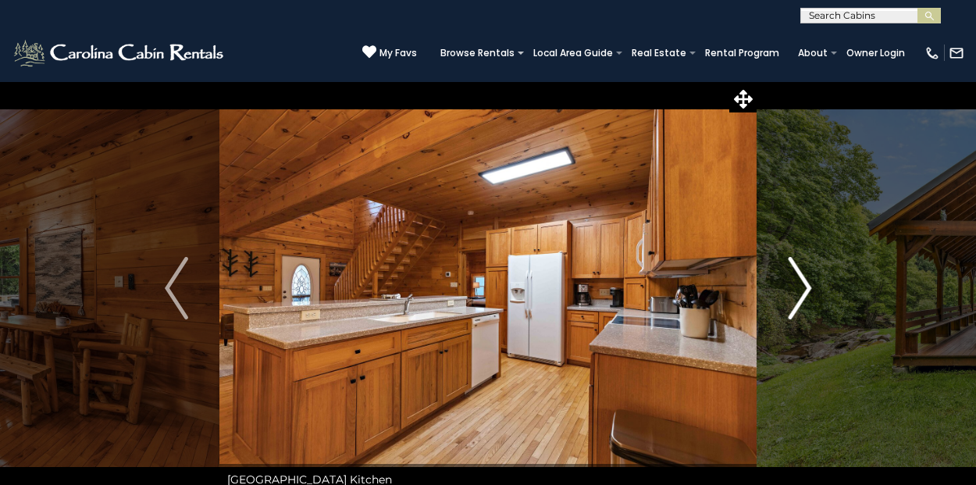
click at [806, 278] on img "Next" at bounding box center [799, 288] width 23 height 62
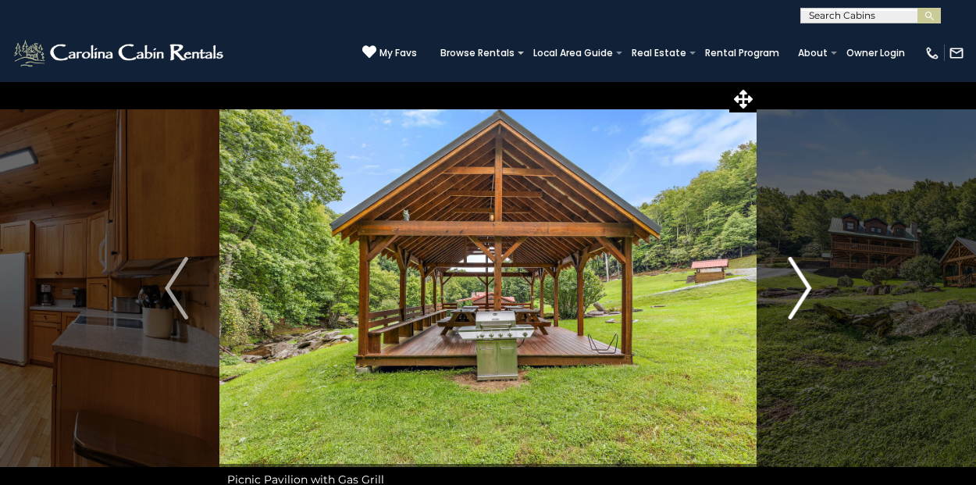
click at [806, 278] on img "Next" at bounding box center [799, 288] width 23 height 62
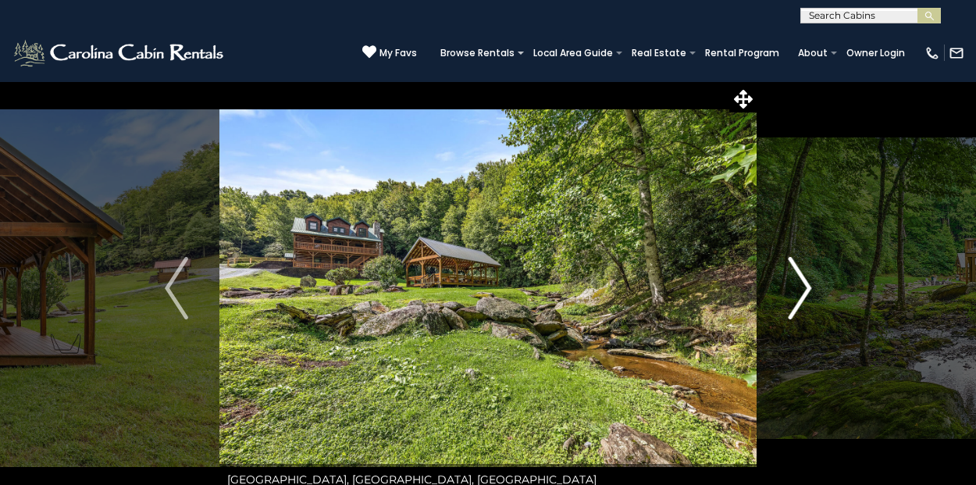
click at [806, 278] on img "Next" at bounding box center [799, 288] width 23 height 62
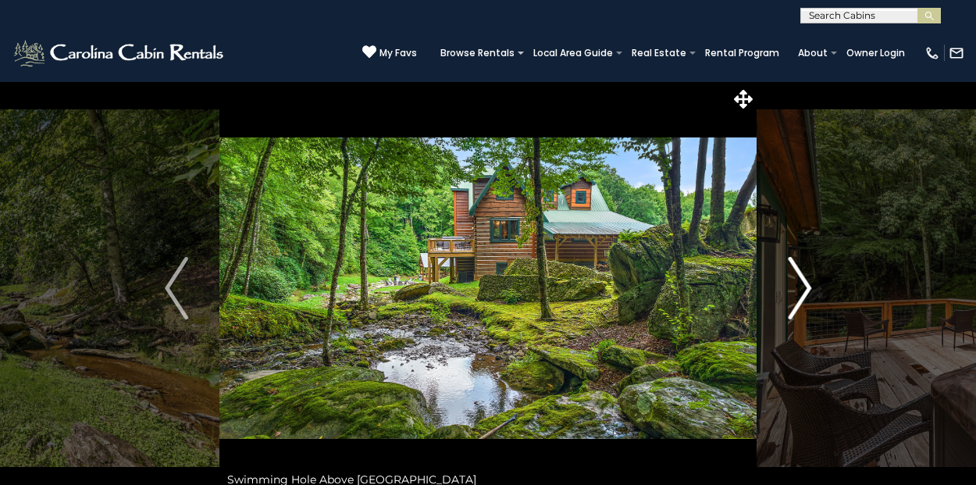
click at [806, 278] on img "Next" at bounding box center [799, 288] width 23 height 62
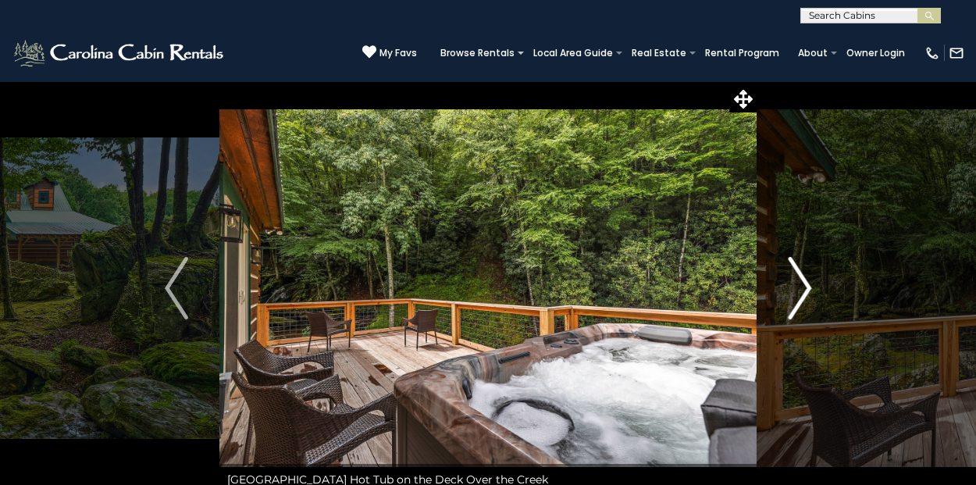
click at [806, 278] on img "Next" at bounding box center [799, 288] width 23 height 62
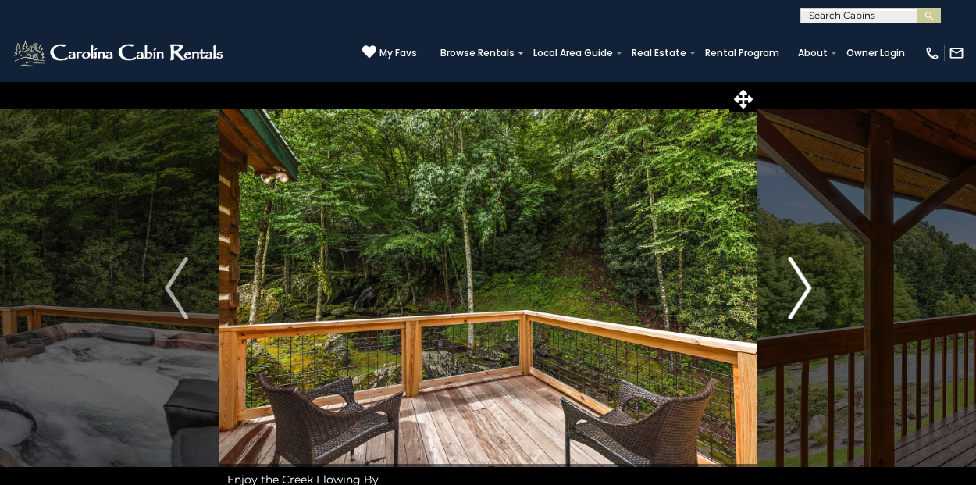
click at [806, 278] on img "Next" at bounding box center [799, 288] width 23 height 62
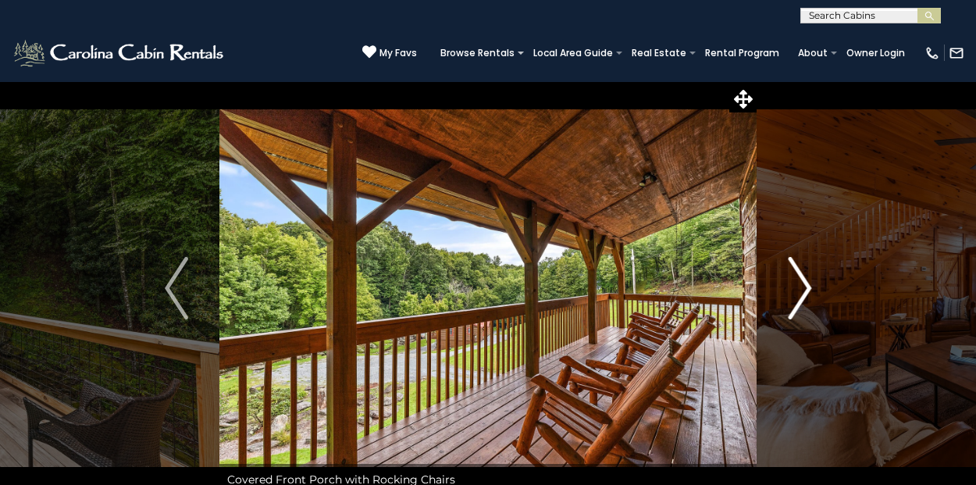
click at [806, 278] on img "Next" at bounding box center [799, 288] width 23 height 62
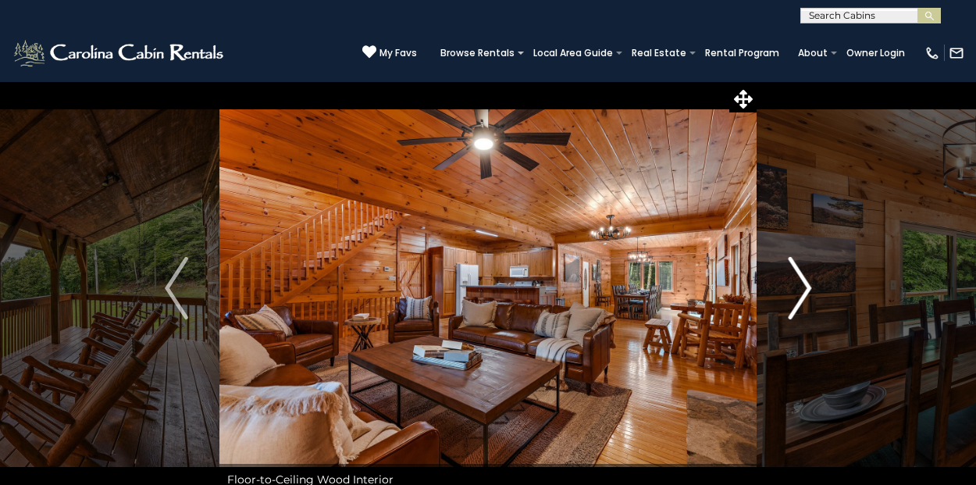
click at [806, 278] on img "Next" at bounding box center [799, 288] width 23 height 62
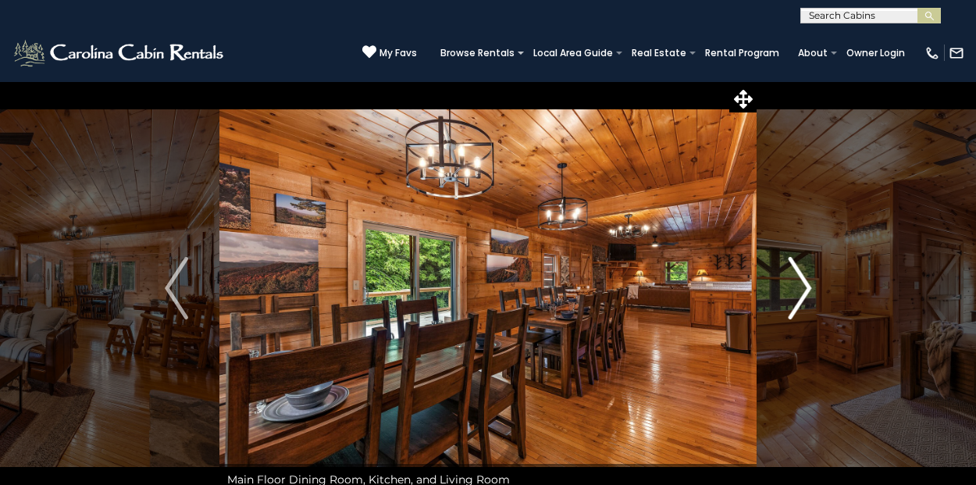
click at [806, 278] on img "Next" at bounding box center [799, 288] width 23 height 62
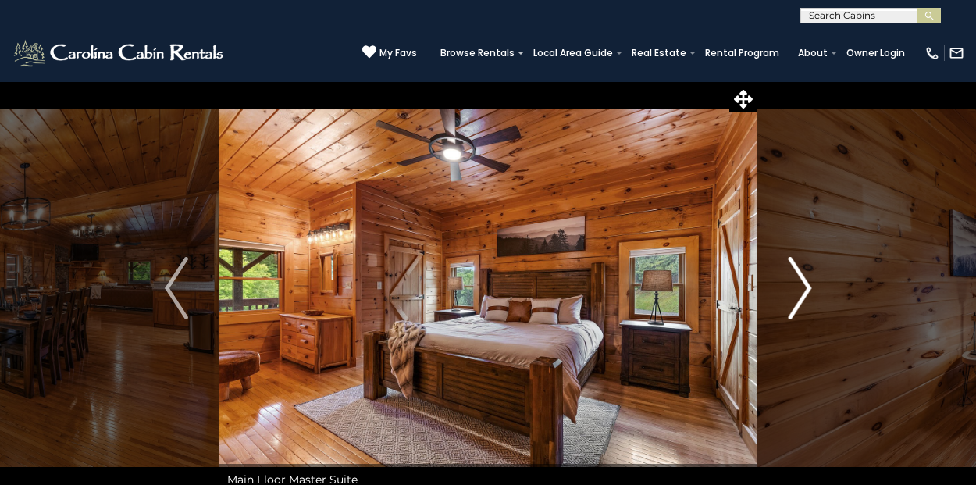
click at [806, 278] on img "Next" at bounding box center [799, 288] width 23 height 62
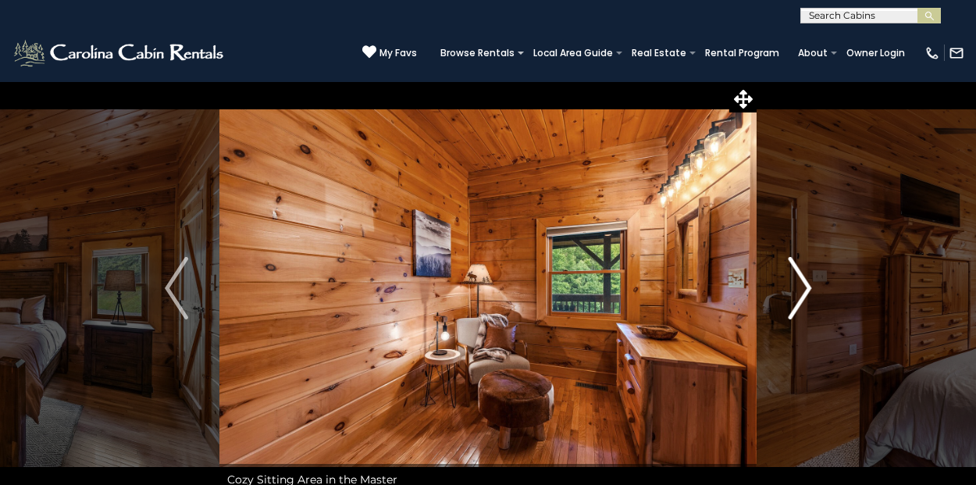
click at [806, 278] on img "Next" at bounding box center [799, 288] width 23 height 62
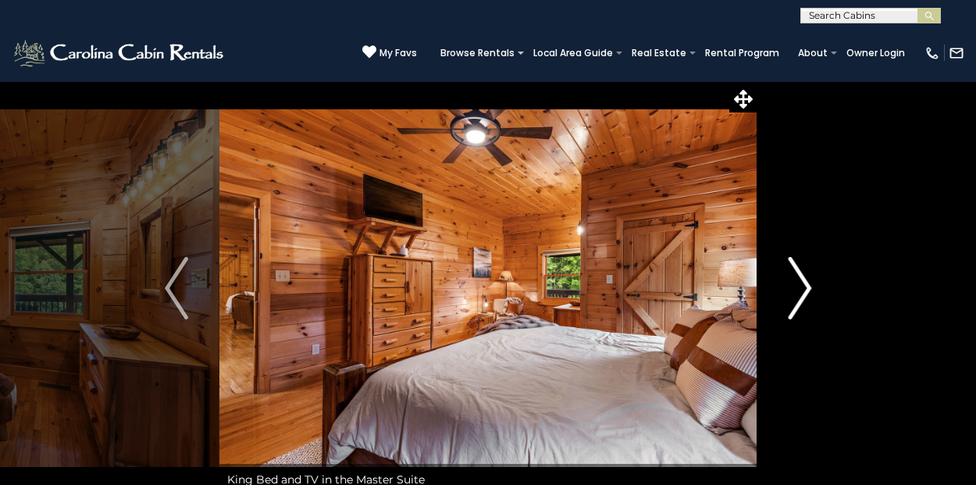
click at [806, 278] on img "Next" at bounding box center [799, 288] width 23 height 62
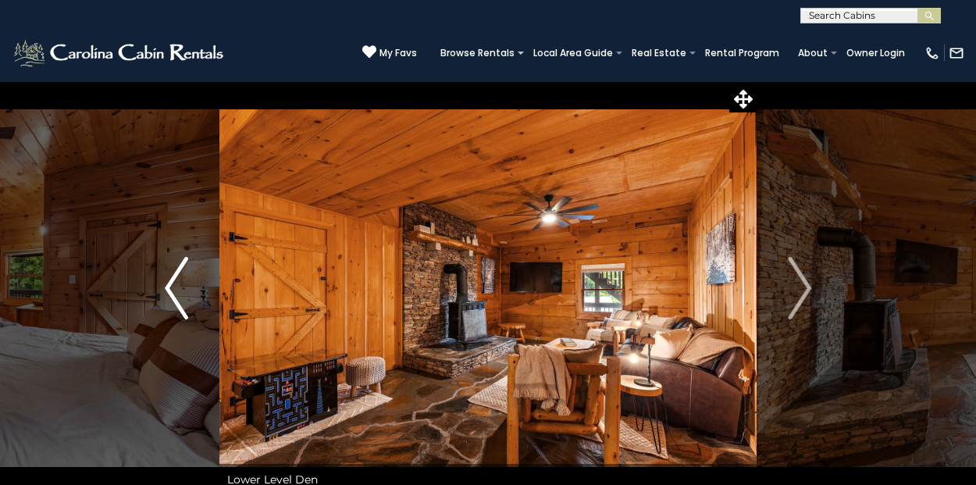
click at [176, 285] on img "Previous" at bounding box center [176, 288] width 23 height 62
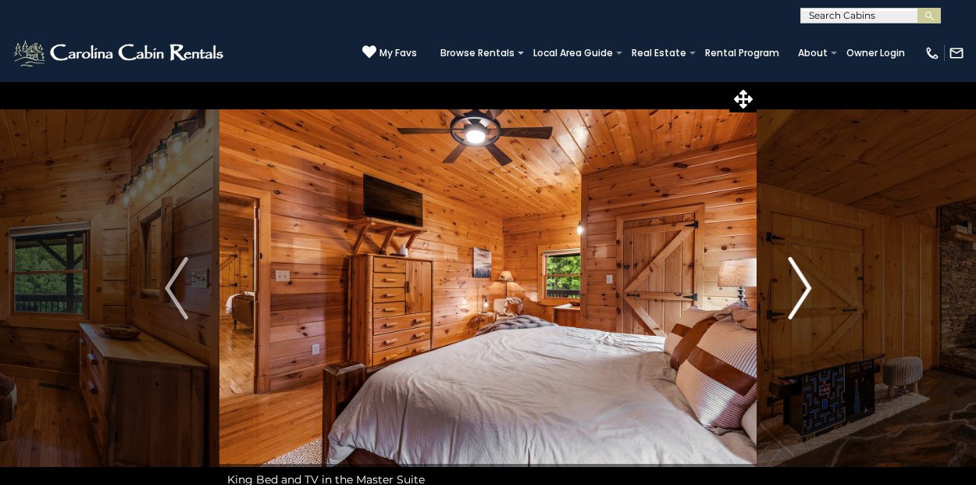
click at [797, 294] on img "Next" at bounding box center [799, 288] width 23 height 62
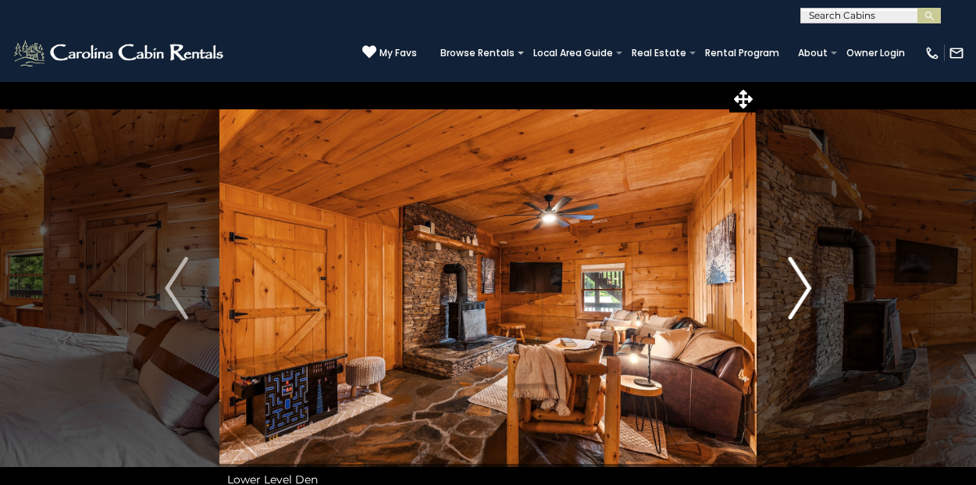
click at [797, 294] on img "Next" at bounding box center [799, 288] width 23 height 62
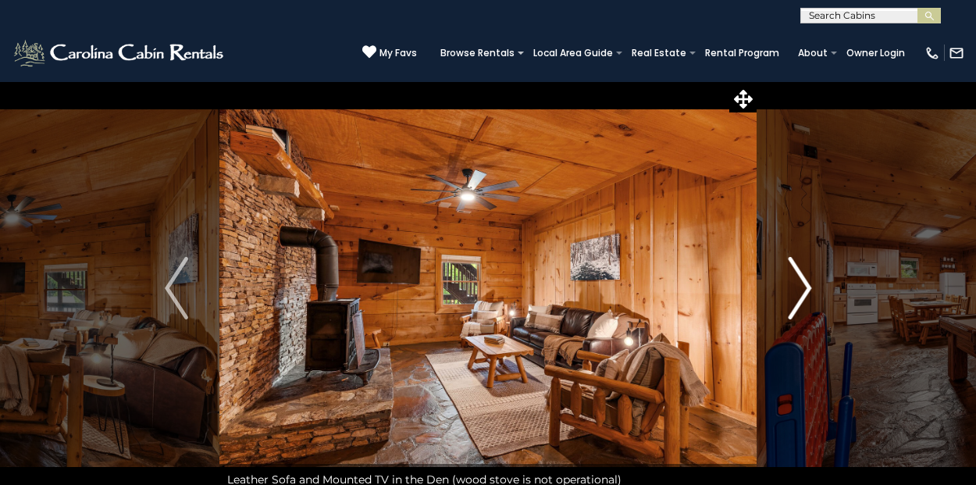
click at [797, 294] on img "Next" at bounding box center [799, 288] width 23 height 62
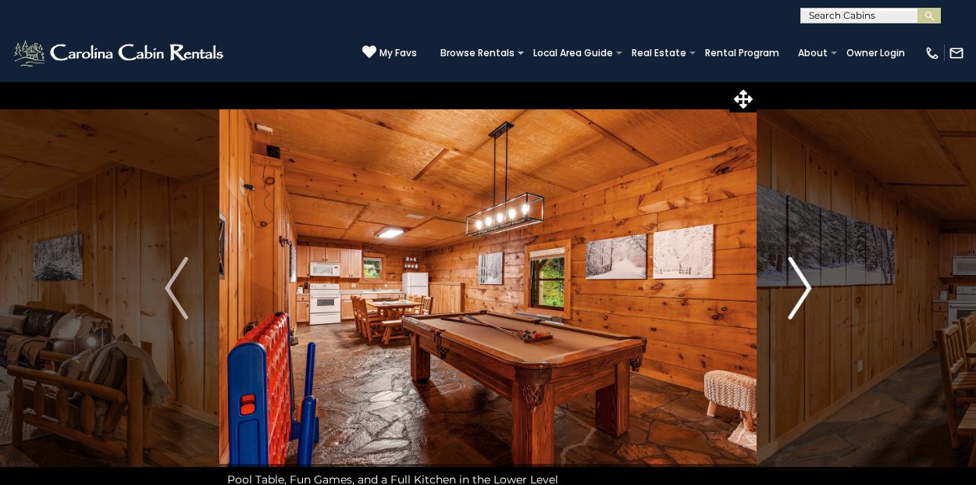
click at [797, 294] on img "Next" at bounding box center [799, 288] width 23 height 62
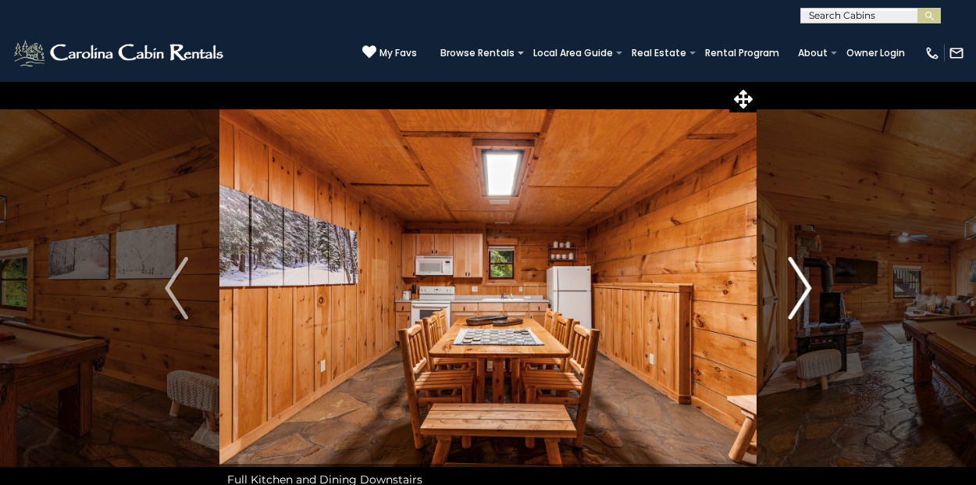
click at [797, 294] on img "Next" at bounding box center [799, 288] width 23 height 62
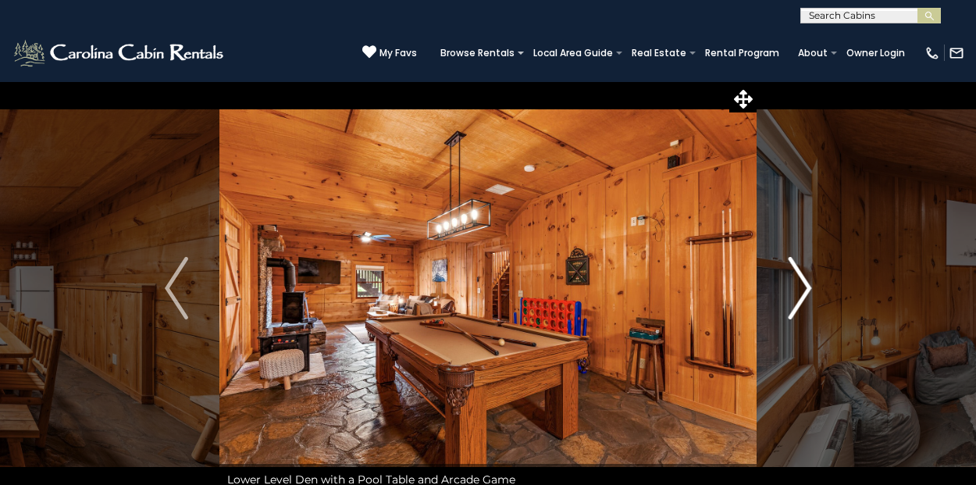
click at [797, 294] on img "Next" at bounding box center [799, 288] width 23 height 62
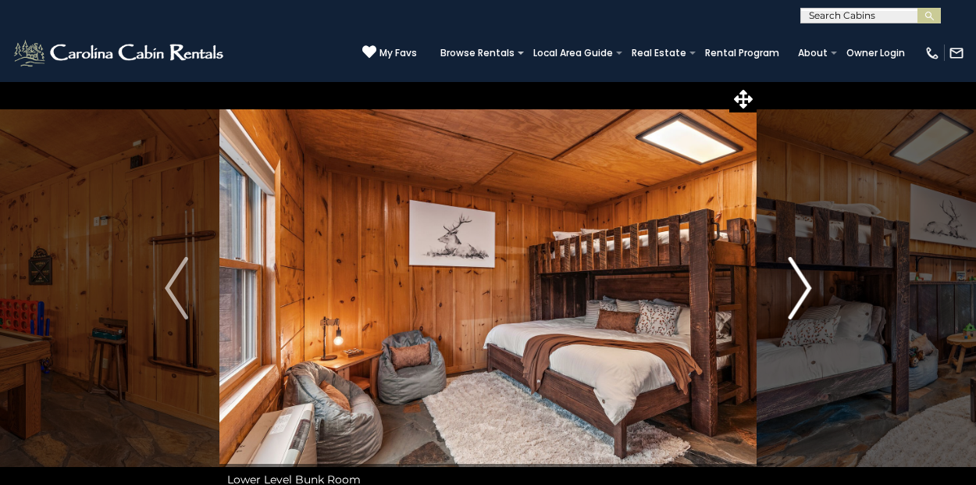
click at [797, 294] on img "Next" at bounding box center [799, 288] width 23 height 62
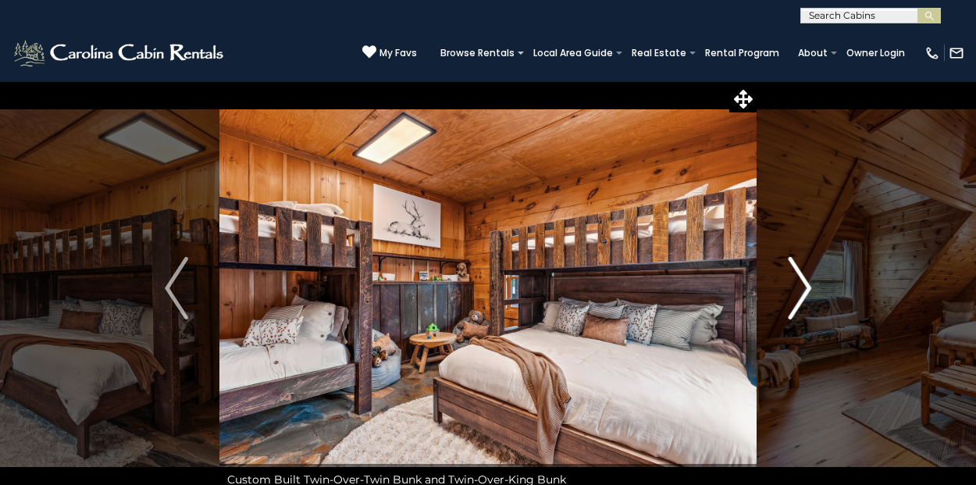
click at [797, 294] on img "Next" at bounding box center [799, 288] width 23 height 62
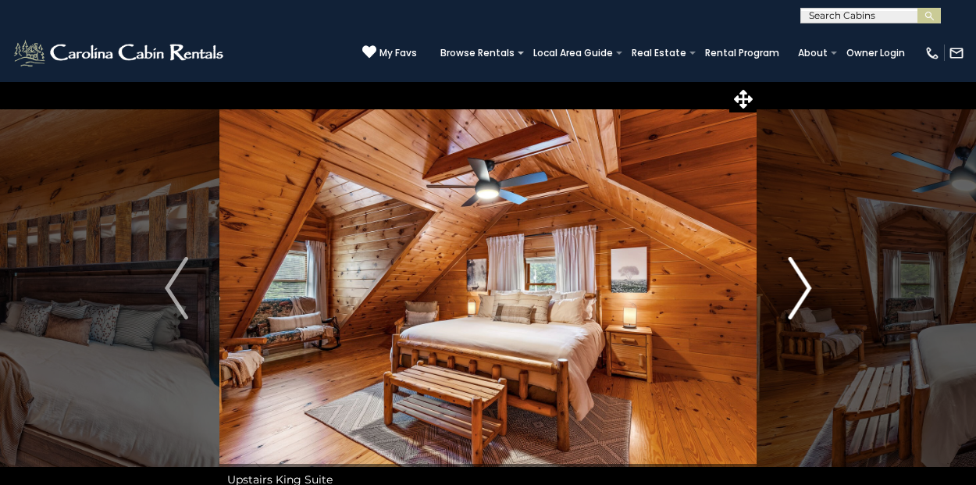
click at [797, 294] on img "Next" at bounding box center [799, 288] width 23 height 62
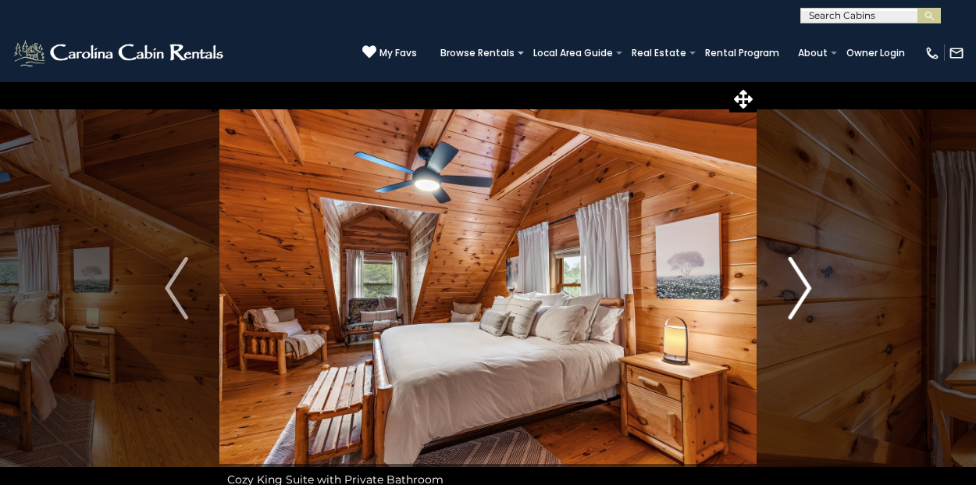
click at [806, 294] on img "Next" at bounding box center [799, 288] width 23 height 62
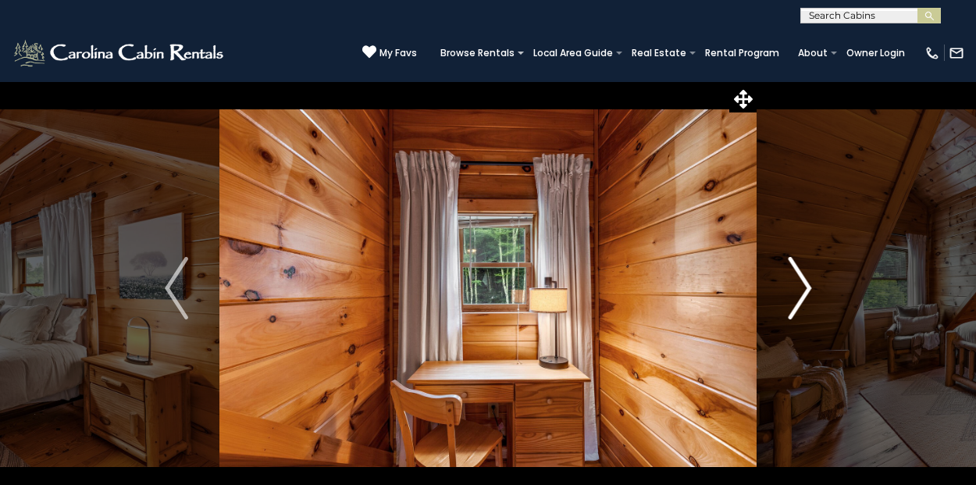
click at [806, 294] on img "Next" at bounding box center [799, 288] width 23 height 62
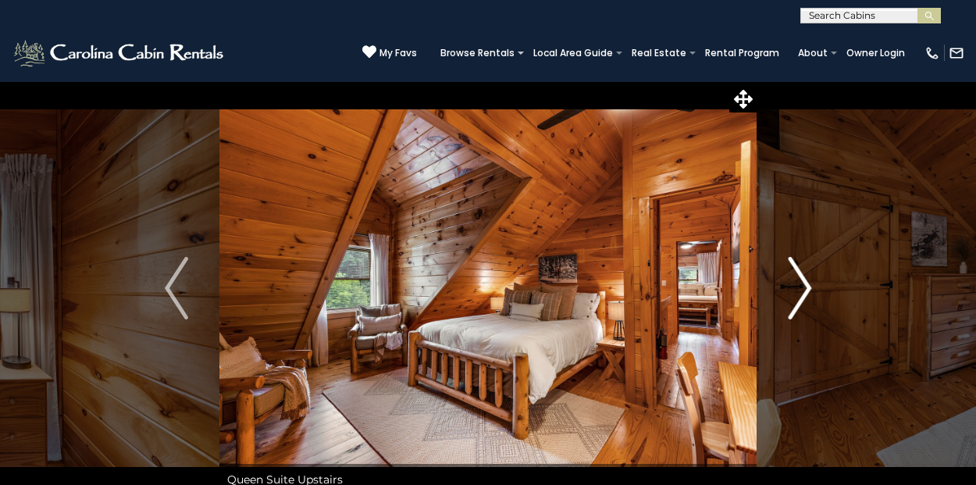
click at [806, 294] on img "Next" at bounding box center [799, 288] width 23 height 62
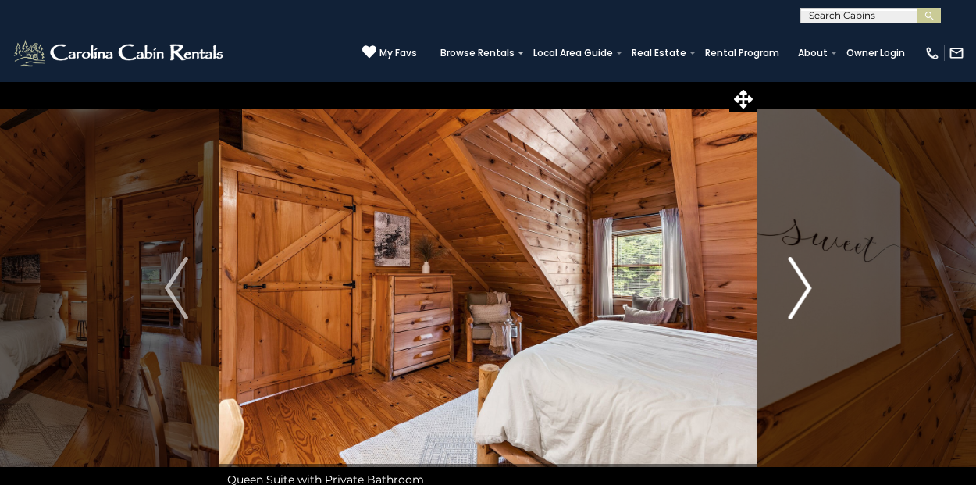
click at [806, 294] on img "Next" at bounding box center [799, 288] width 23 height 62
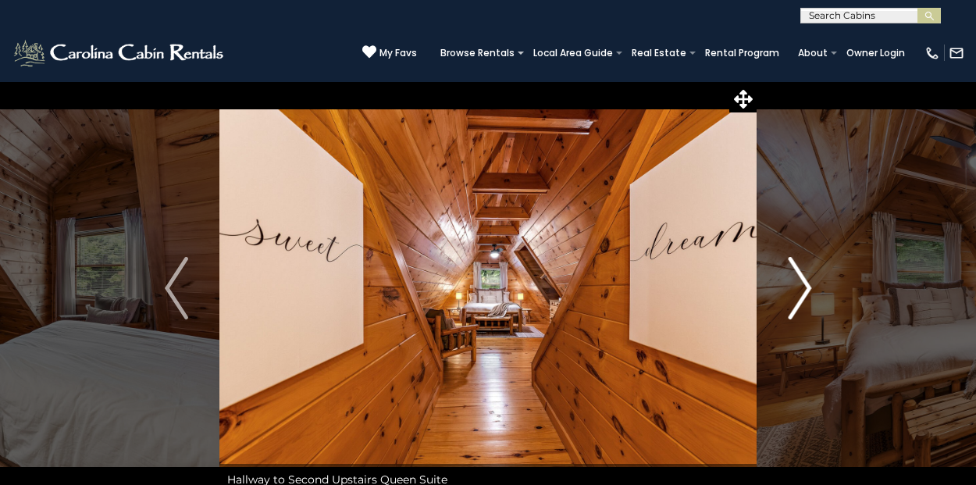
click at [815, 285] on button "Next" at bounding box center [800, 288] width 87 height 414
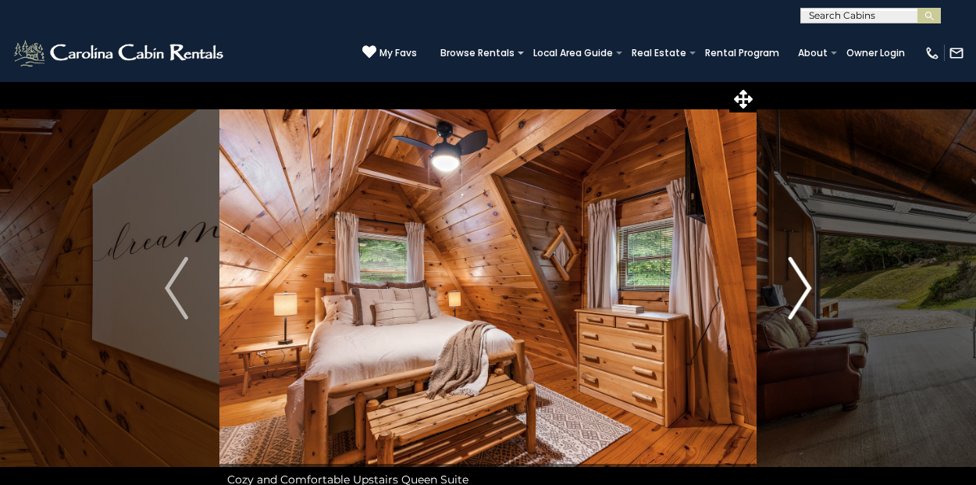
click at [815, 285] on button "Next" at bounding box center [800, 288] width 87 height 414
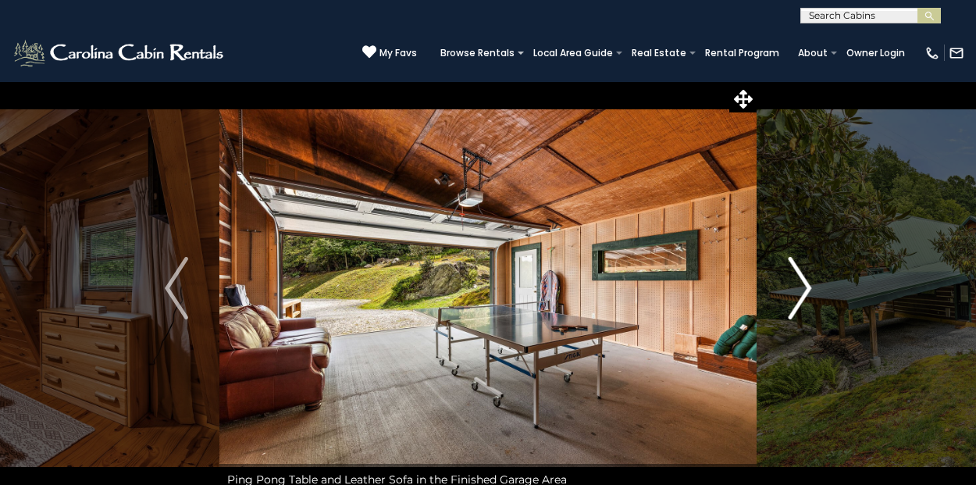
click at [815, 285] on button "Next" at bounding box center [800, 288] width 87 height 414
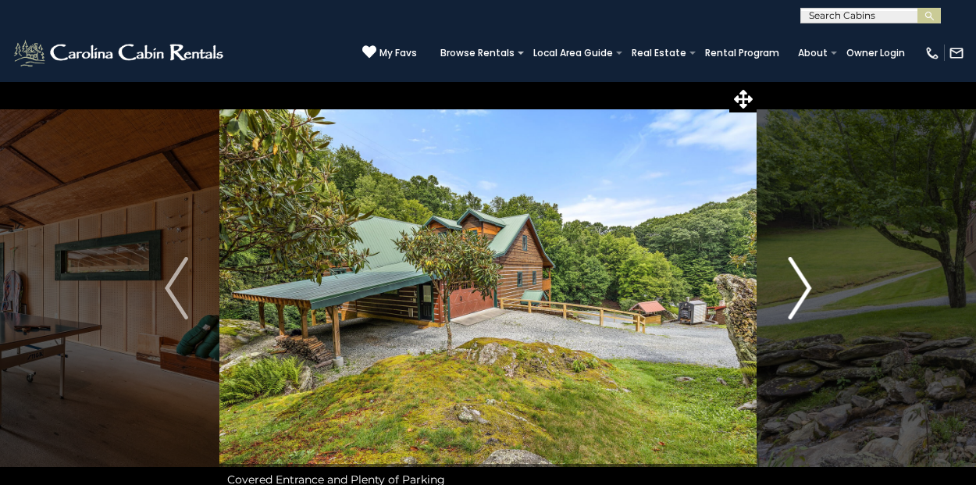
click at [815, 285] on button "Next" at bounding box center [800, 288] width 87 height 414
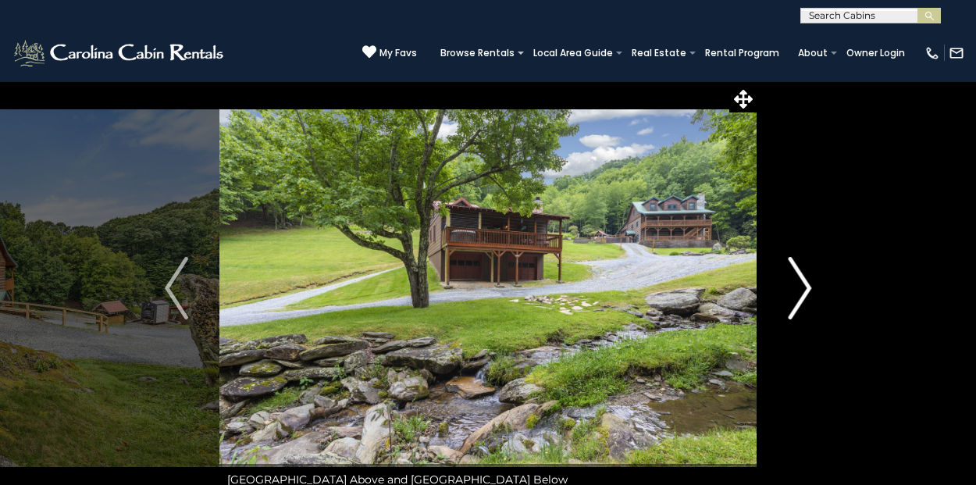
click at [815, 285] on button "Next" at bounding box center [800, 288] width 87 height 414
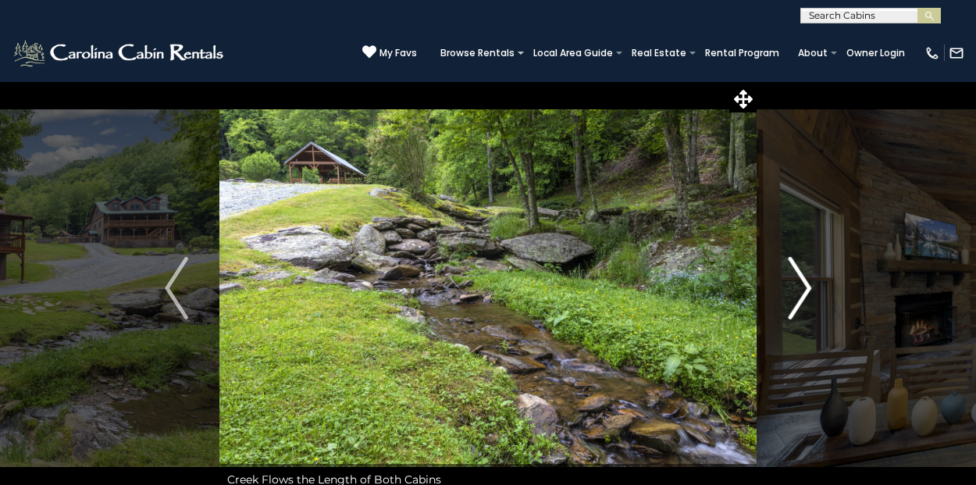
click at [815, 285] on button "Next" at bounding box center [800, 288] width 87 height 414
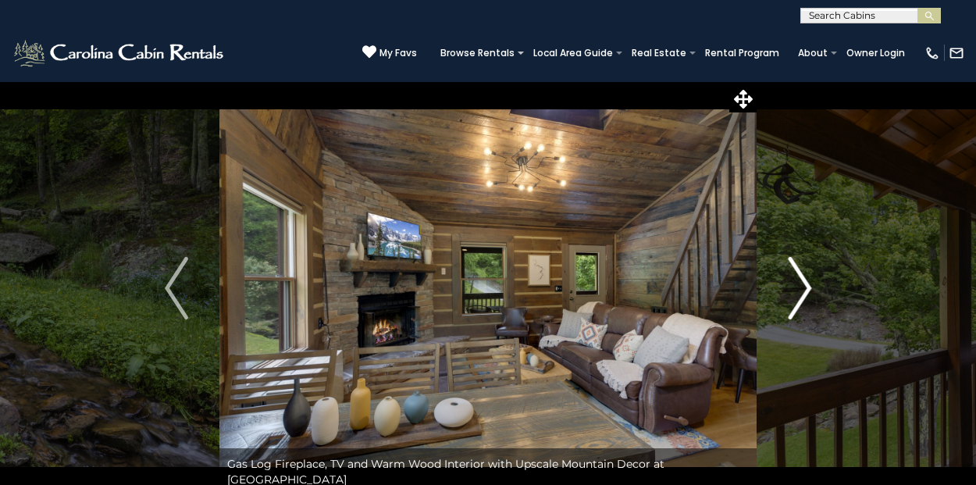
click at [815, 285] on button "Next" at bounding box center [800, 288] width 87 height 414
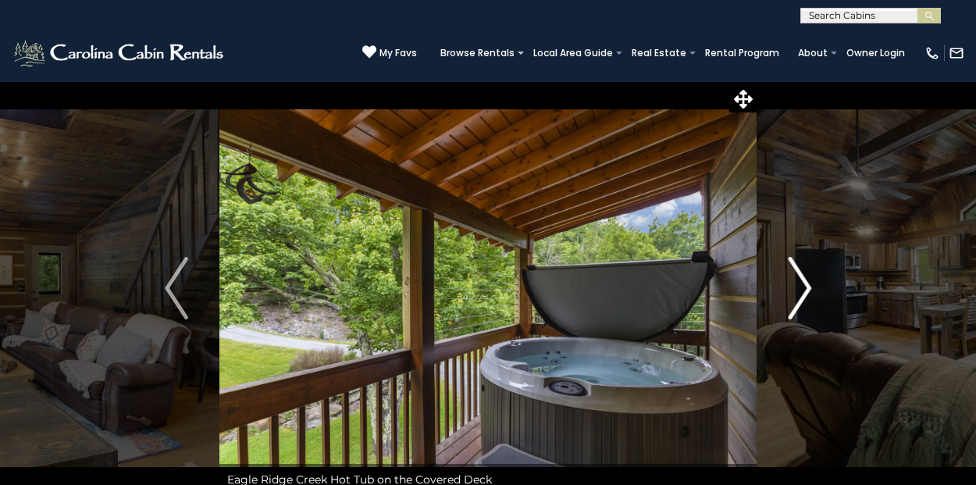
click at [815, 285] on button "Next" at bounding box center [800, 288] width 87 height 414
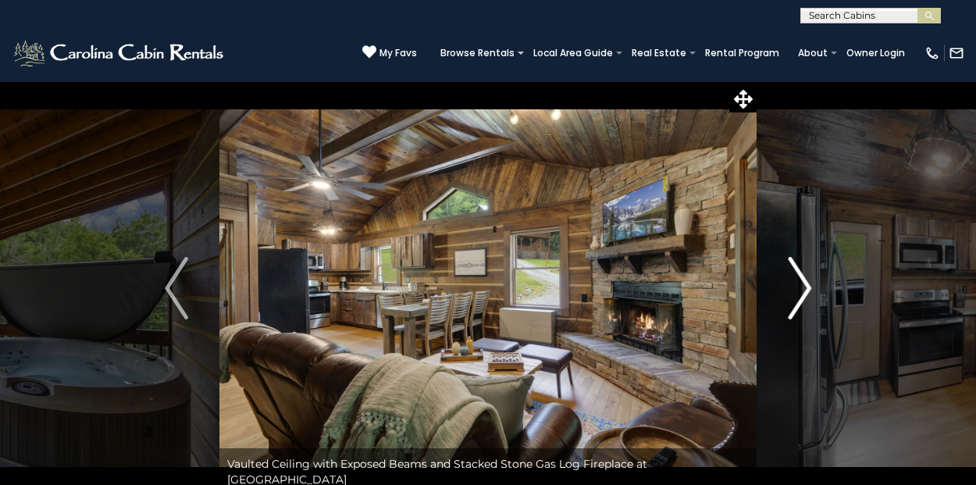
click at [815, 285] on button "Next" at bounding box center [800, 288] width 87 height 414
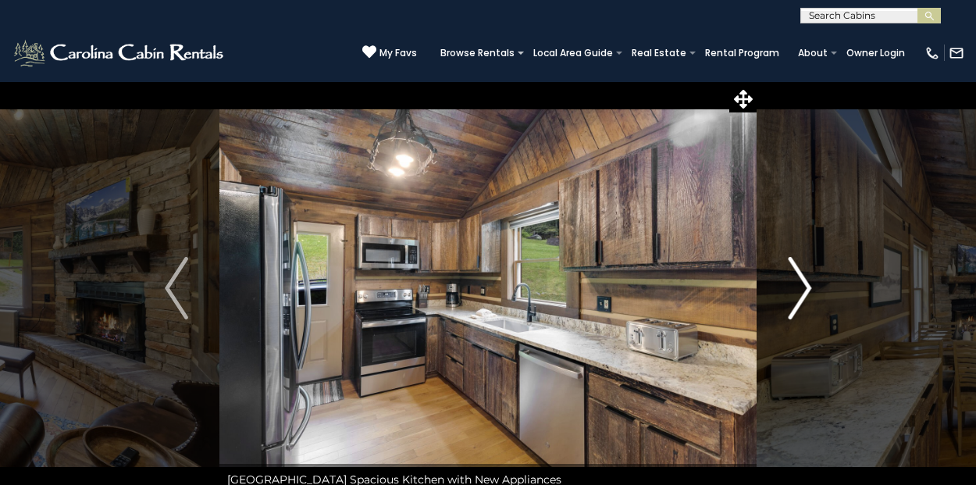
click at [815, 285] on button "Next" at bounding box center [800, 288] width 87 height 414
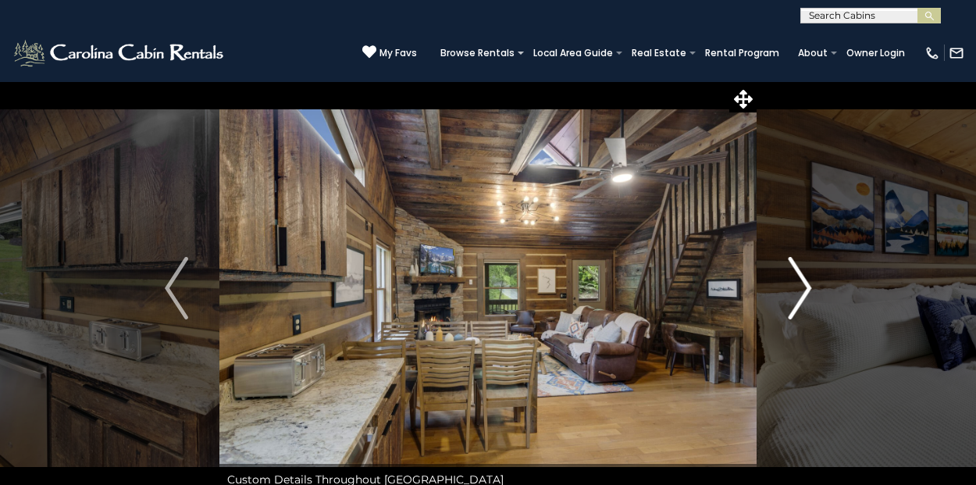
click at [815, 285] on button "Next" at bounding box center [800, 288] width 87 height 414
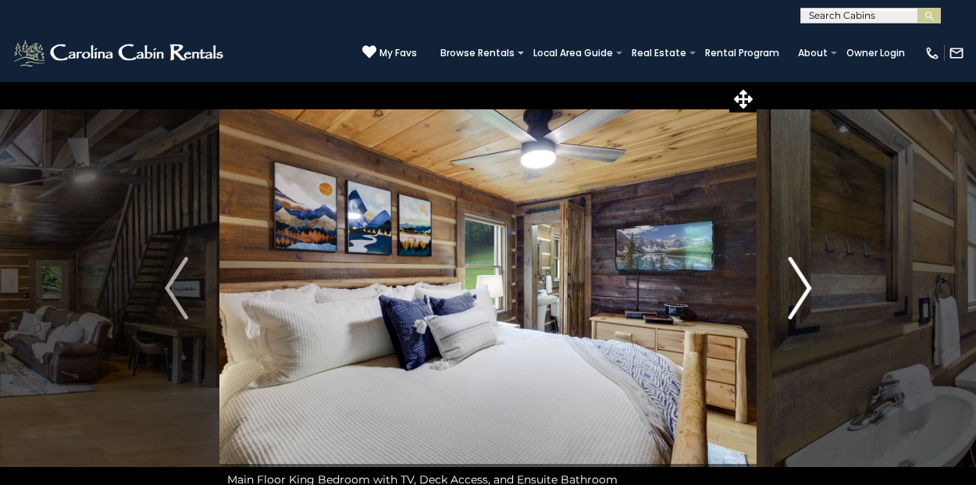
click at [815, 285] on button "Next" at bounding box center [800, 288] width 87 height 414
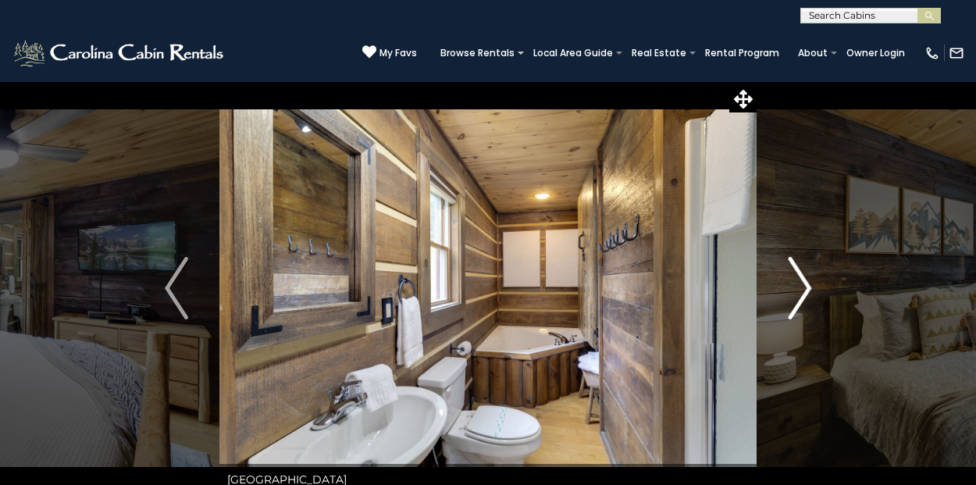
click at [815, 285] on button "Next" at bounding box center [800, 288] width 87 height 414
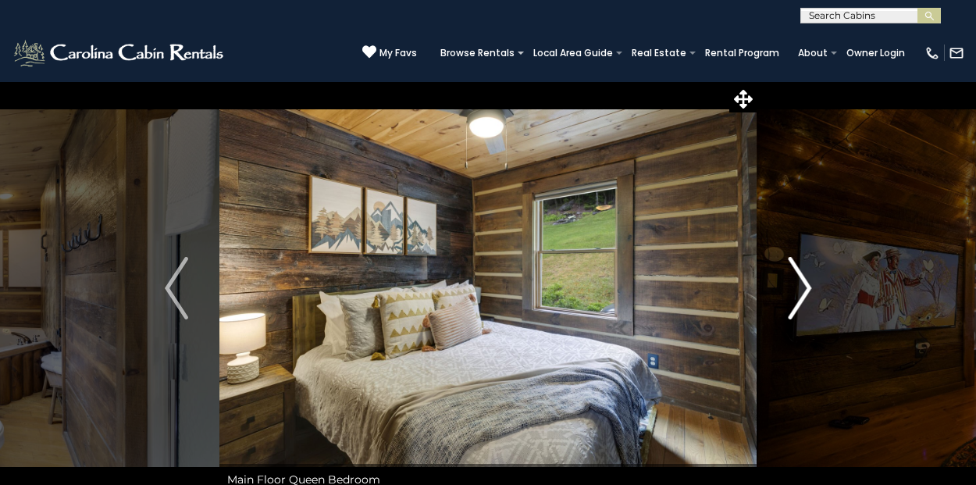
click at [815, 285] on button "Next" at bounding box center [800, 288] width 87 height 414
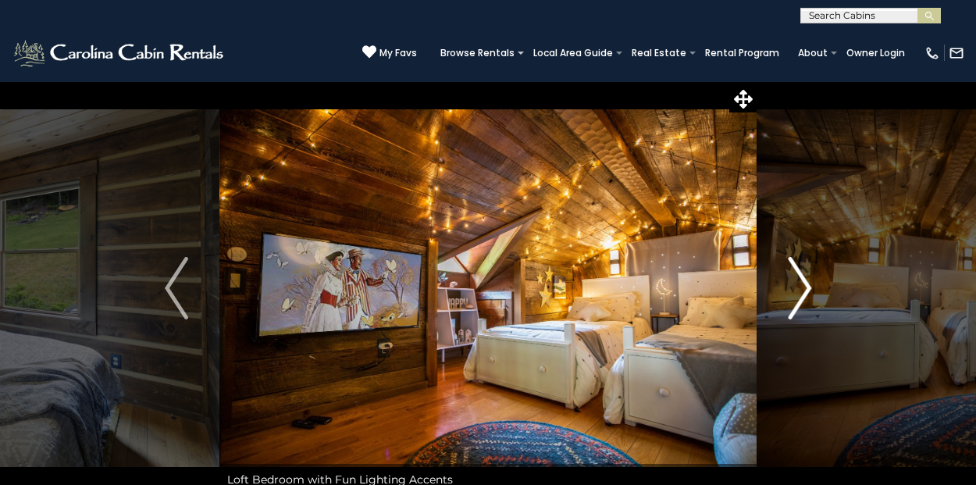
click at [815, 285] on button "Next" at bounding box center [800, 288] width 87 height 414
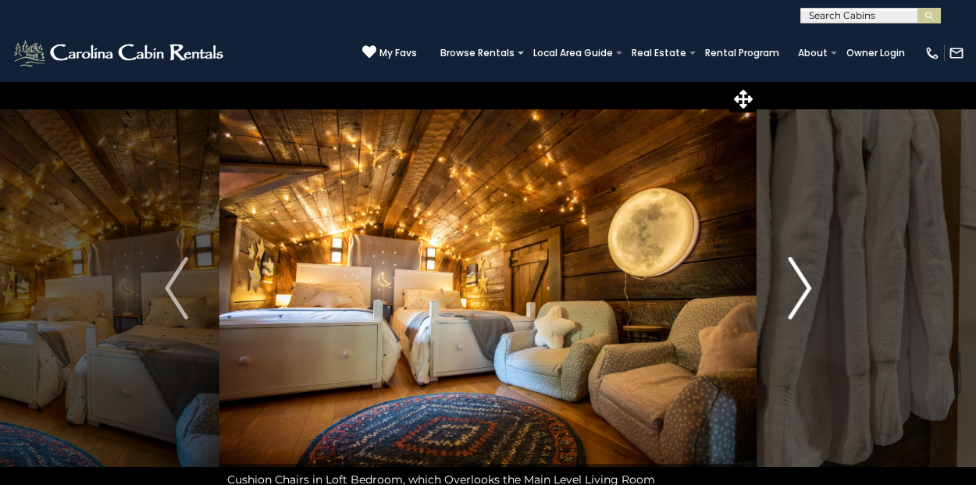
click at [815, 285] on button "Next" at bounding box center [800, 288] width 87 height 414
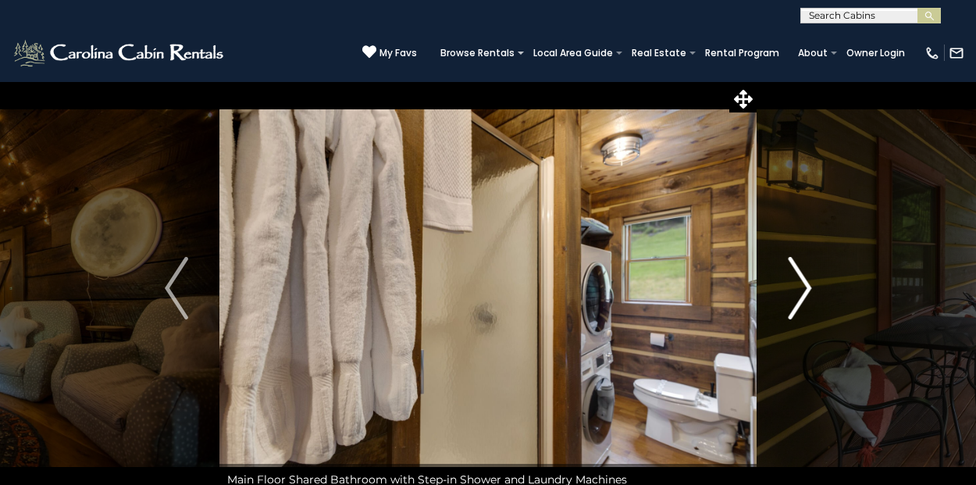
click at [815, 285] on button "Next" at bounding box center [800, 288] width 87 height 414
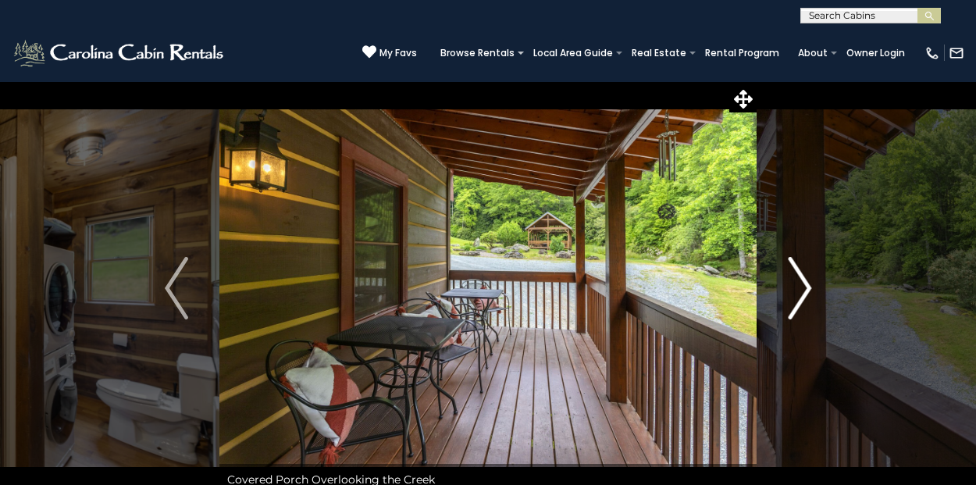
click at [815, 285] on button "Next" at bounding box center [800, 288] width 87 height 414
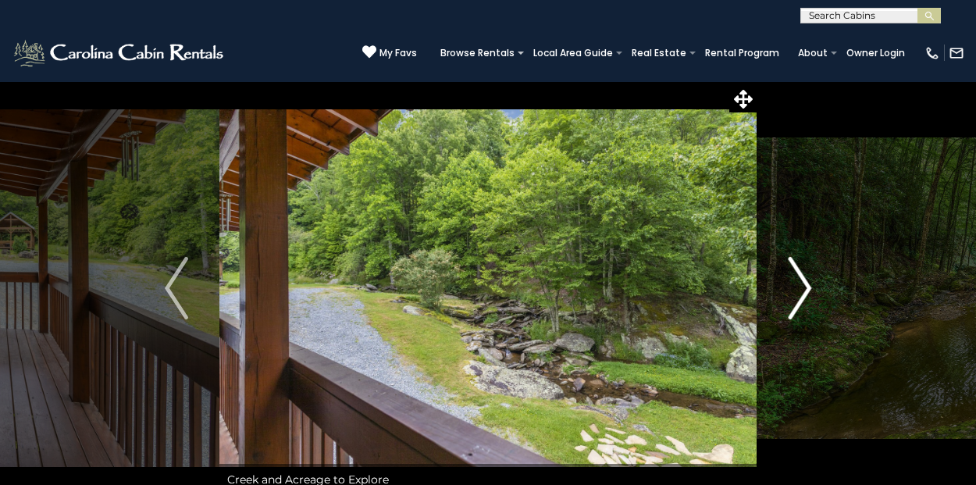
click at [815, 285] on button "Next" at bounding box center [800, 288] width 87 height 414
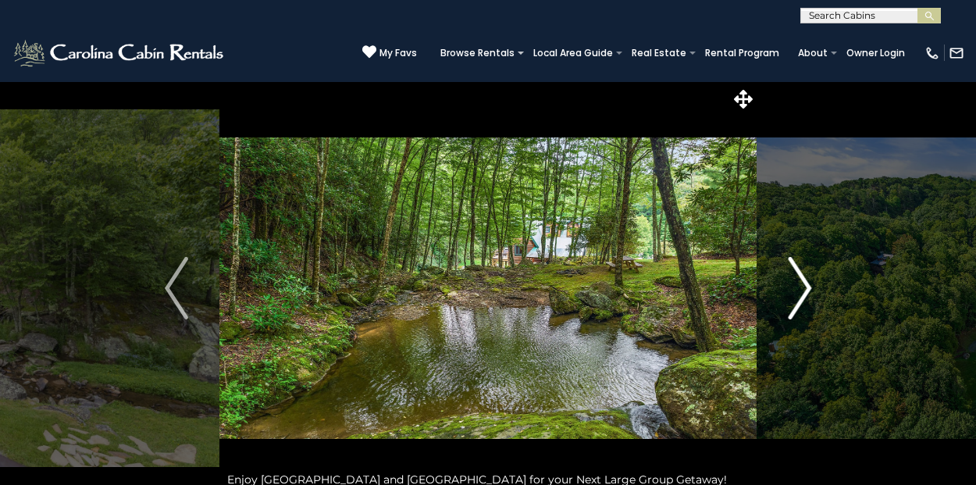
click at [815, 285] on button "Next" at bounding box center [800, 288] width 87 height 414
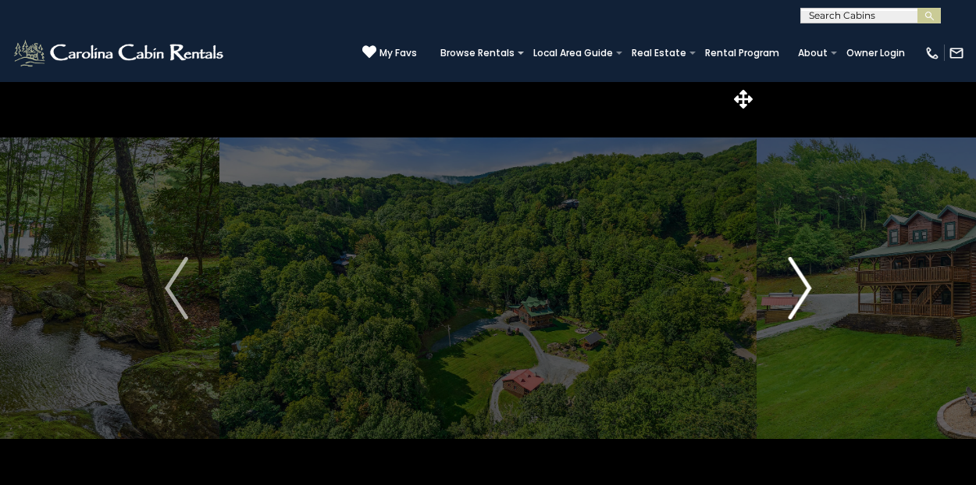
click at [815, 285] on button "Next" at bounding box center [800, 288] width 87 height 414
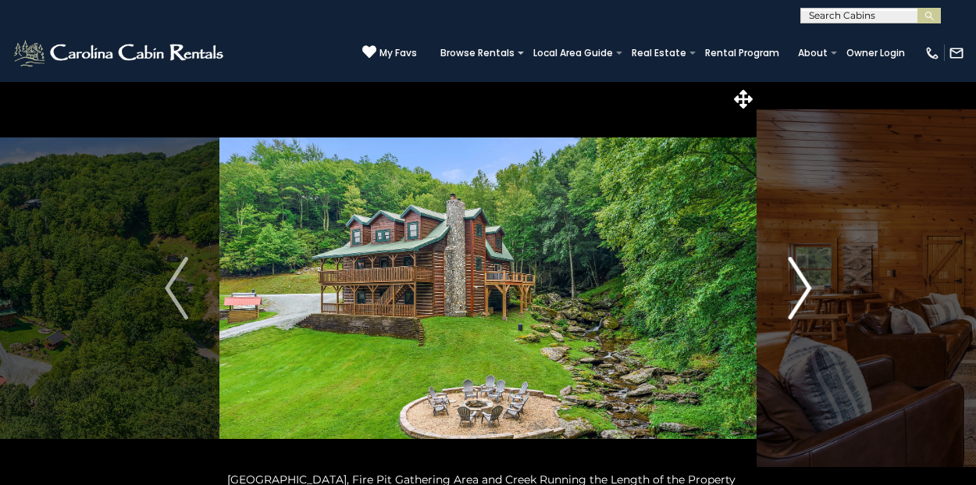
click at [815, 285] on button "Next" at bounding box center [800, 288] width 87 height 414
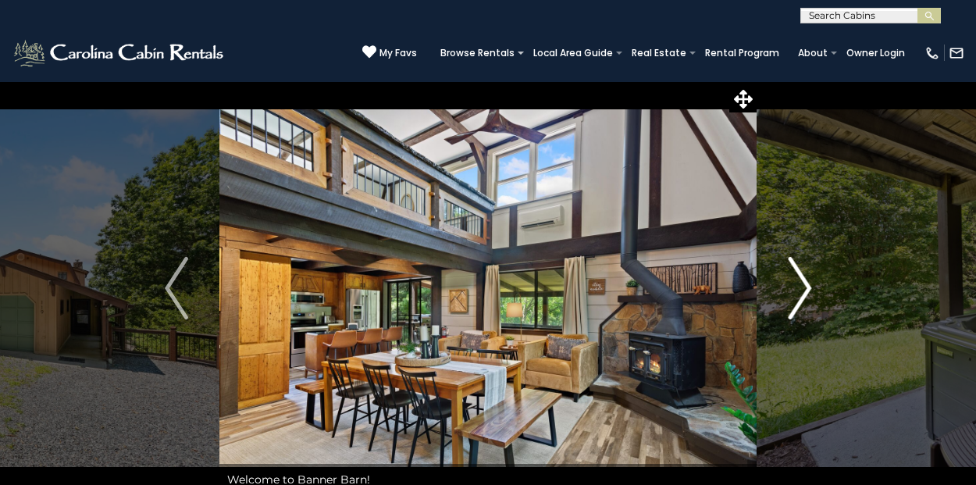
click at [799, 281] on img "Next" at bounding box center [799, 288] width 23 height 62
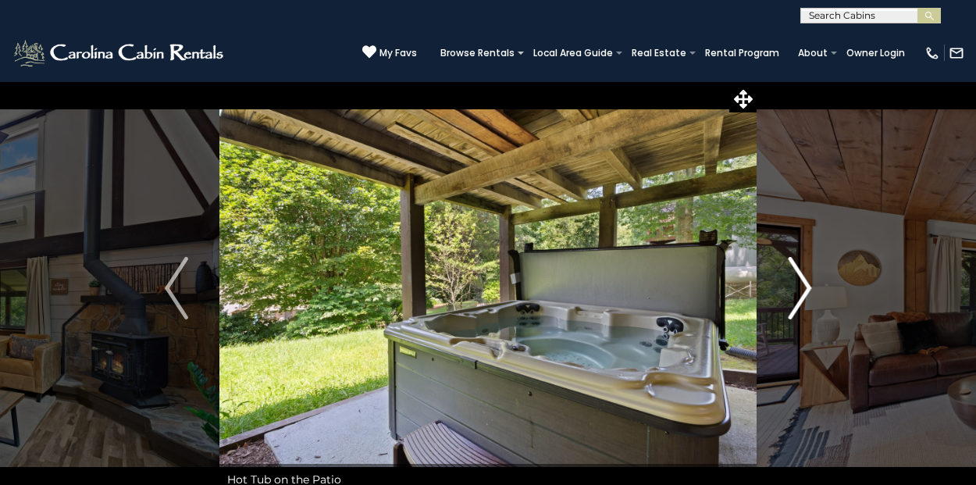
click at [799, 281] on img "Next" at bounding box center [799, 288] width 23 height 62
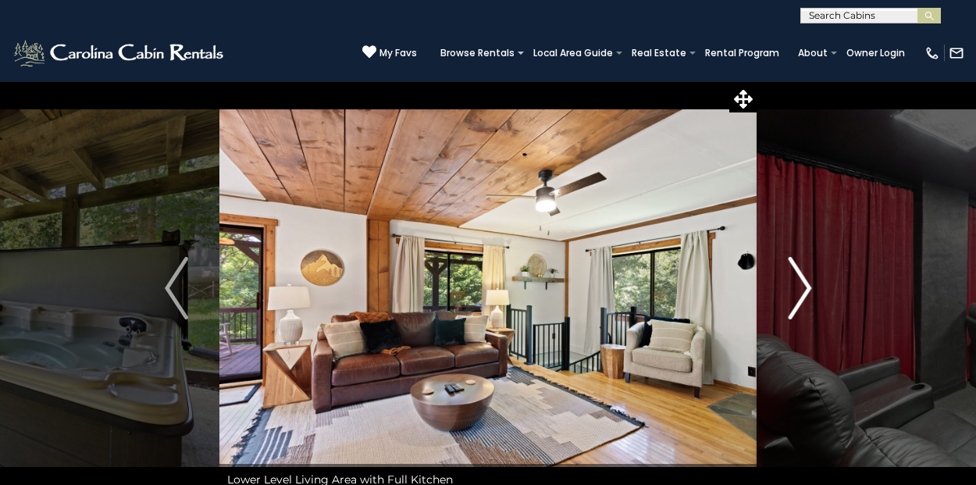
click at [799, 281] on img "Next" at bounding box center [799, 288] width 23 height 62
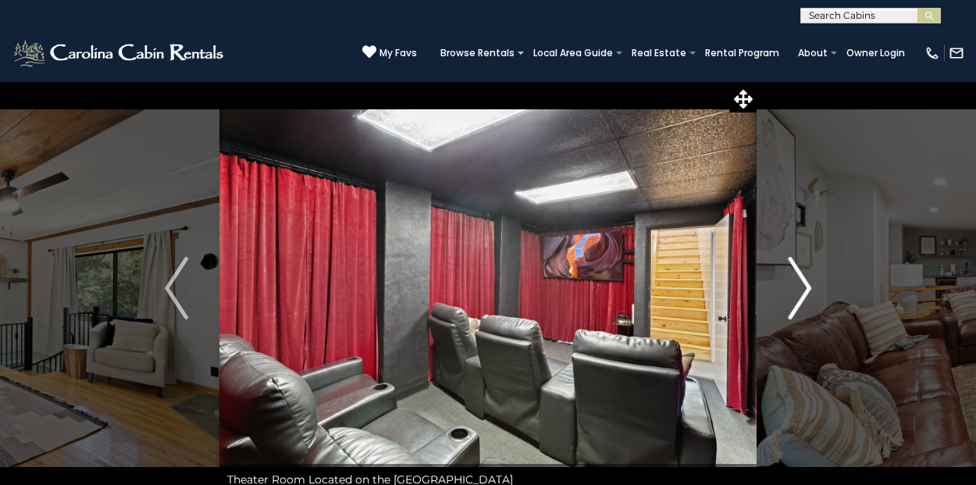
click at [799, 281] on img "Next" at bounding box center [799, 288] width 23 height 62
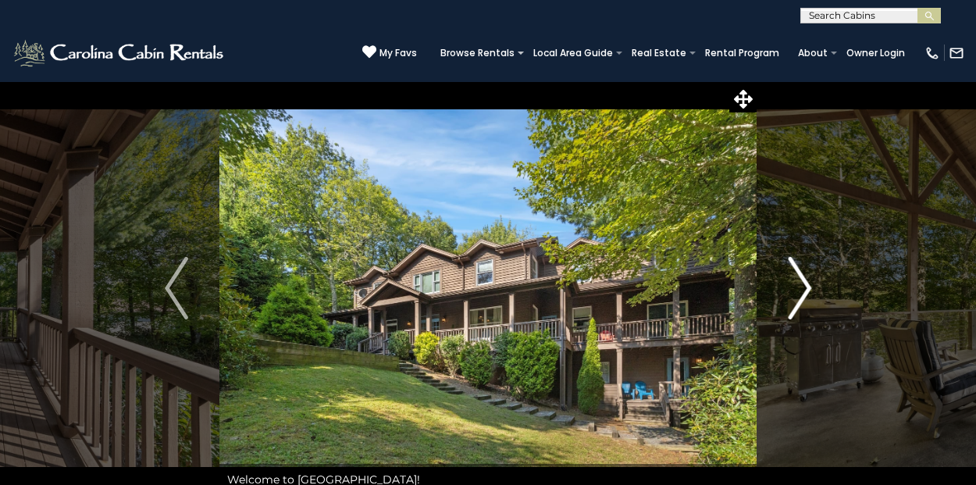
click at [808, 301] on img "Next" at bounding box center [799, 288] width 23 height 62
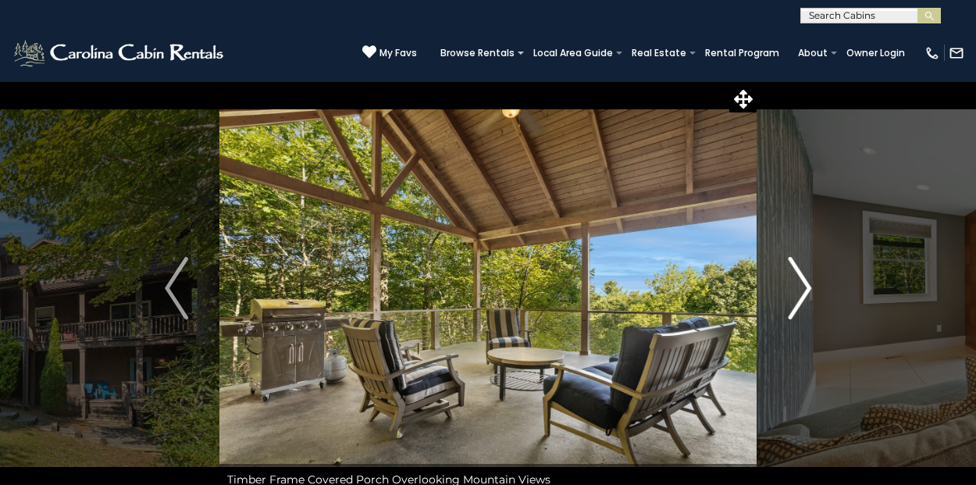
click at [808, 298] on img "Next" at bounding box center [799, 288] width 23 height 62
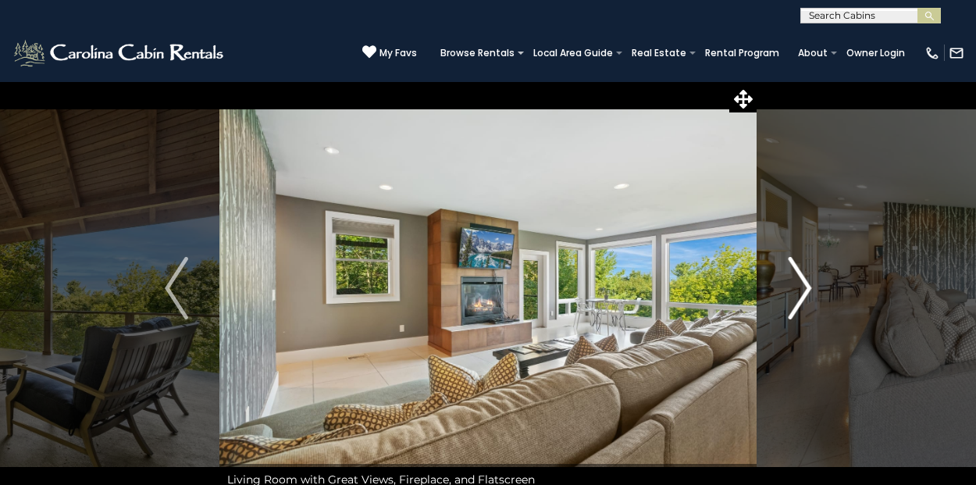
click at [808, 298] on img "Next" at bounding box center [799, 288] width 23 height 62
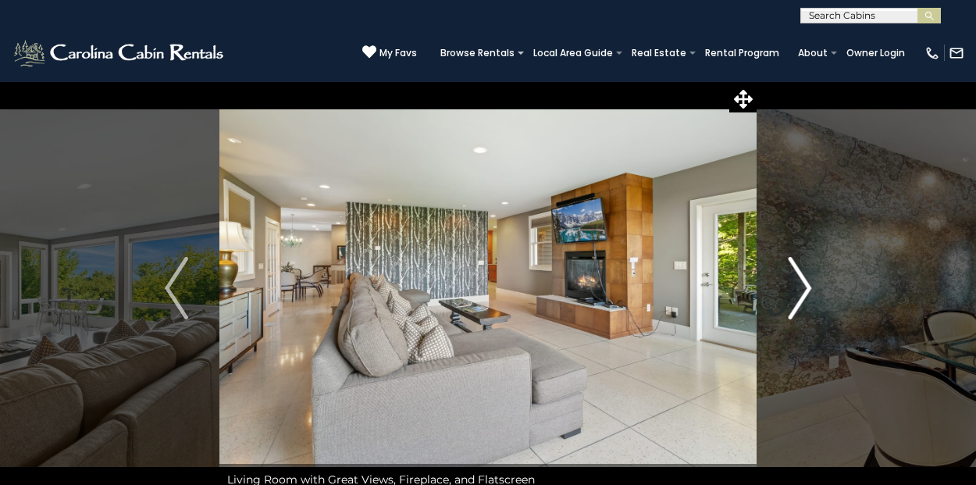
click at [808, 296] on img "Next" at bounding box center [799, 288] width 23 height 62
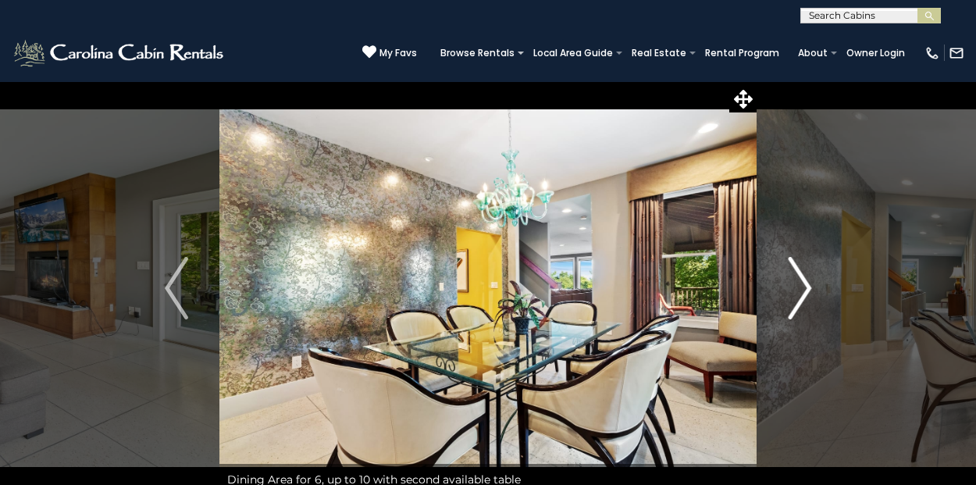
click at [808, 296] on img "Next" at bounding box center [799, 288] width 23 height 62
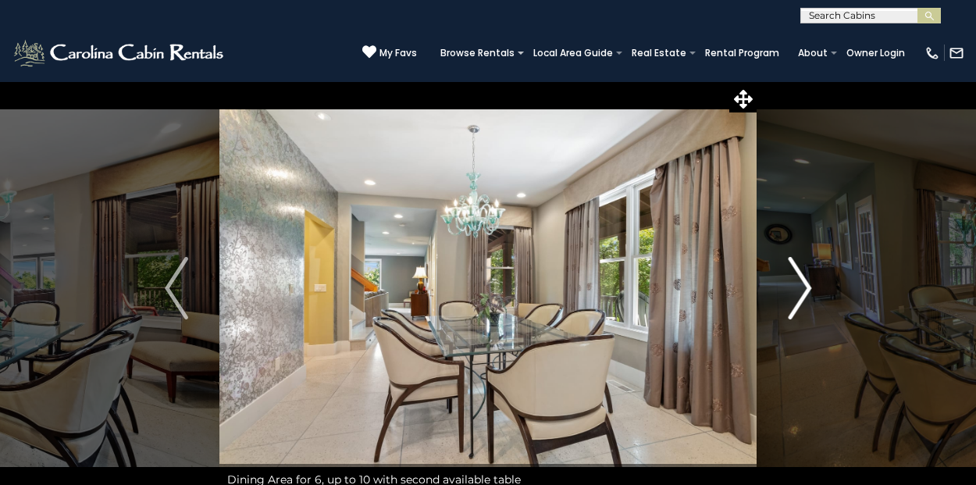
click at [808, 294] on img "Next" at bounding box center [799, 288] width 23 height 62
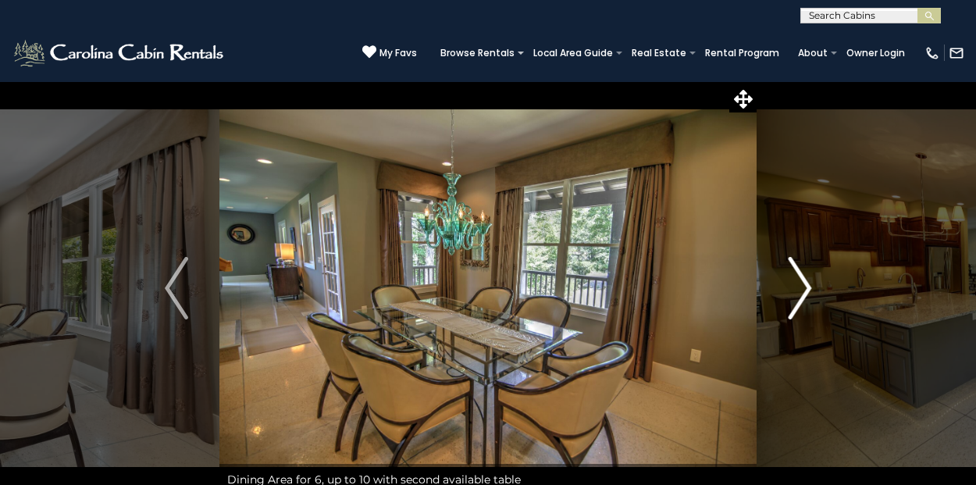
click at [808, 294] on img "Next" at bounding box center [799, 288] width 23 height 62
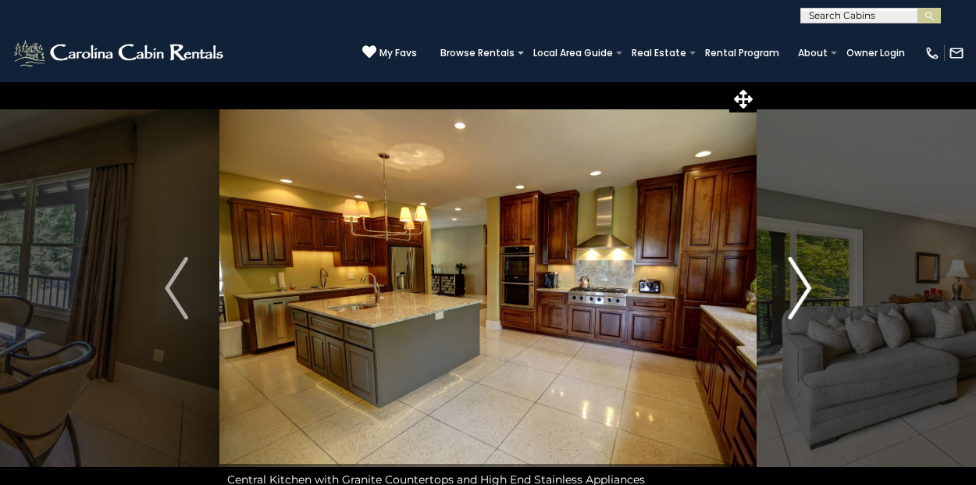
click at [808, 294] on img "Next" at bounding box center [799, 288] width 23 height 62
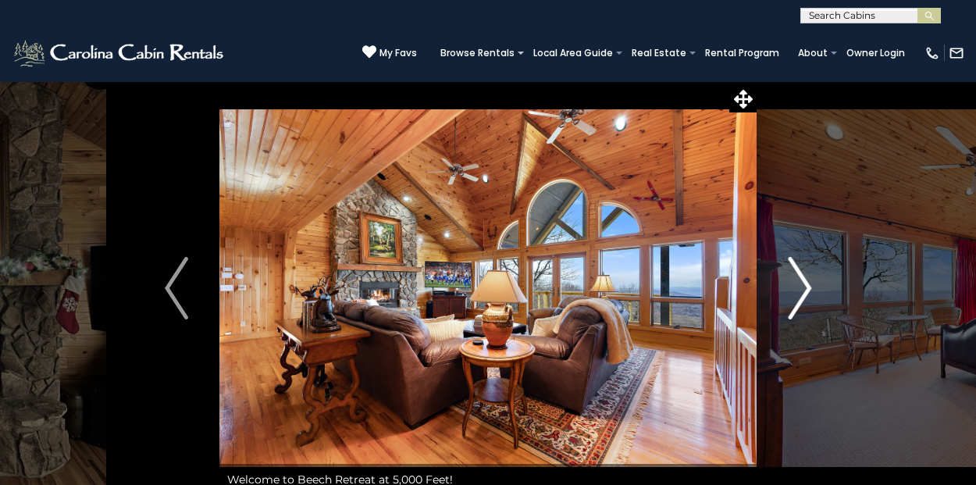
click at [808, 296] on img "Next" at bounding box center [799, 288] width 23 height 62
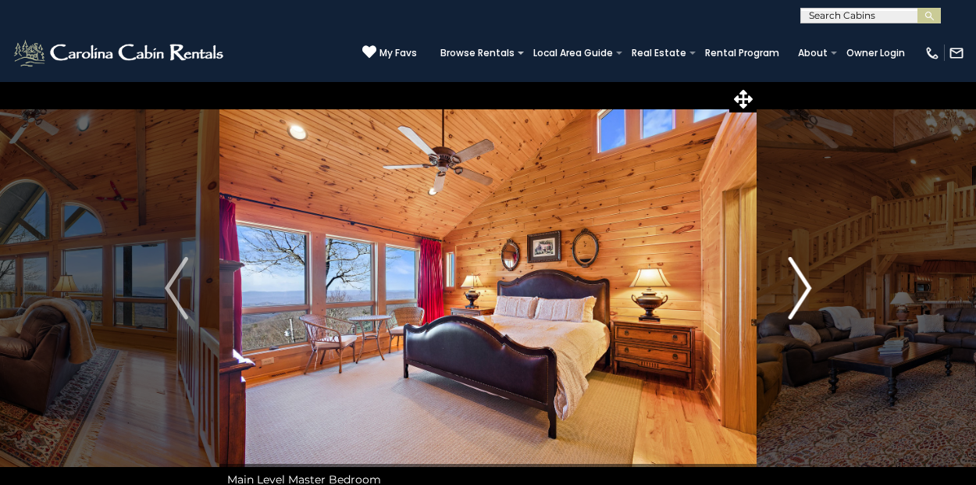
click at [808, 296] on img "Next" at bounding box center [799, 288] width 23 height 62
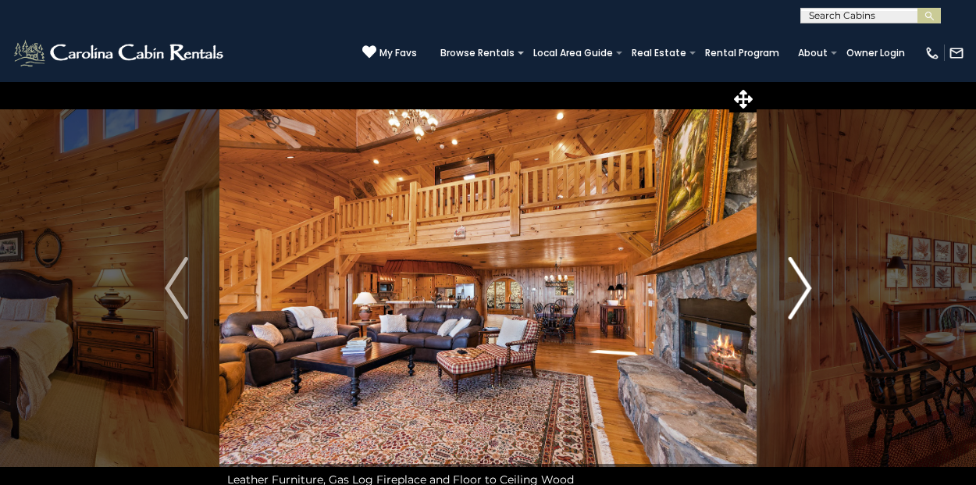
click at [808, 296] on img "Next" at bounding box center [799, 288] width 23 height 62
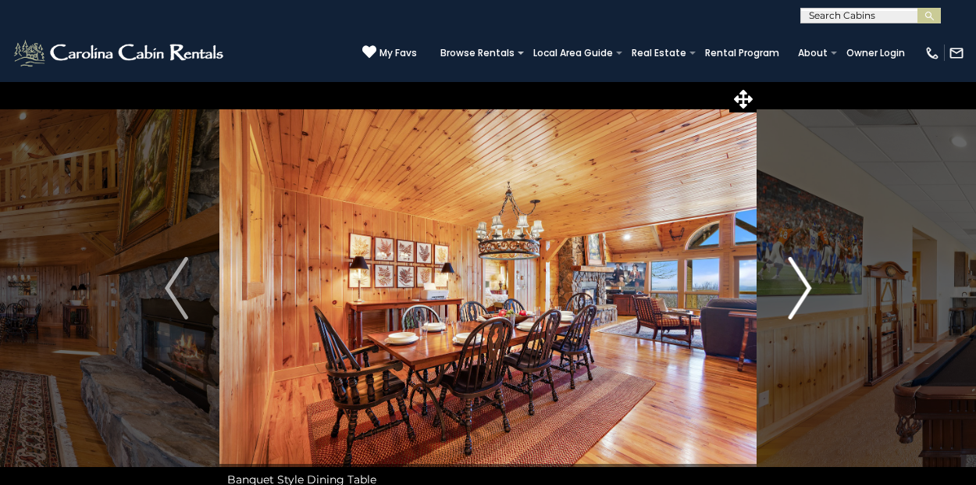
click at [808, 296] on img "Next" at bounding box center [799, 288] width 23 height 62
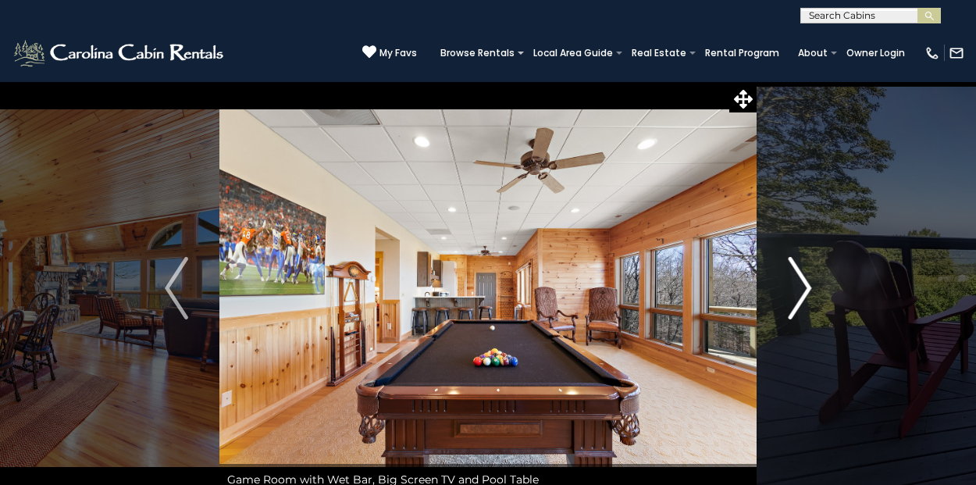
click at [808, 296] on img "Next" at bounding box center [799, 288] width 23 height 62
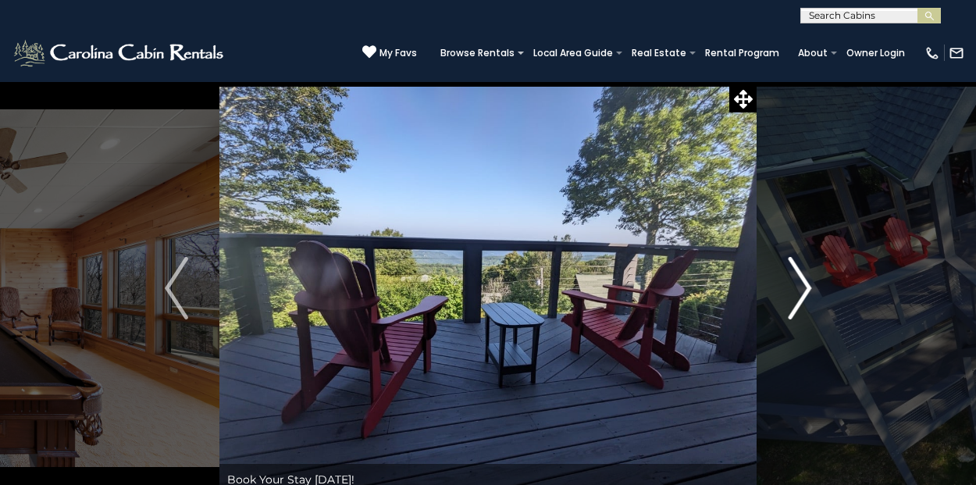
click at [808, 296] on img "Next" at bounding box center [799, 288] width 23 height 62
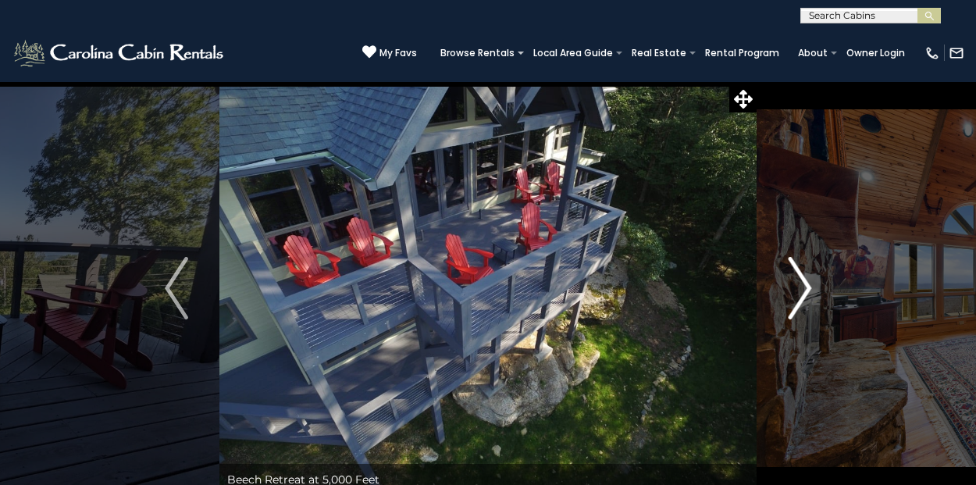
click at [808, 296] on img "Next" at bounding box center [799, 288] width 23 height 62
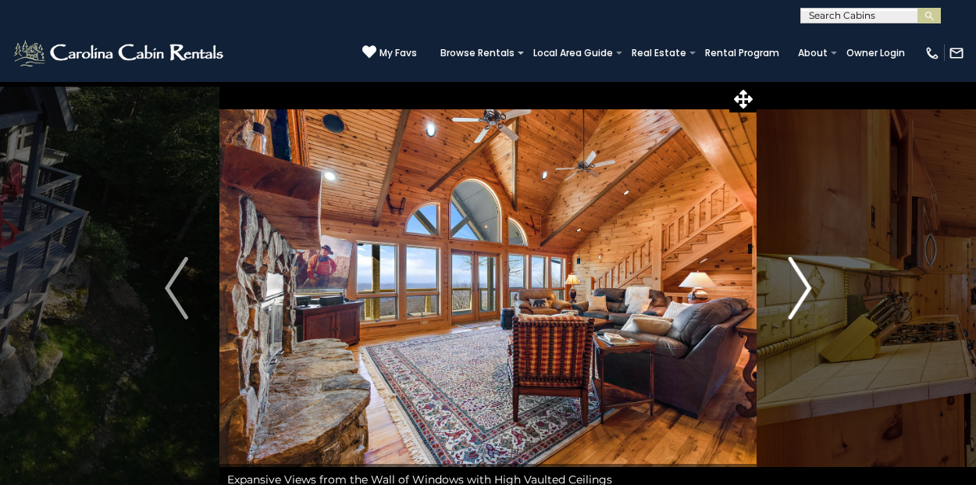
click at [808, 296] on img "Next" at bounding box center [799, 288] width 23 height 62
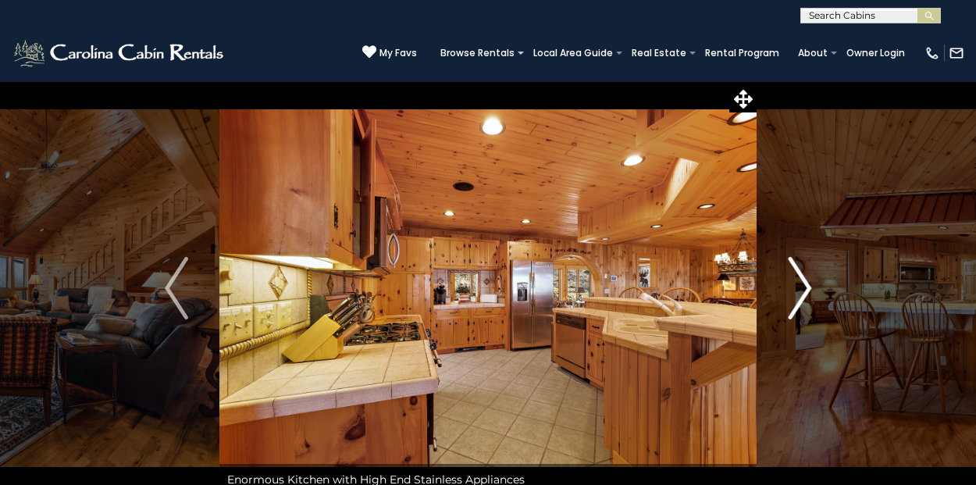
click at [808, 296] on img "Next" at bounding box center [799, 288] width 23 height 62
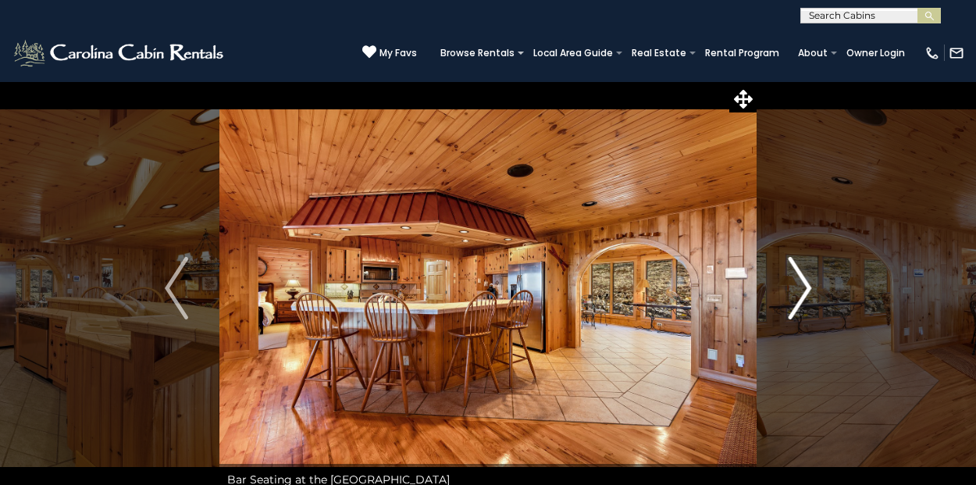
click at [808, 296] on img "Next" at bounding box center [799, 288] width 23 height 62
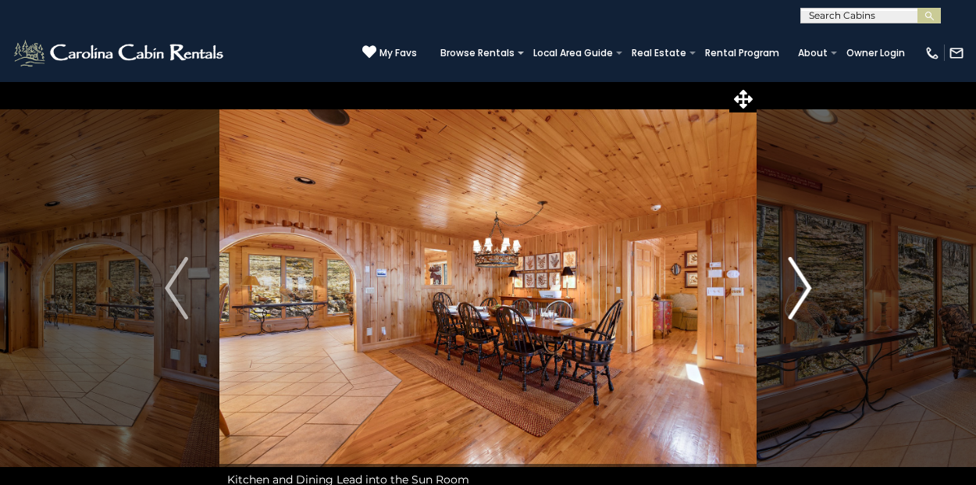
click at [808, 296] on img "Next" at bounding box center [799, 288] width 23 height 62
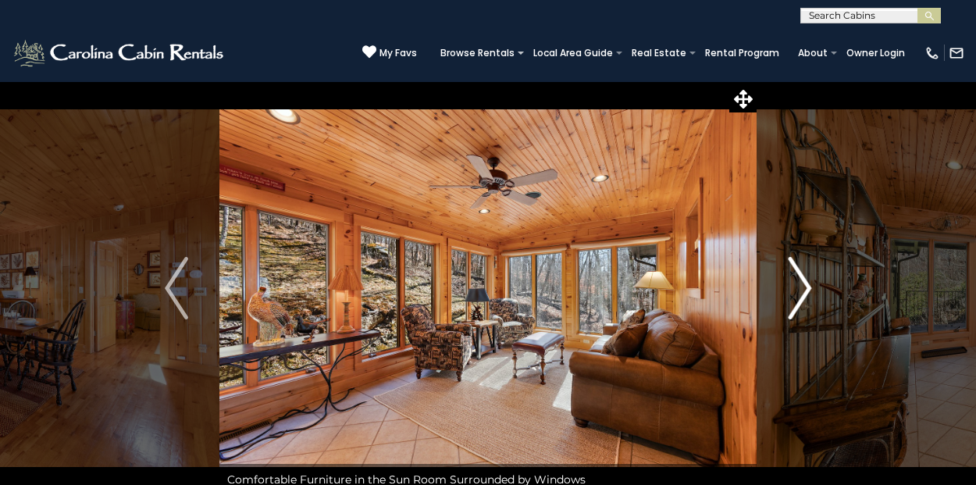
click at [808, 296] on img "Next" at bounding box center [799, 288] width 23 height 62
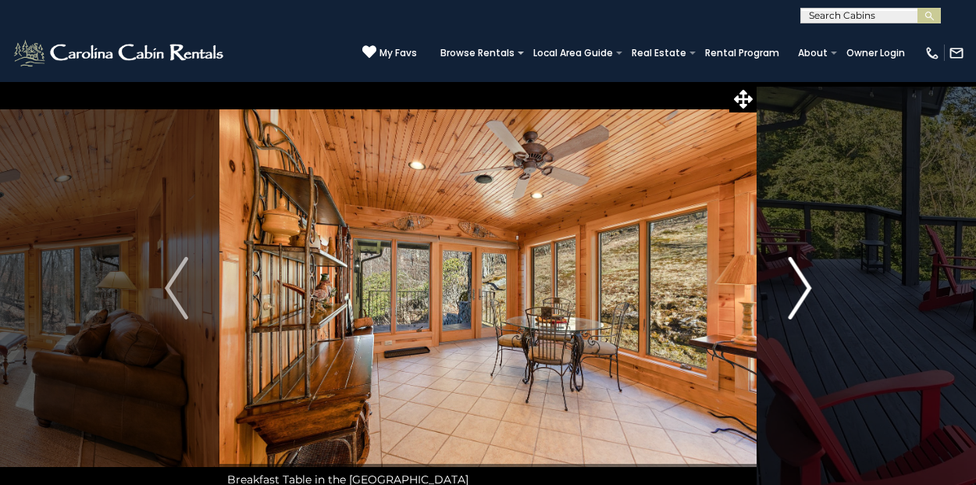
click at [808, 296] on img "Next" at bounding box center [799, 288] width 23 height 62
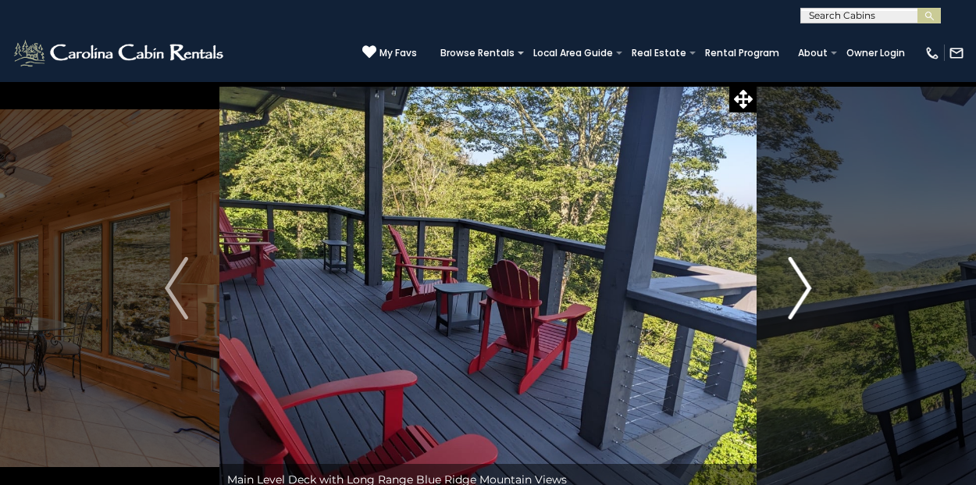
click at [808, 296] on img "Next" at bounding box center [799, 288] width 23 height 62
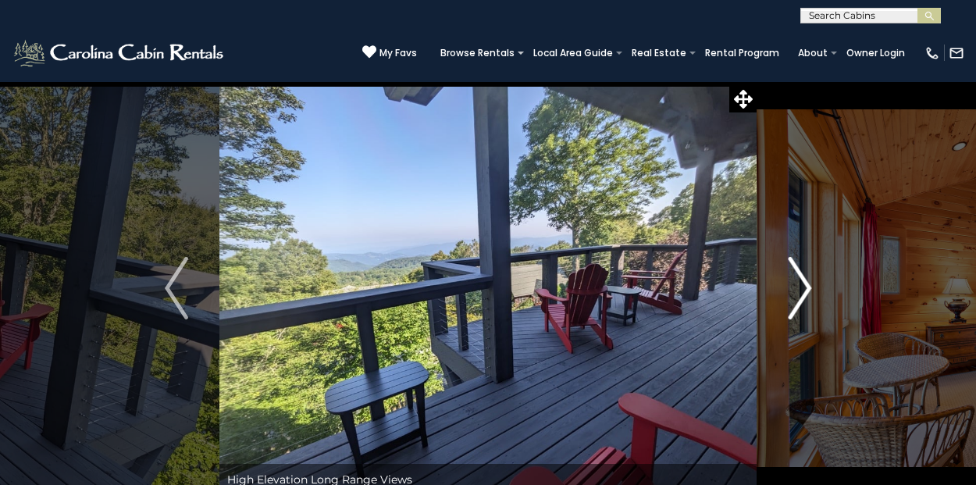
click at [808, 296] on img "Next" at bounding box center [799, 288] width 23 height 62
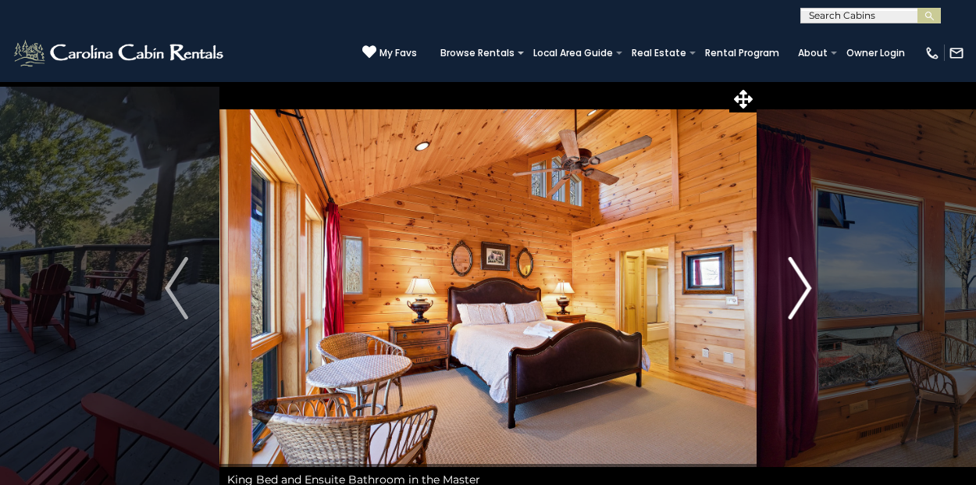
click at [808, 296] on img "Next" at bounding box center [799, 288] width 23 height 62
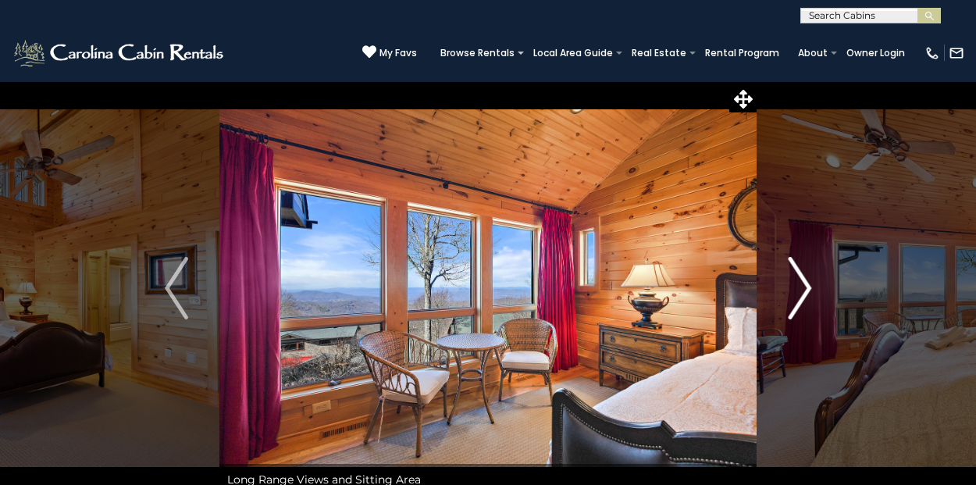
click at [808, 296] on img "Next" at bounding box center [799, 288] width 23 height 62
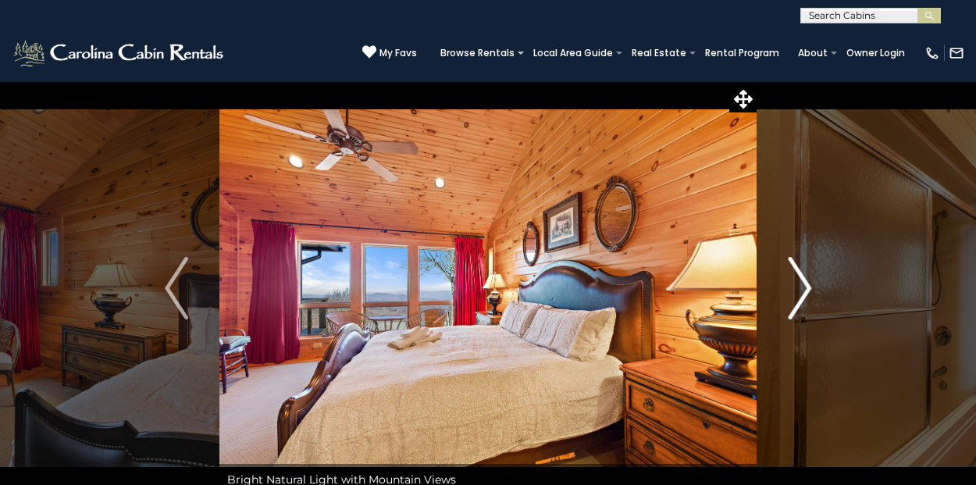
click at [808, 296] on img "Next" at bounding box center [799, 288] width 23 height 62
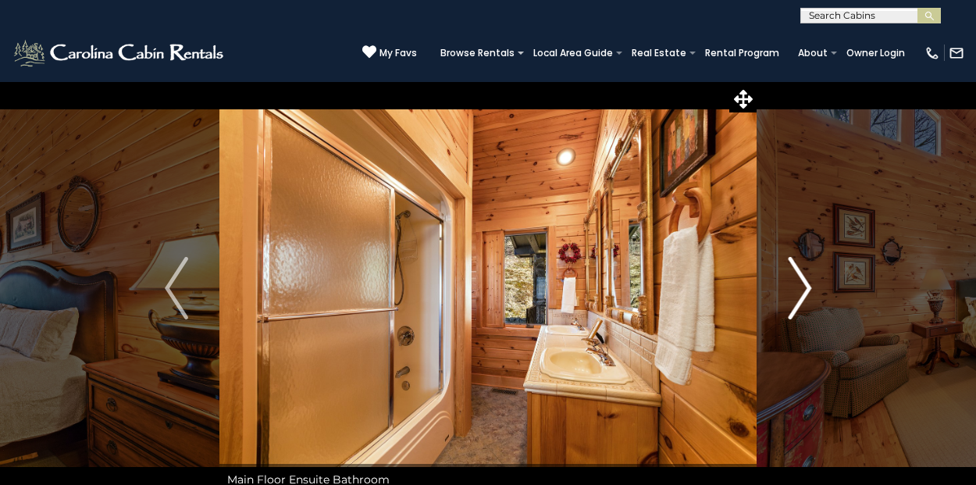
click at [808, 296] on img "Next" at bounding box center [799, 288] width 23 height 62
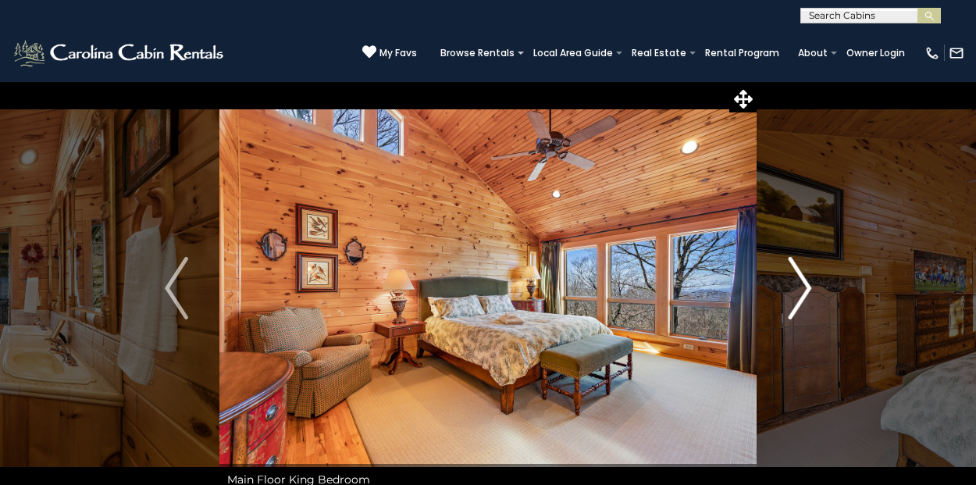
click at [808, 296] on img "Next" at bounding box center [799, 288] width 23 height 62
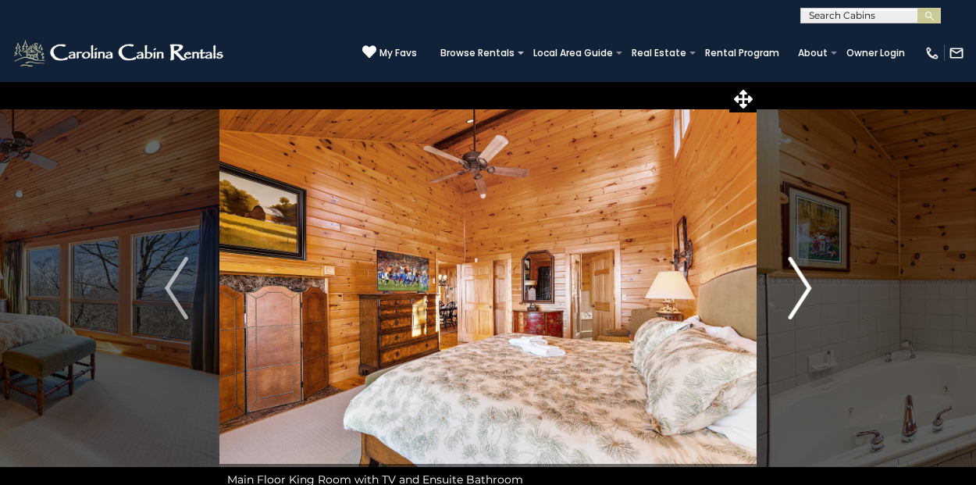
click at [808, 296] on img "Next" at bounding box center [799, 288] width 23 height 62
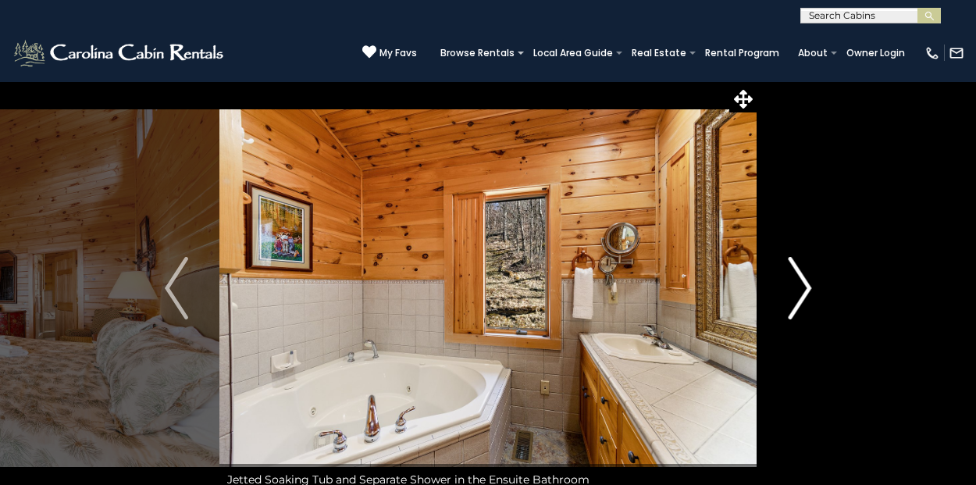
click at [808, 296] on img "Next" at bounding box center [799, 288] width 23 height 62
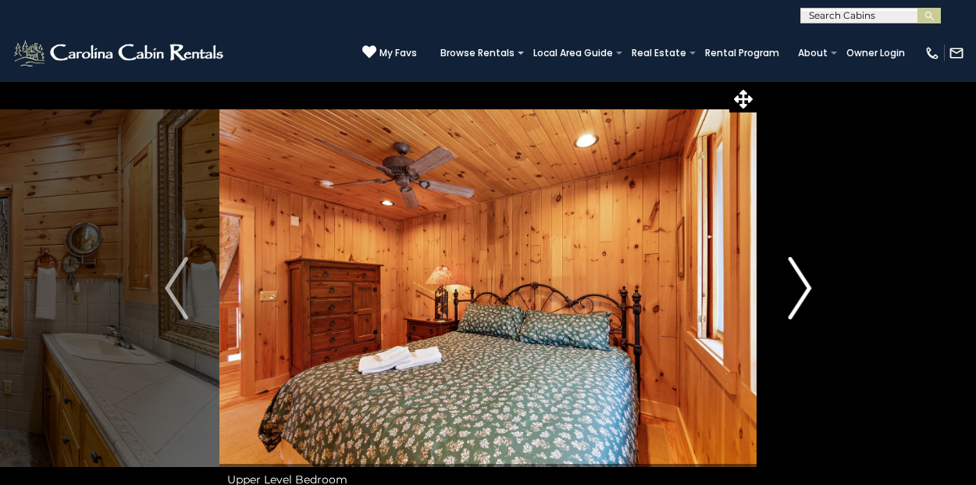
click at [808, 296] on img "Next" at bounding box center [799, 288] width 23 height 62
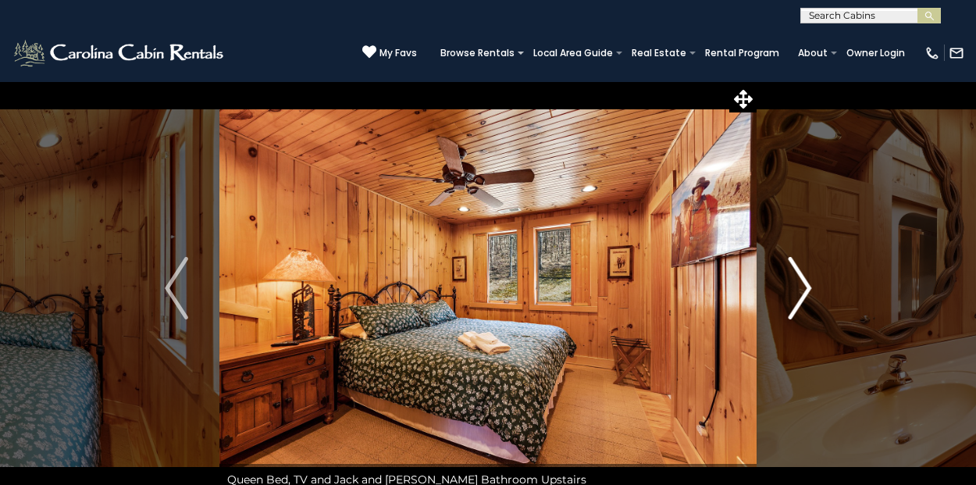
click at [808, 296] on img "Next" at bounding box center [799, 288] width 23 height 62
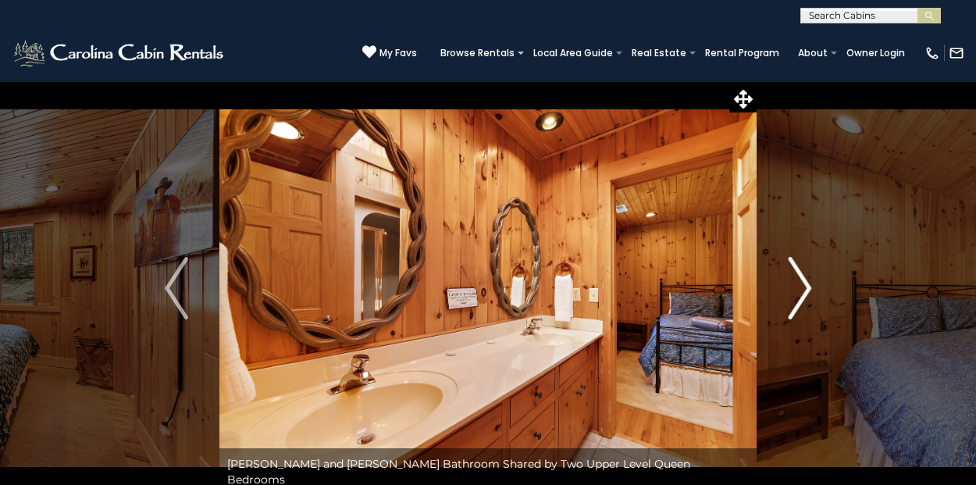
click at [808, 296] on img "Next" at bounding box center [799, 288] width 23 height 62
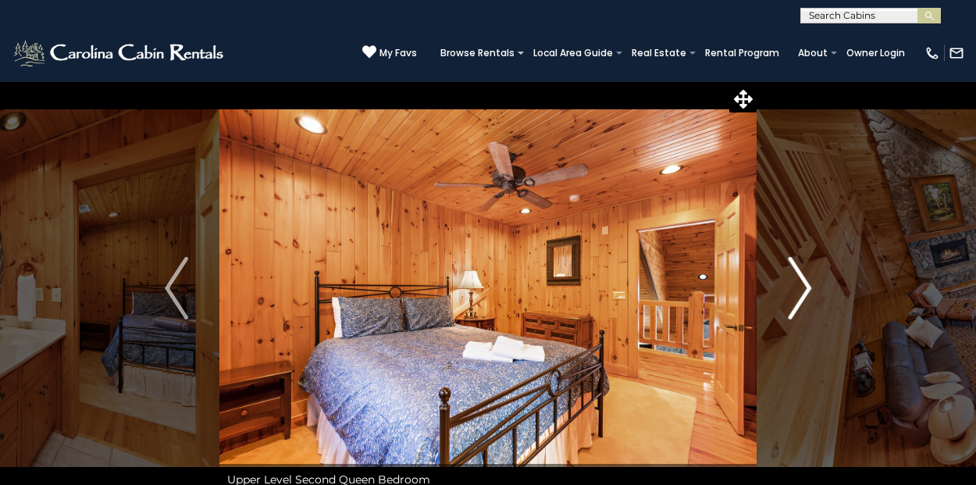
click at [808, 296] on img "Next" at bounding box center [799, 288] width 23 height 62
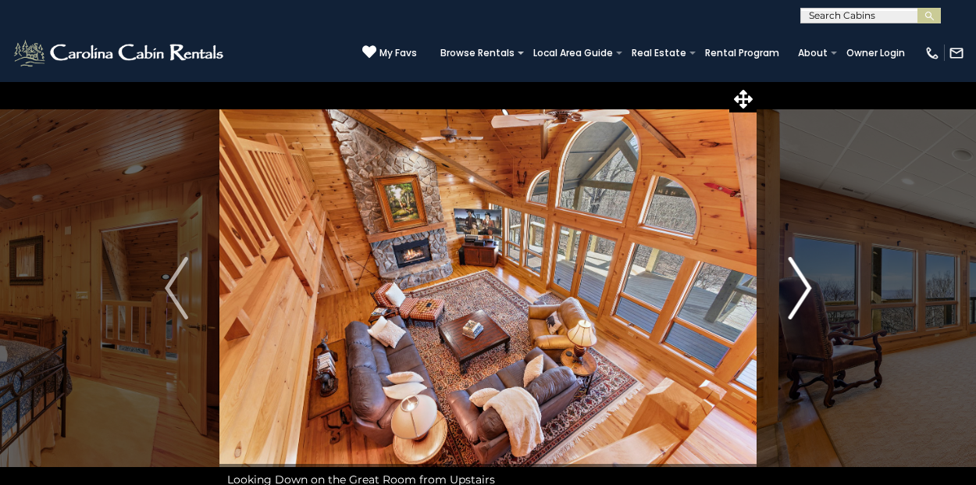
click at [808, 296] on img "Next" at bounding box center [799, 288] width 23 height 62
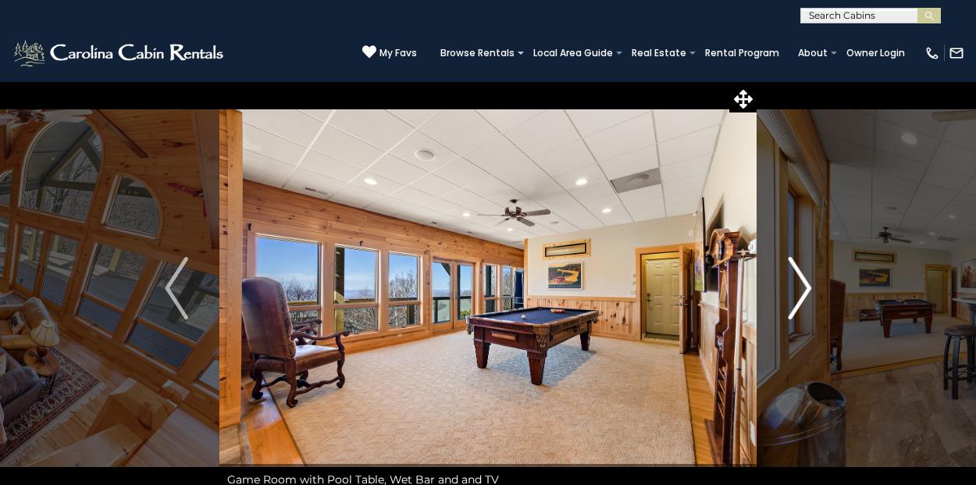
click at [808, 296] on img "Next" at bounding box center [799, 288] width 23 height 62
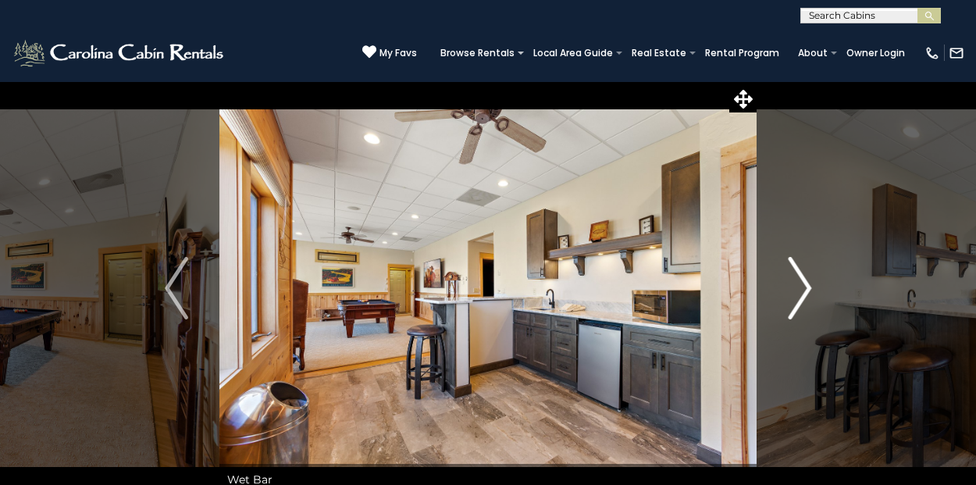
click at [808, 296] on img "Next" at bounding box center [799, 288] width 23 height 62
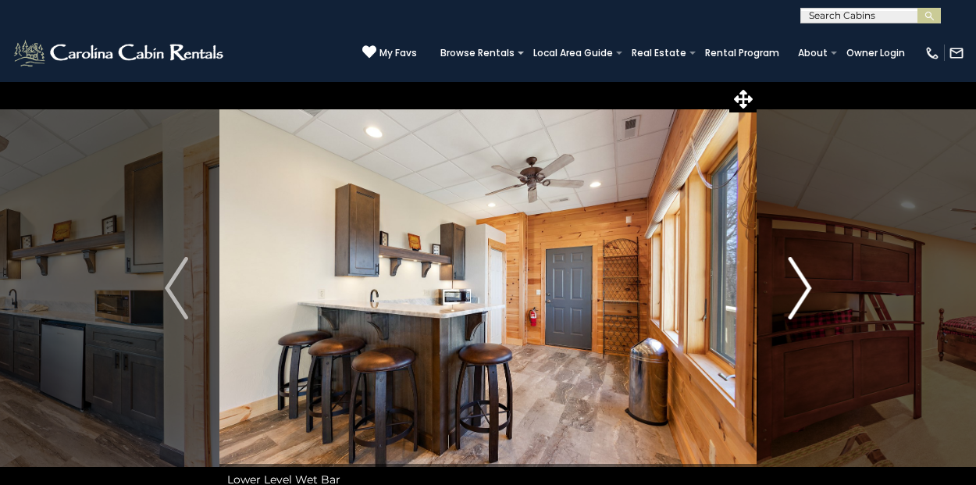
click at [808, 296] on img "Next" at bounding box center [799, 288] width 23 height 62
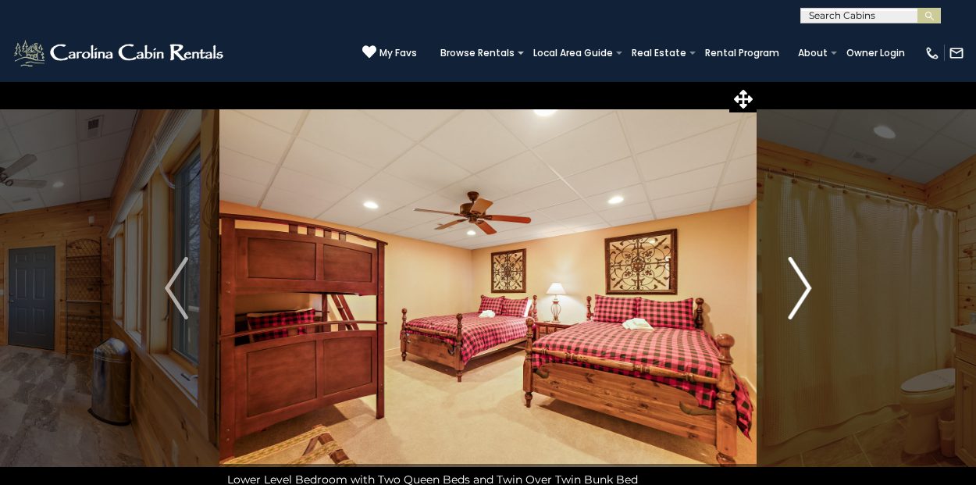
click at [808, 296] on img "Next" at bounding box center [799, 288] width 23 height 62
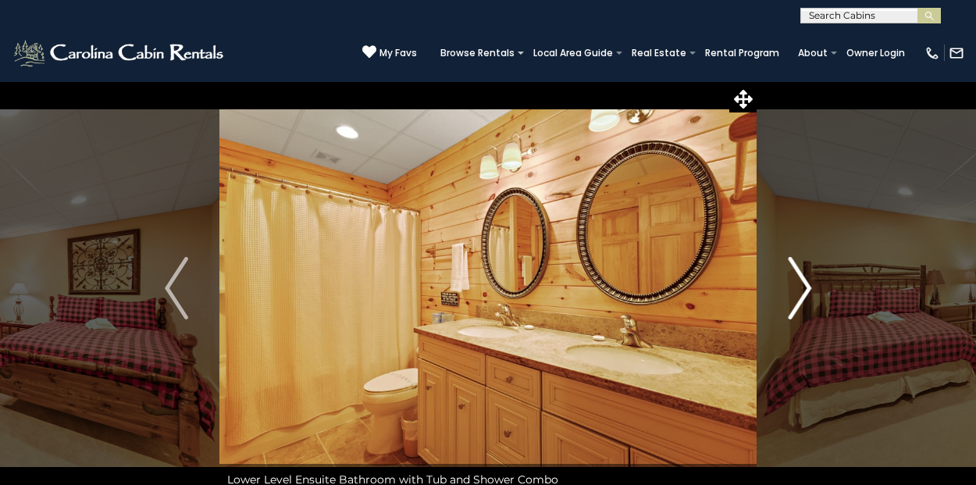
click at [808, 296] on img "Next" at bounding box center [799, 288] width 23 height 62
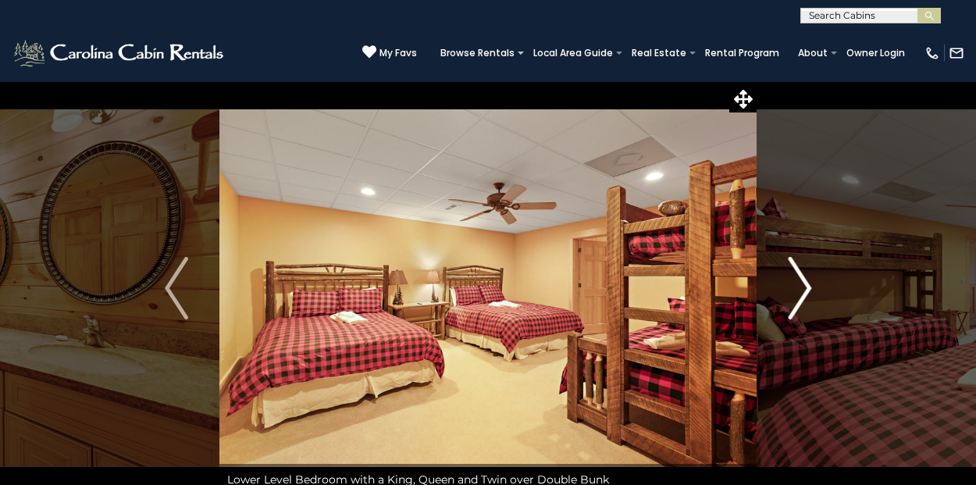
click at [808, 296] on img "Next" at bounding box center [799, 288] width 23 height 62
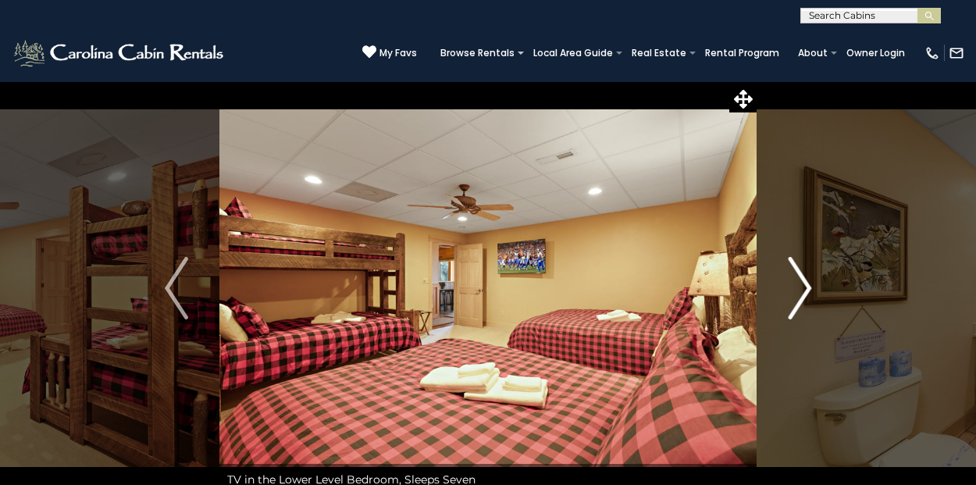
click at [808, 296] on img "Next" at bounding box center [799, 288] width 23 height 62
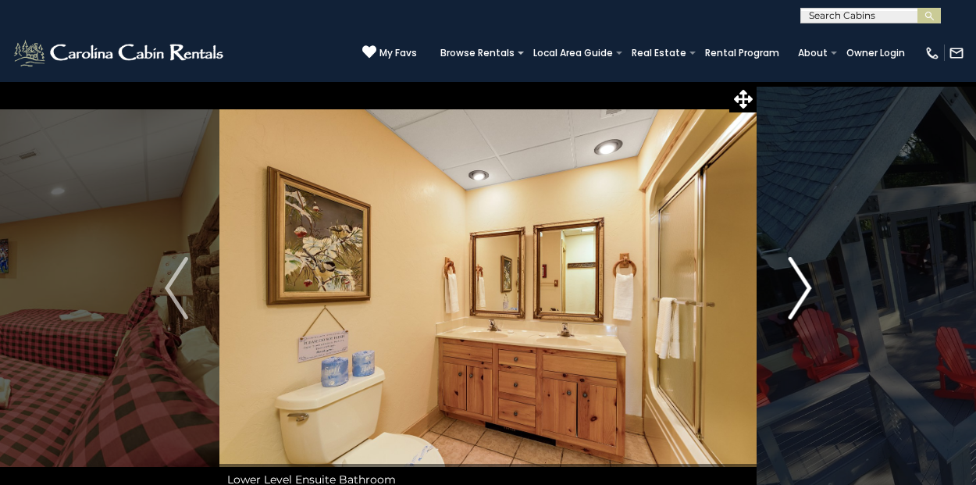
click at [808, 296] on img "Next" at bounding box center [799, 288] width 23 height 62
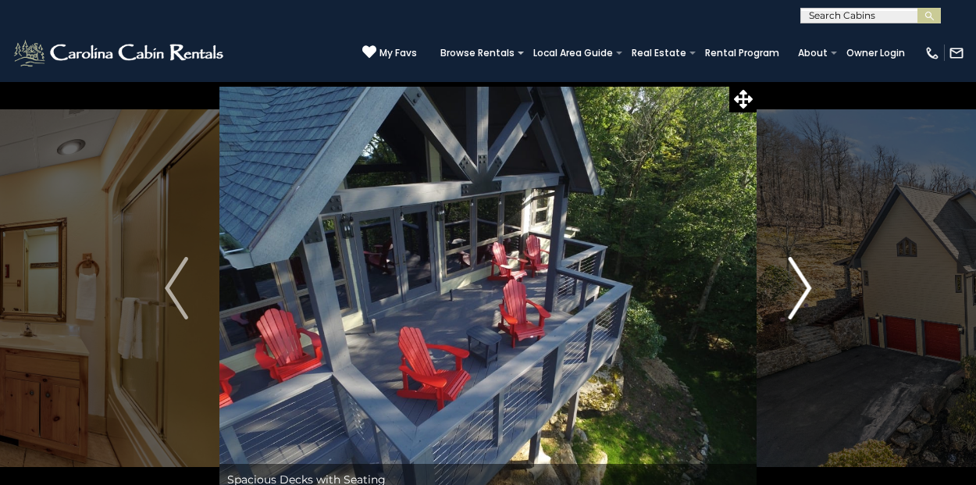
click at [808, 296] on img "Next" at bounding box center [799, 288] width 23 height 62
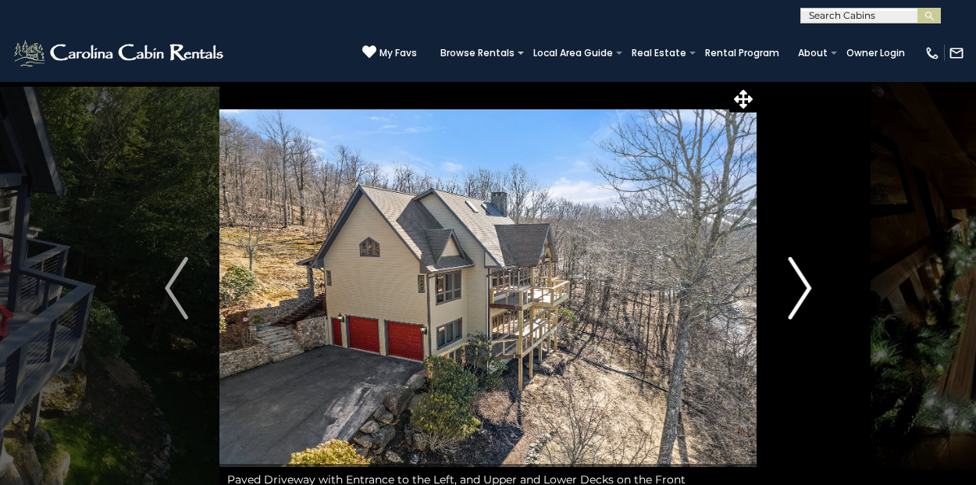
click at [808, 296] on img "Next" at bounding box center [799, 288] width 23 height 62
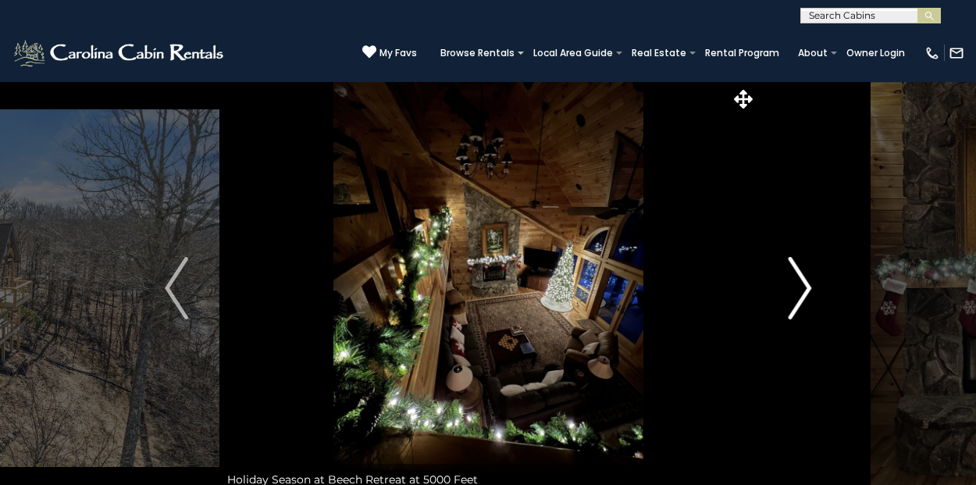
click at [808, 296] on img "Next" at bounding box center [799, 288] width 23 height 62
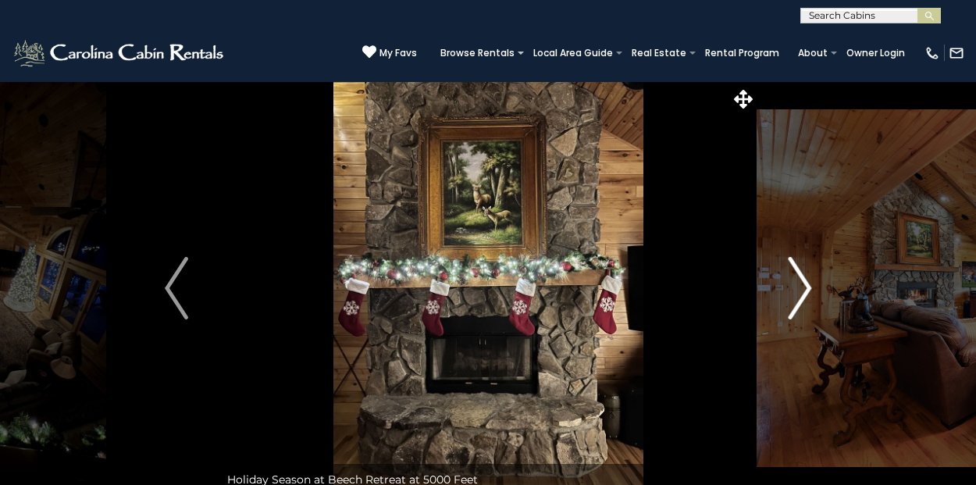
click at [808, 296] on img "Next" at bounding box center [799, 288] width 23 height 62
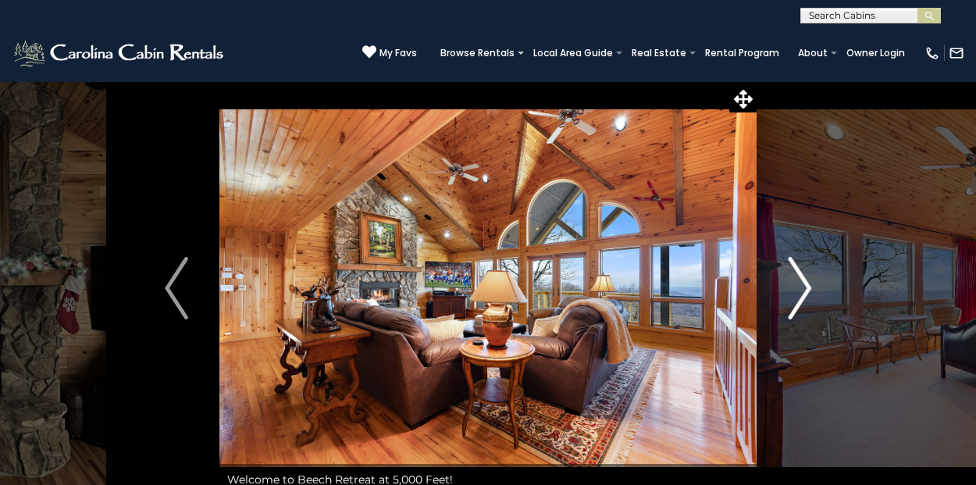
click at [808, 296] on img "Next" at bounding box center [799, 288] width 23 height 62
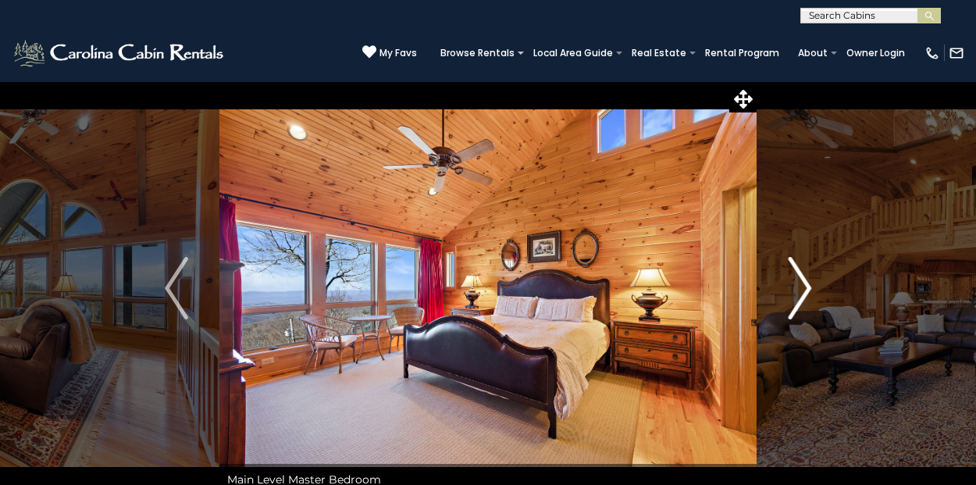
click at [808, 296] on img "Next" at bounding box center [799, 288] width 23 height 62
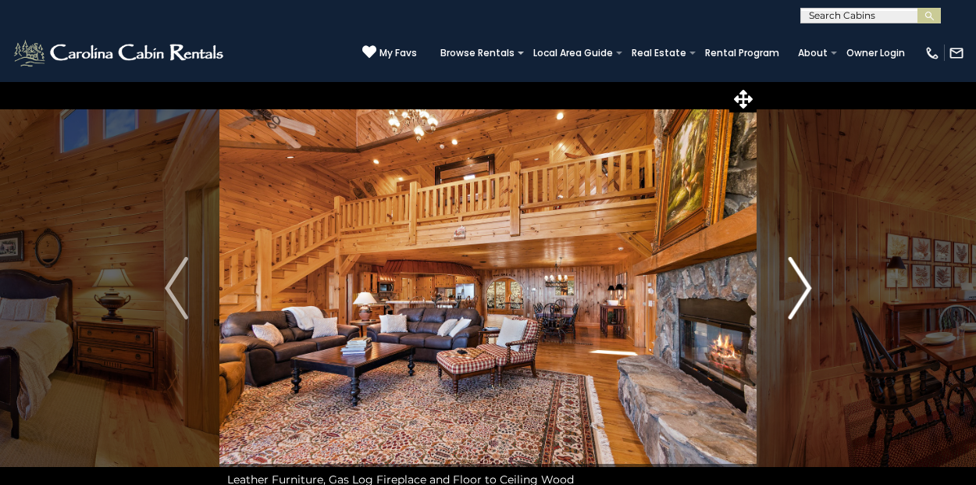
click at [808, 296] on img "Next" at bounding box center [799, 288] width 23 height 62
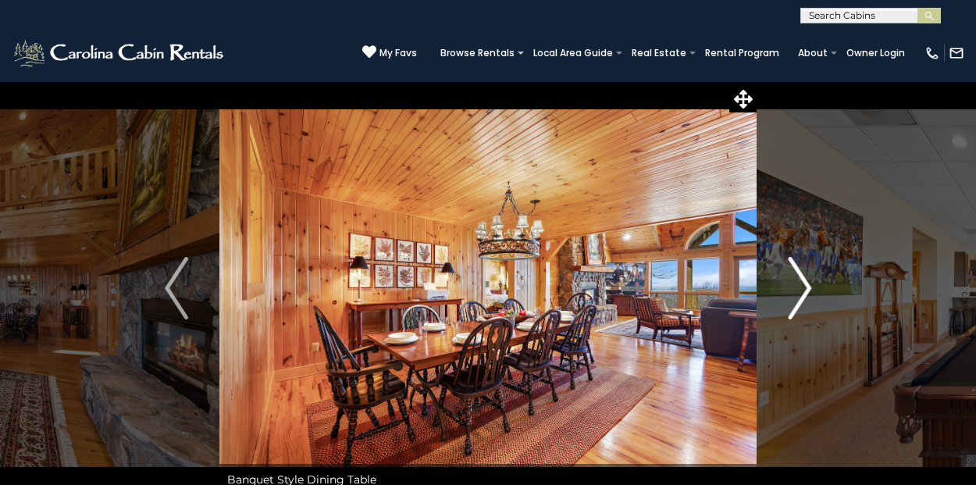
click at [808, 296] on img "Next" at bounding box center [799, 288] width 23 height 62
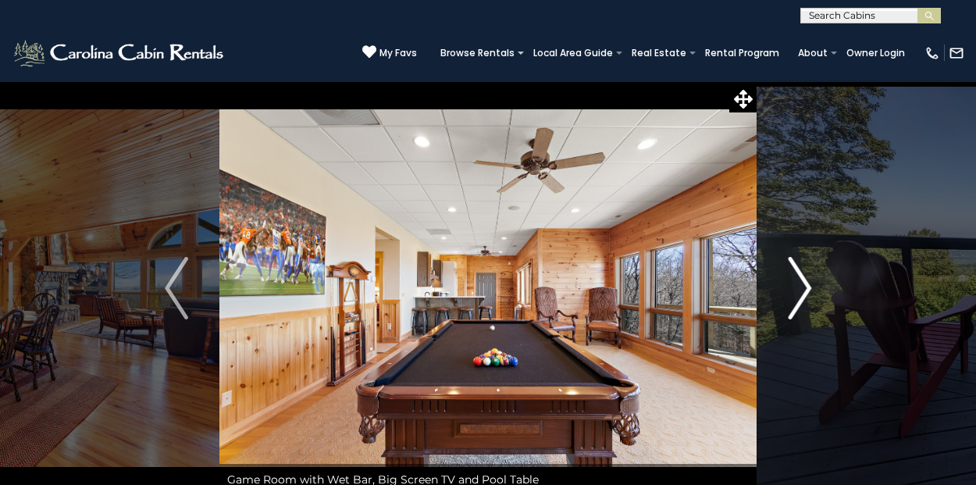
click at [808, 296] on img "Next" at bounding box center [799, 288] width 23 height 62
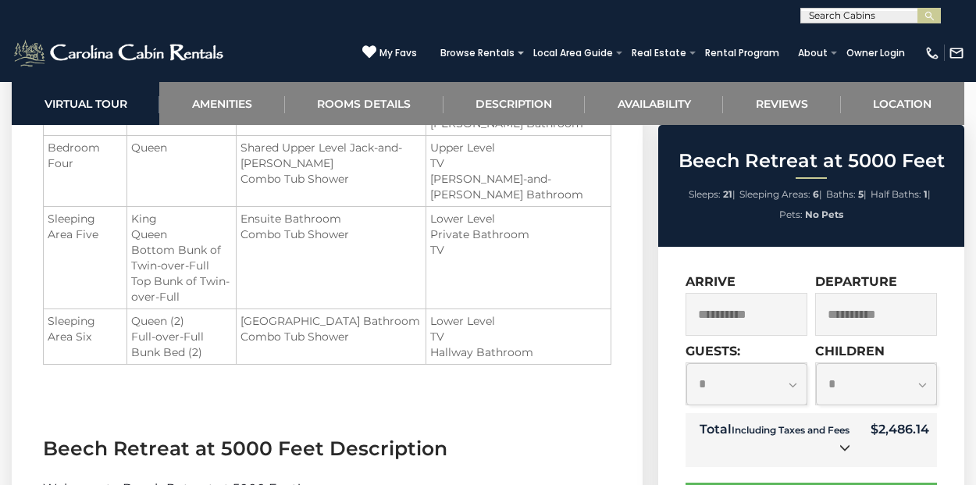
scroll to position [2109, 0]
